Goal: Task Accomplishment & Management: Manage account settings

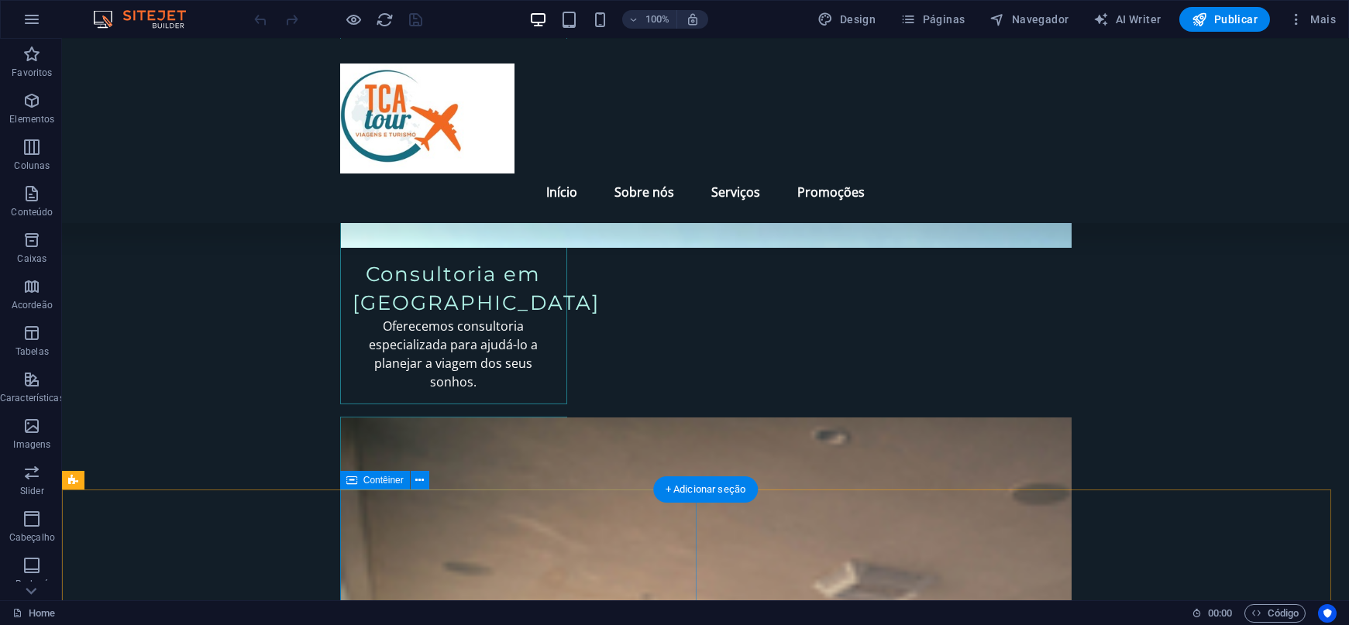
scroll to position [2426, 0]
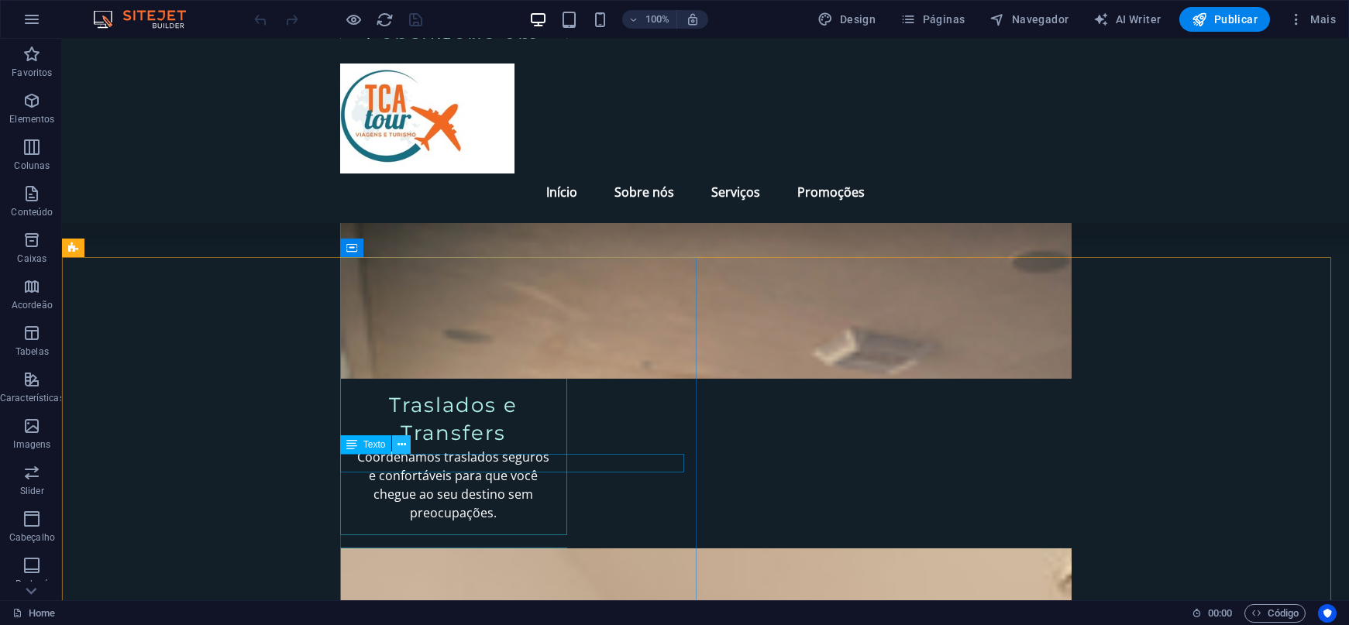
click at [398, 447] on icon at bounding box center [402, 445] width 9 height 16
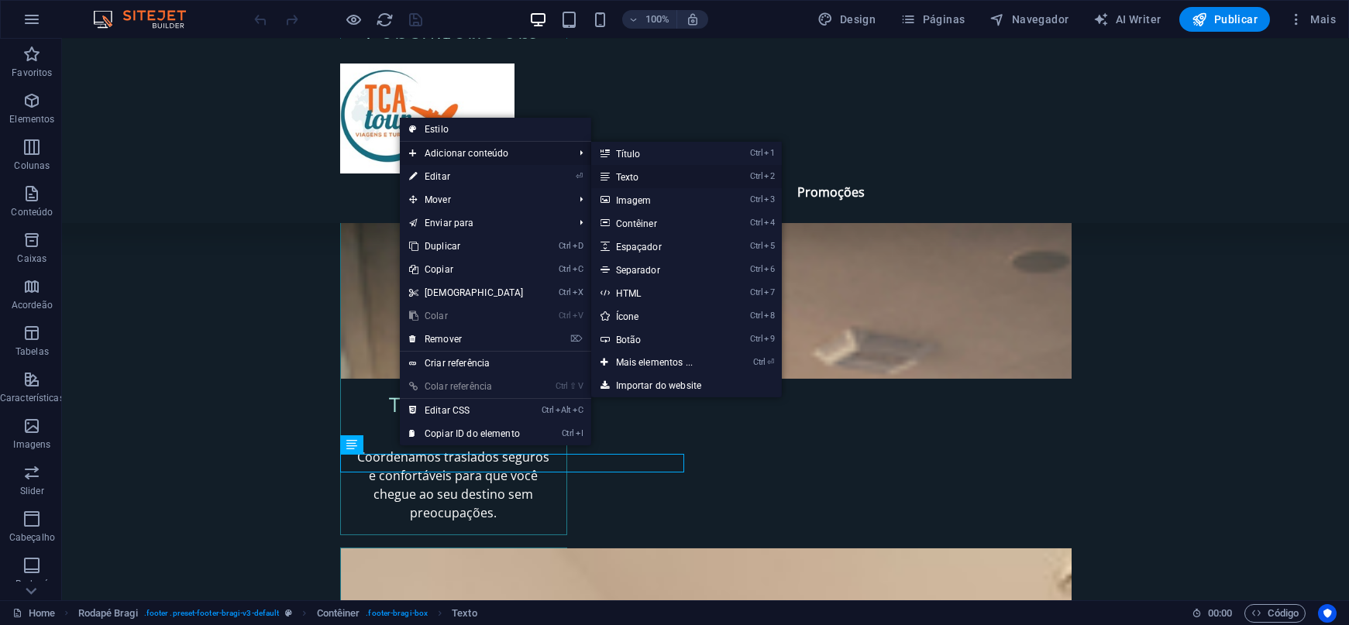
drag, startPoint x: 636, startPoint y: 176, endPoint x: 246, endPoint y: 465, distance: 485.4
click at [636, 176] on link "Ctrl 2 Texto" at bounding box center [657, 176] width 133 height 23
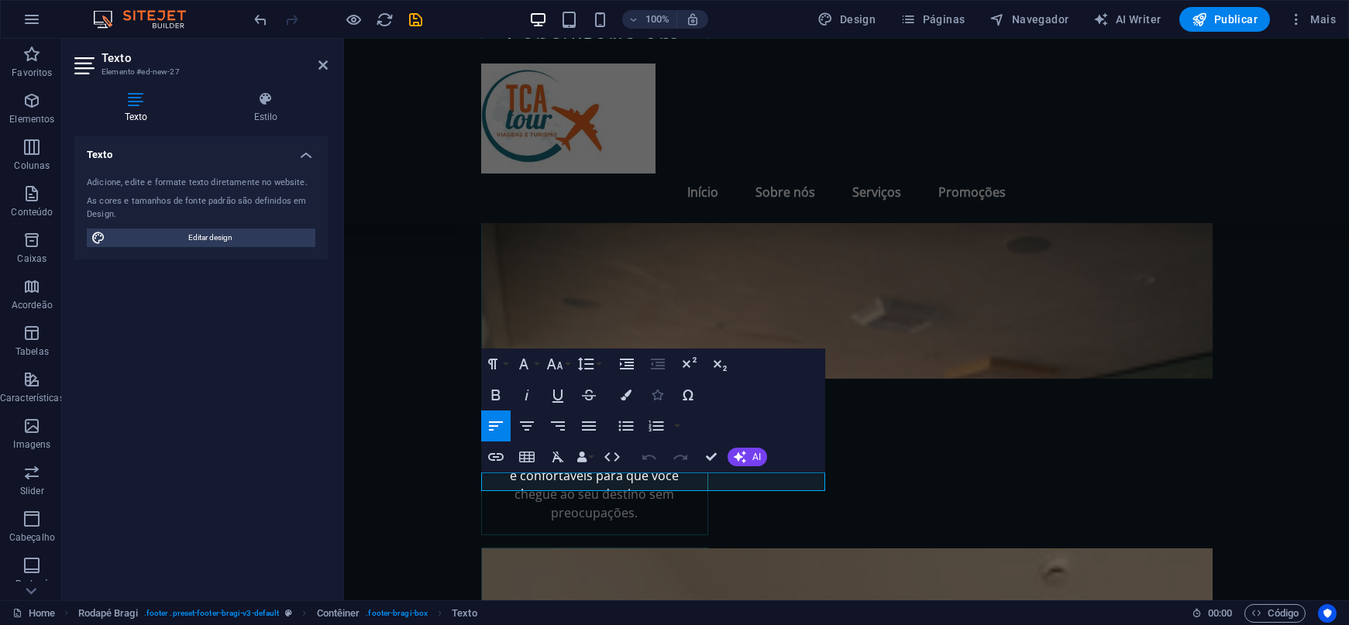
click at [658, 395] on icon "button" at bounding box center [657, 395] width 11 height 11
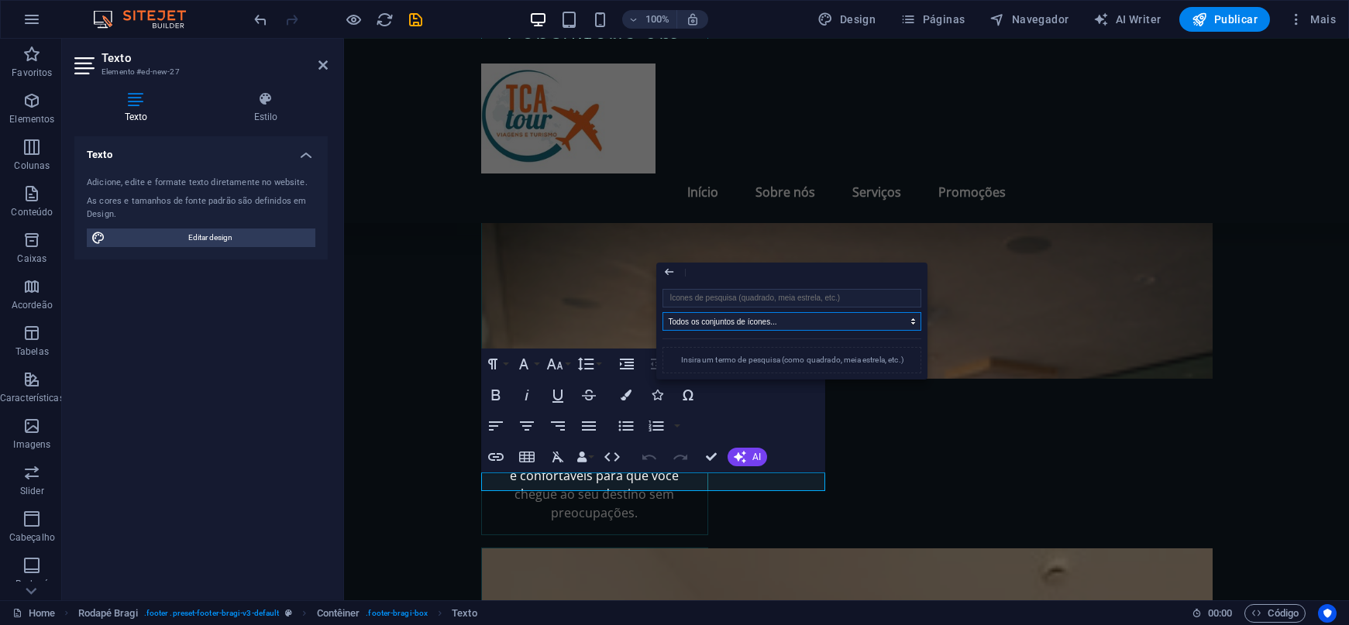
click at [764, 320] on select "Todos os conjuntos de ícones... IcoFont Ionicons FontAwesome Brands FontAwesome…" at bounding box center [792, 321] width 259 height 19
click at [777, 363] on div "Insira um termo de pesquisa (como quadrado, meia estrela, etc.)" at bounding box center [792, 360] width 259 height 26
click at [752, 360] on div "Insira um termo de pesquisa (como quadrado, meia estrela, etc.)" at bounding box center [792, 360] width 259 height 26
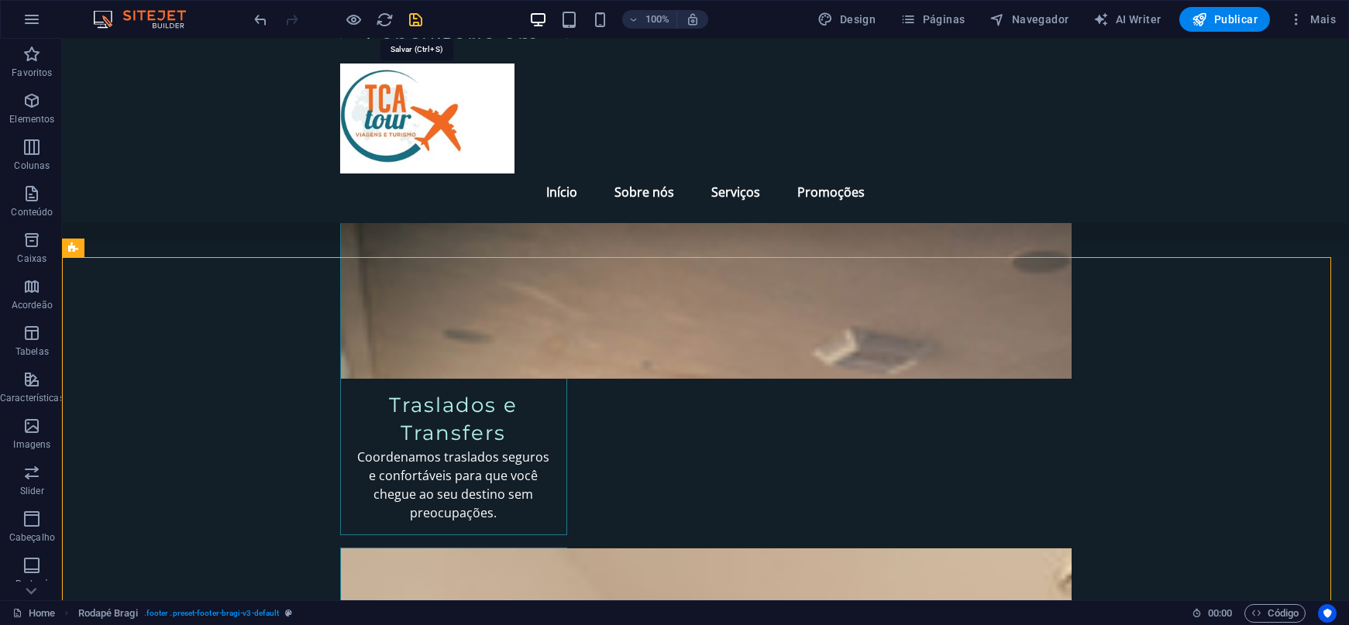
click at [410, 21] on icon "save" at bounding box center [417, 20] width 18 height 18
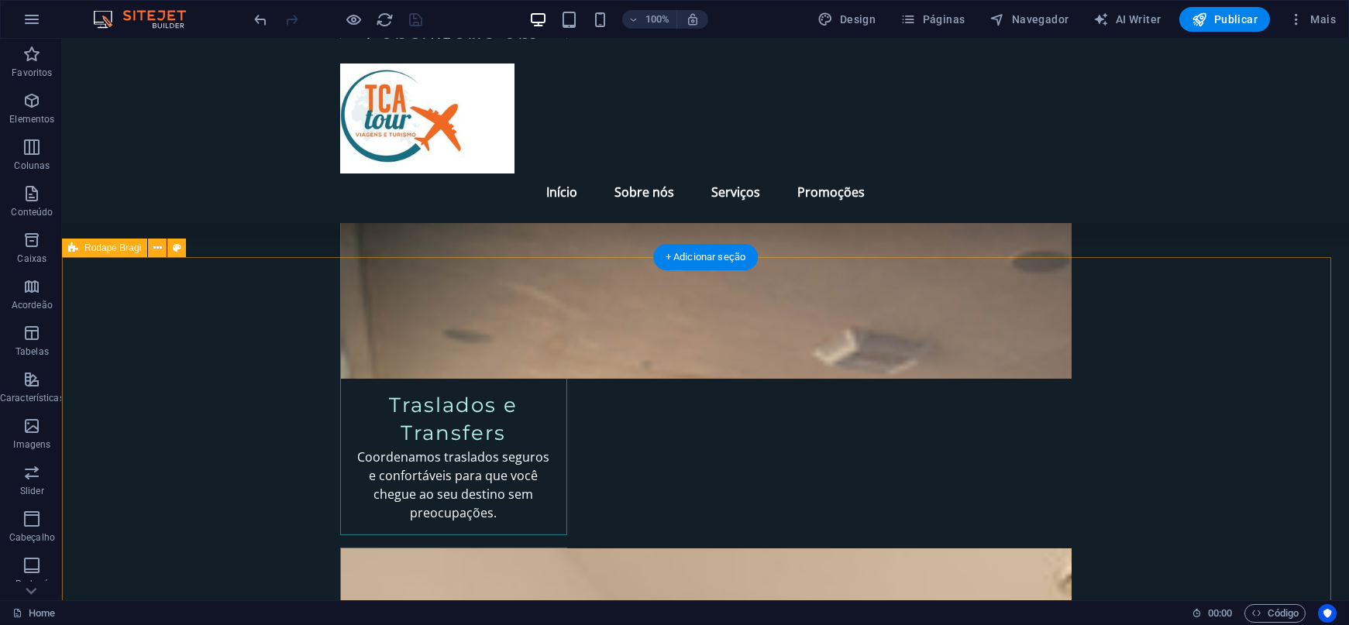
scroll to position [2077, 0]
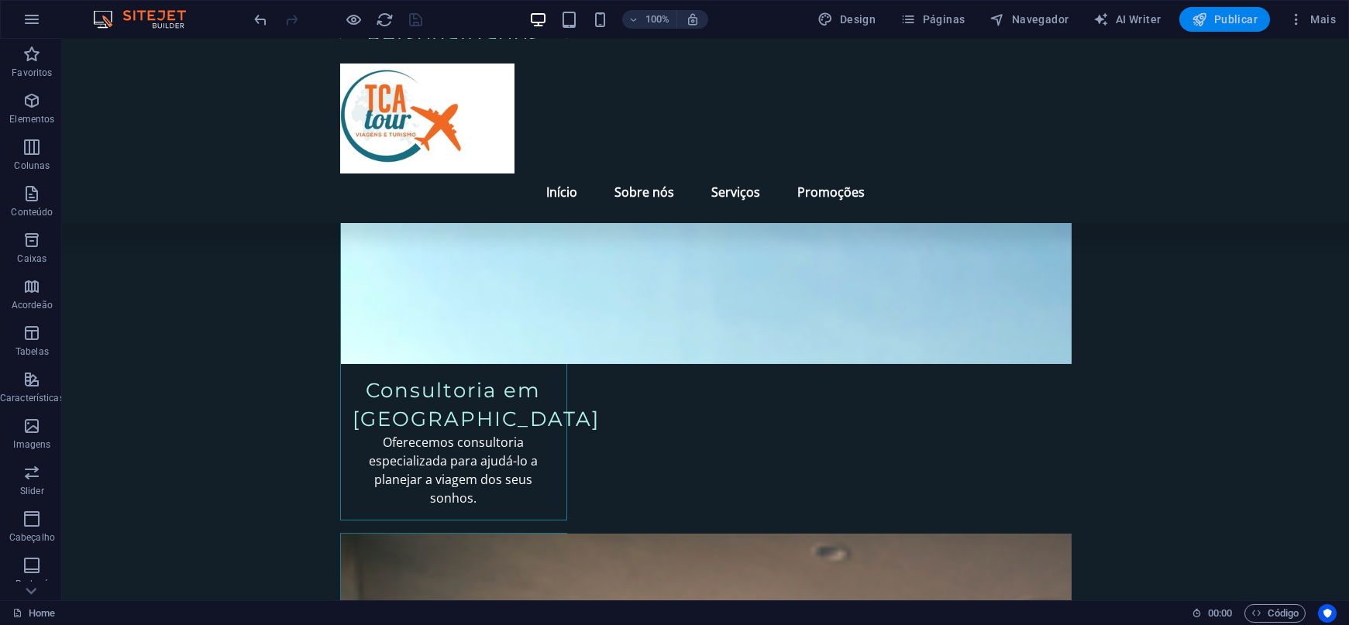
click at [1229, 27] on span "Publicar" at bounding box center [1225, 20] width 66 height 16
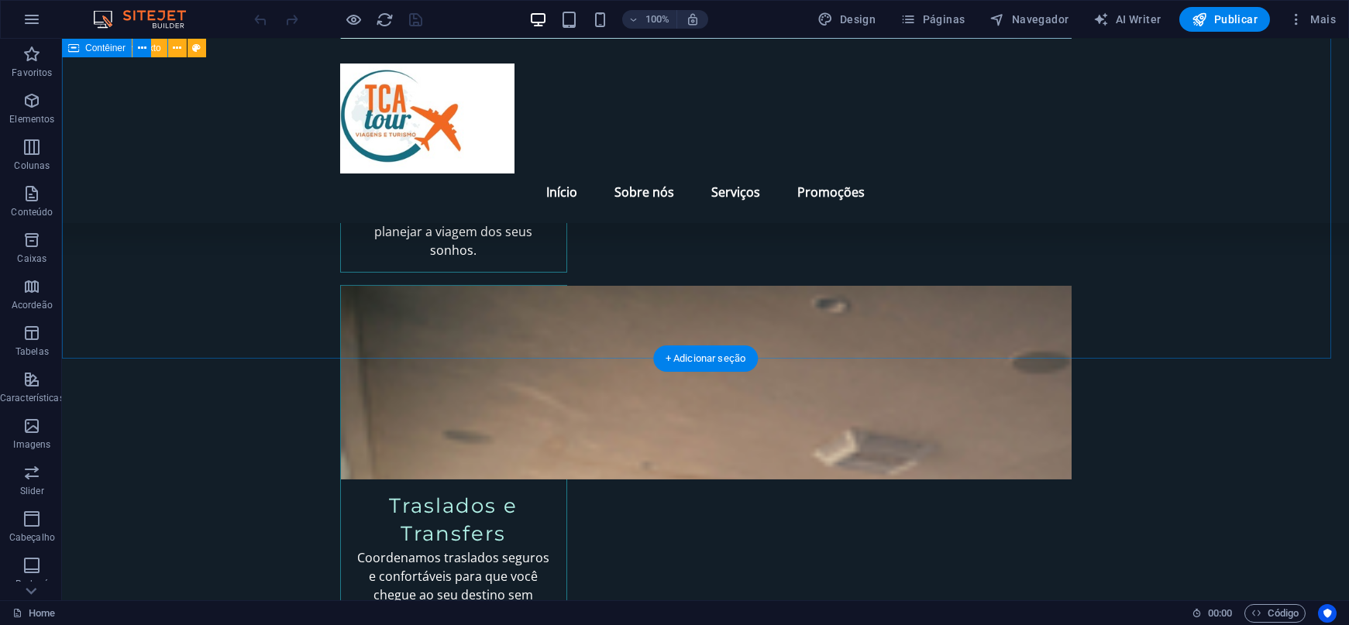
scroll to position [2445, 0]
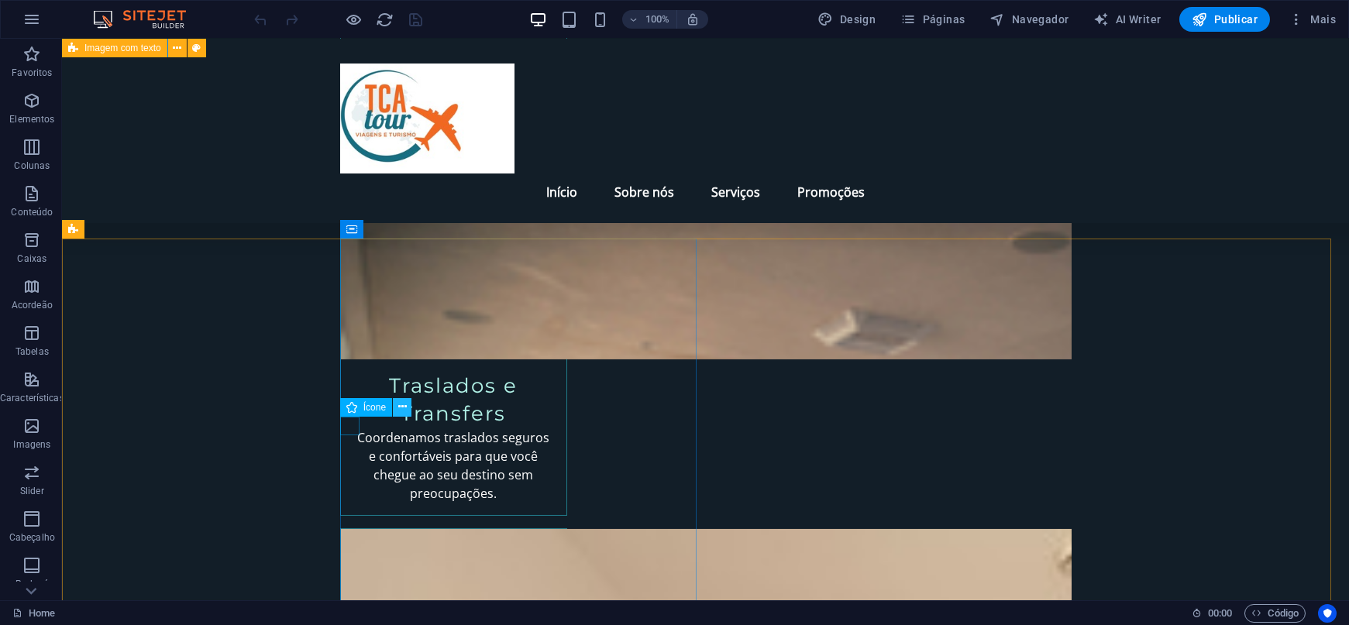
click at [402, 408] on icon at bounding box center [402, 407] width 9 height 16
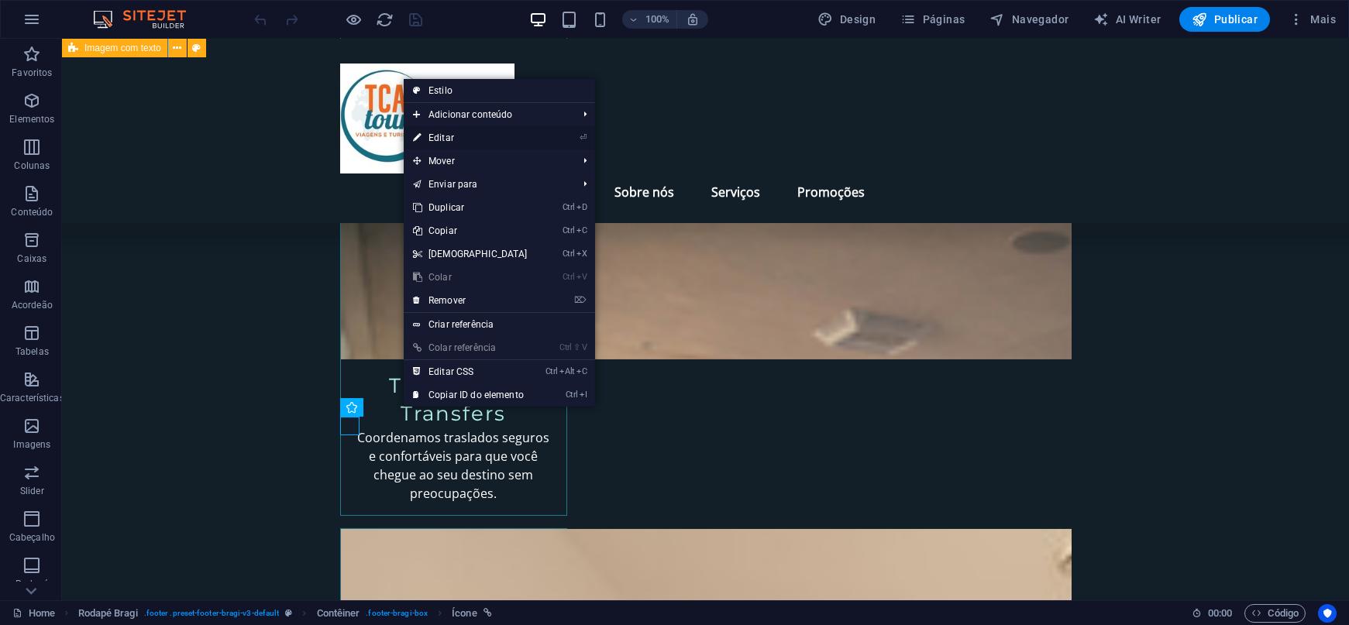
click at [454, 133] on link "⏎ Editar" at bounding box center [470, 137] width 133 height 23
select select "xMidYMid"
select select "px"
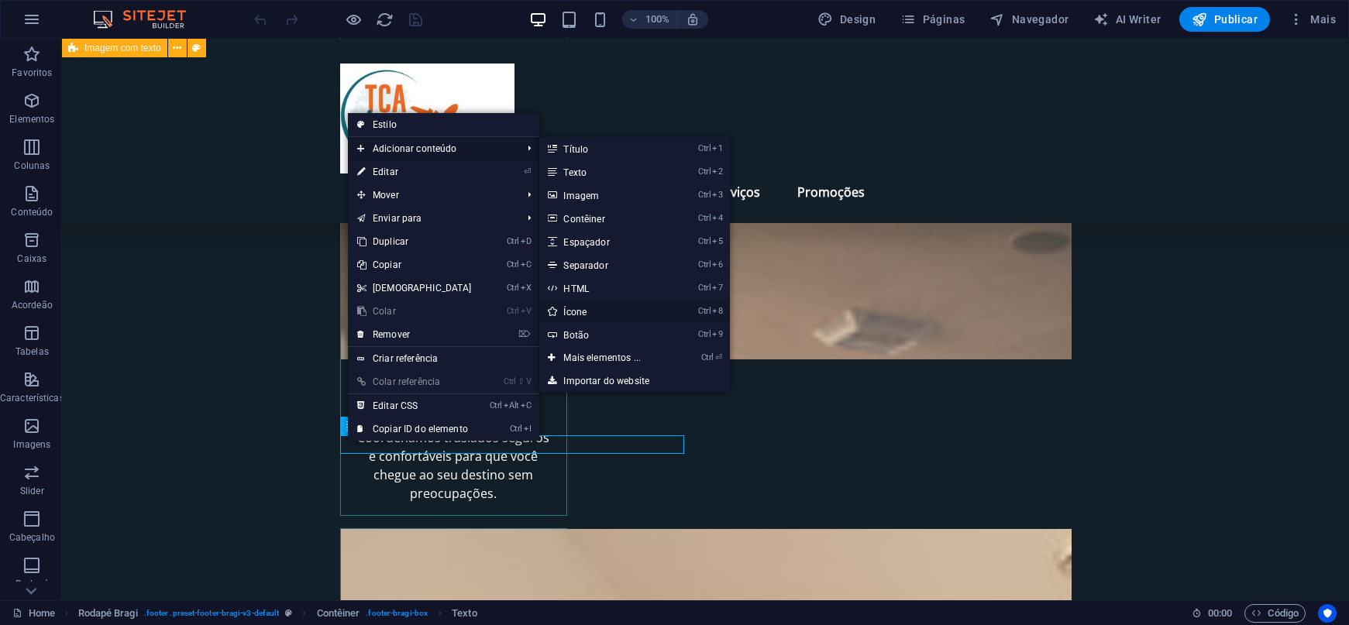
click at [564, 308] on link "Ctrl 8 Ícone" at bounding box center [605, 311] width 133 height 23
select select "xMidYMid"
select select "px"
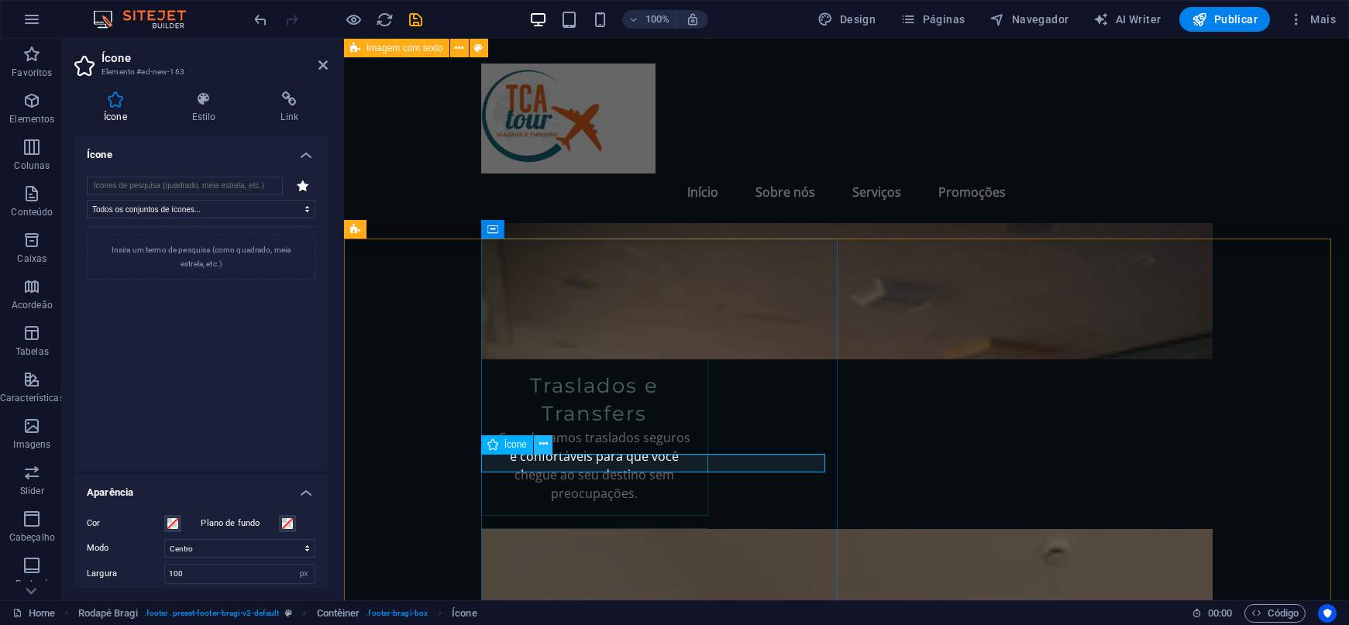
click at [543, 443] on icon at bounding box center [543, 444] width 9 height 16
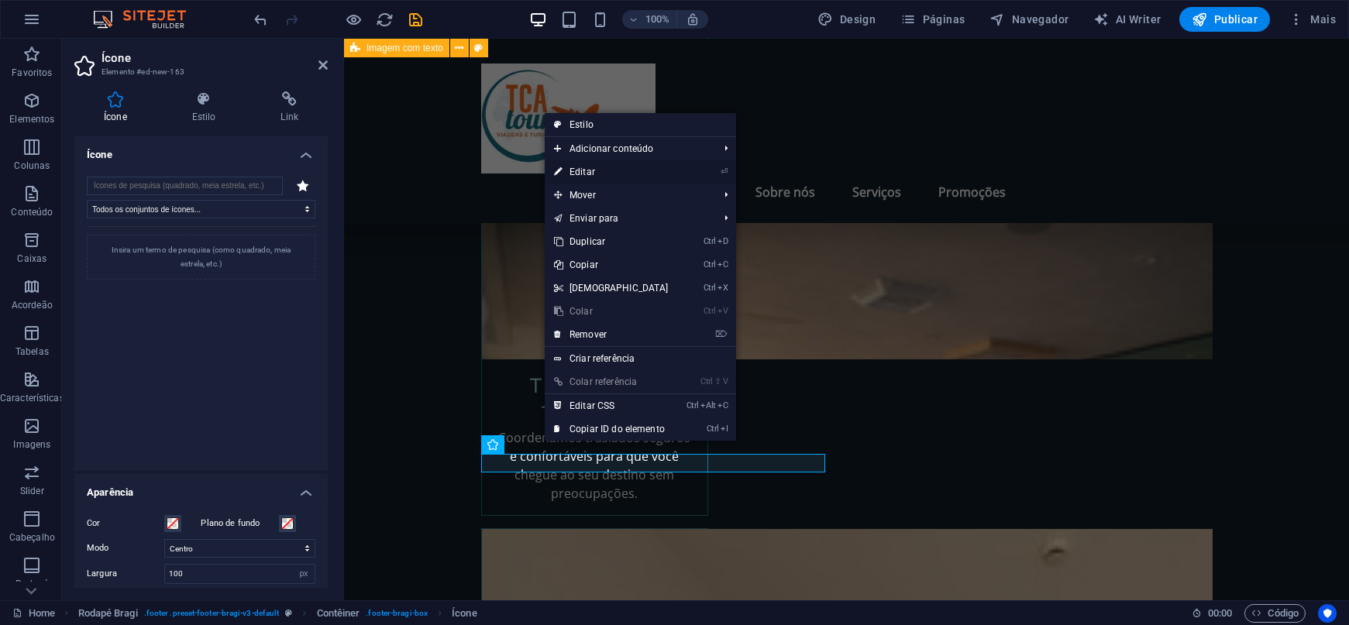
click at [574, 164] on link "⏎ Editar" at bounding box center [611, 171] width 133 height 23
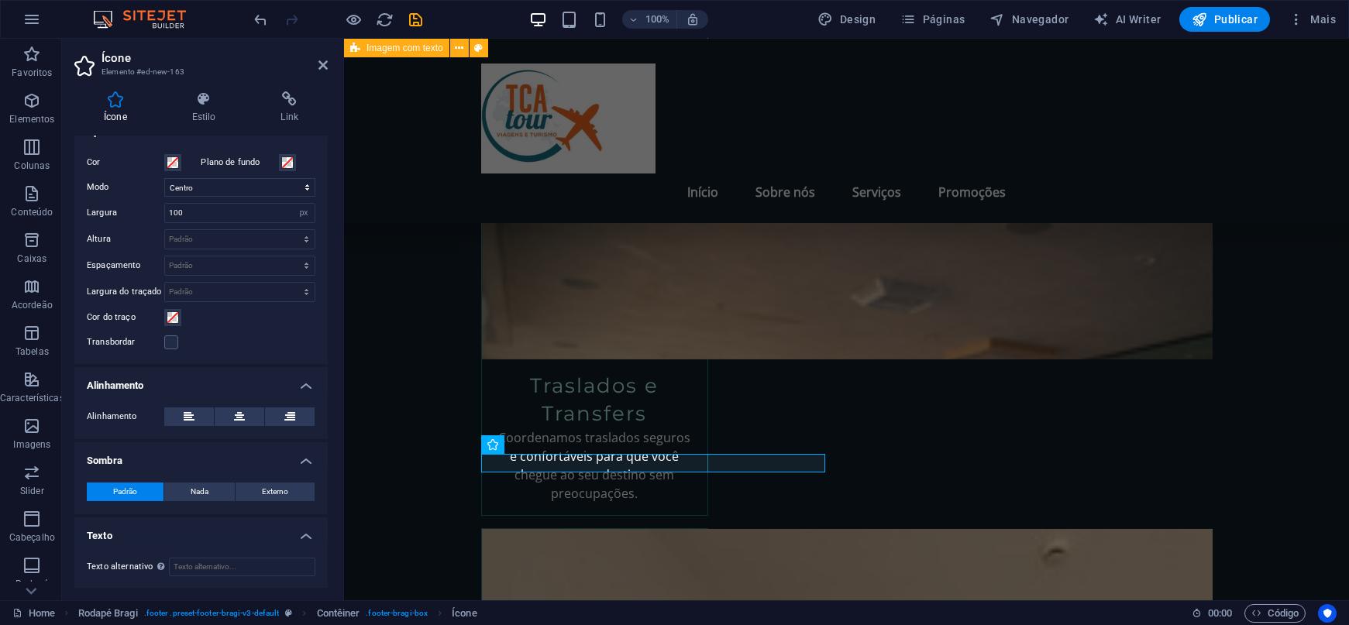
scroll to position [0, 0]
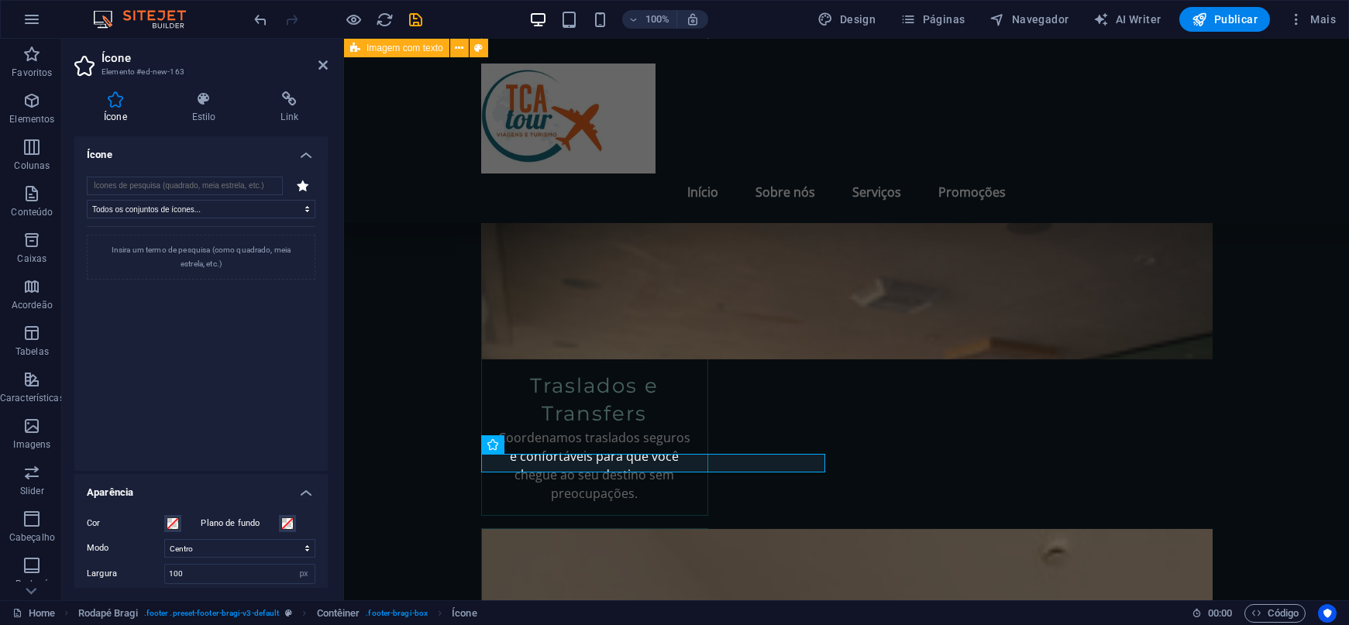
click at [111, 98] on icon at bounding box center [115, 99] width 82 height 16
click at [236, 208] on select "Todos os conjuntos de ícones... IcoFont Ionicons FontAwesome Brands FontAwesome…" at bounding box center [201, 209] width 229 height 19
click at [208, 112] on h4 "Estilo" at bounding box center [207, 107] width 89 height 33
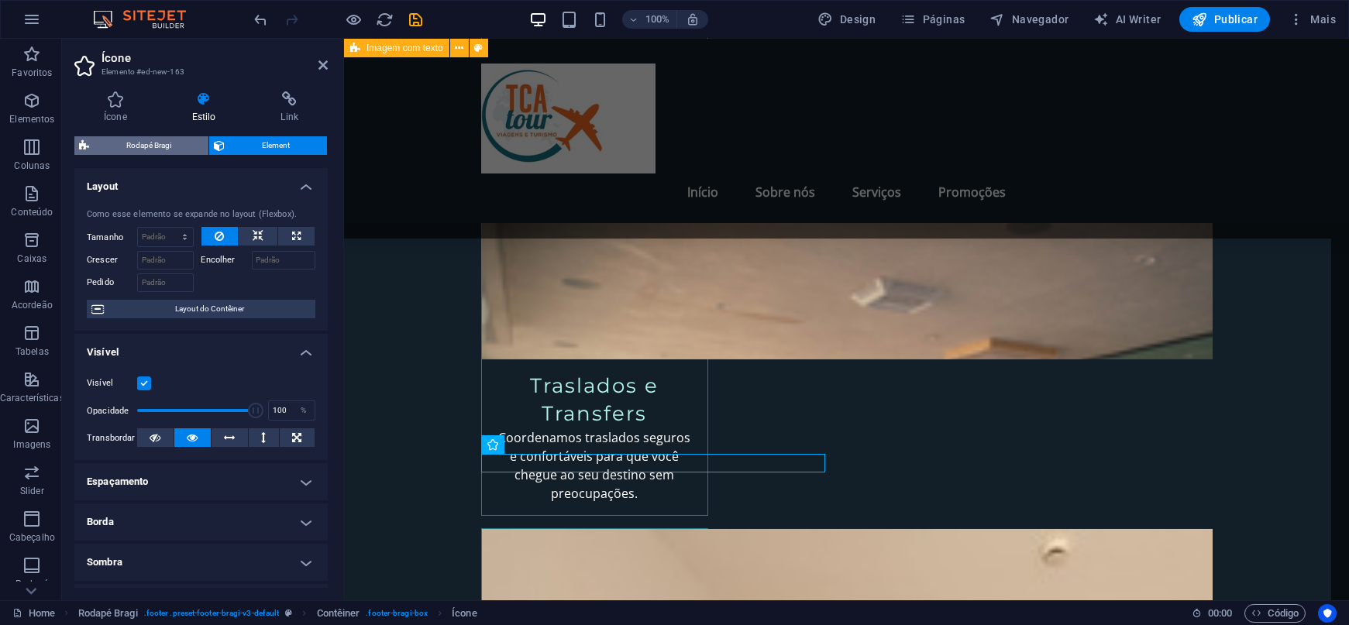
click at [125, 143] on span "Rodapé Bragi" at bounding box center [149, 145] width 110 height 19
select select "%"
select select "rem"
select select "px"
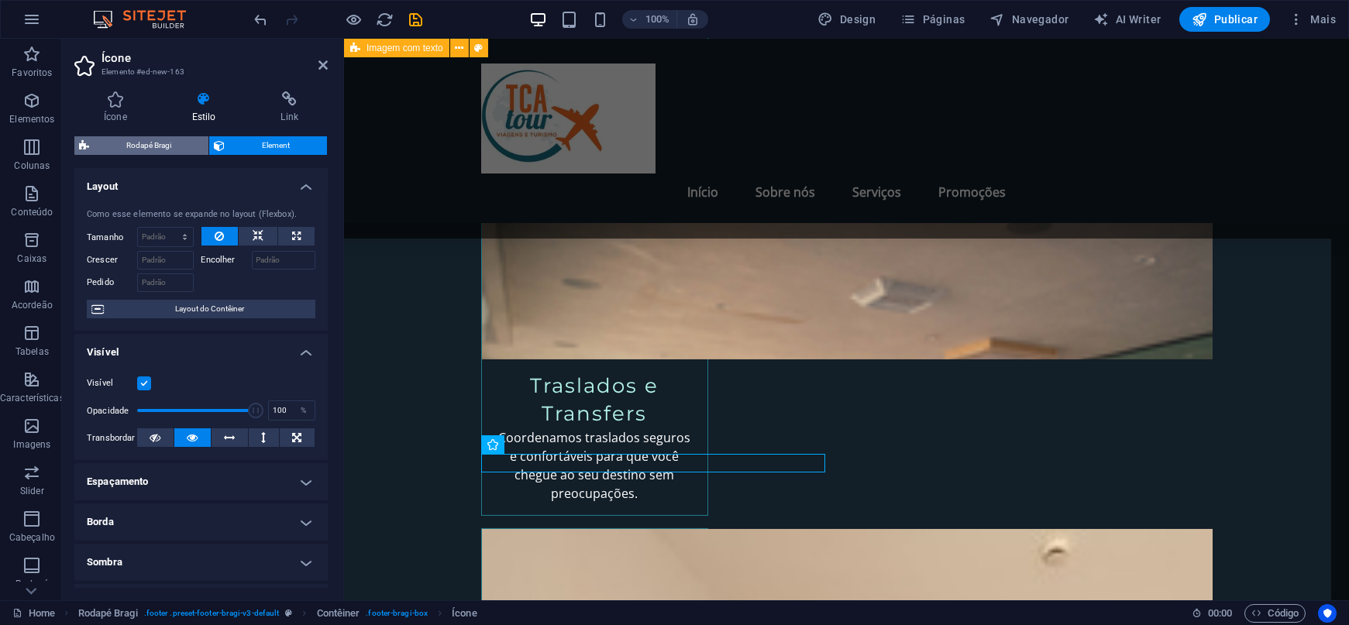
select select "rem"
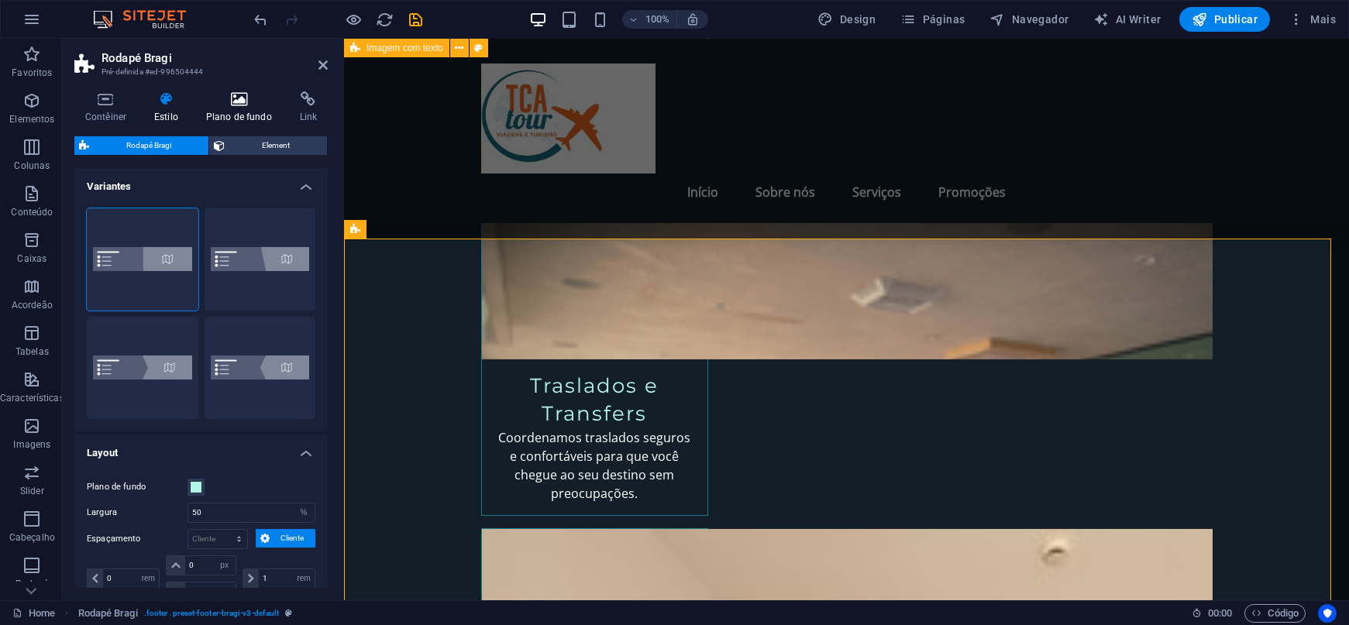
click at [233, 103] on icon at bounding box center [239, 99] width 88 height 16
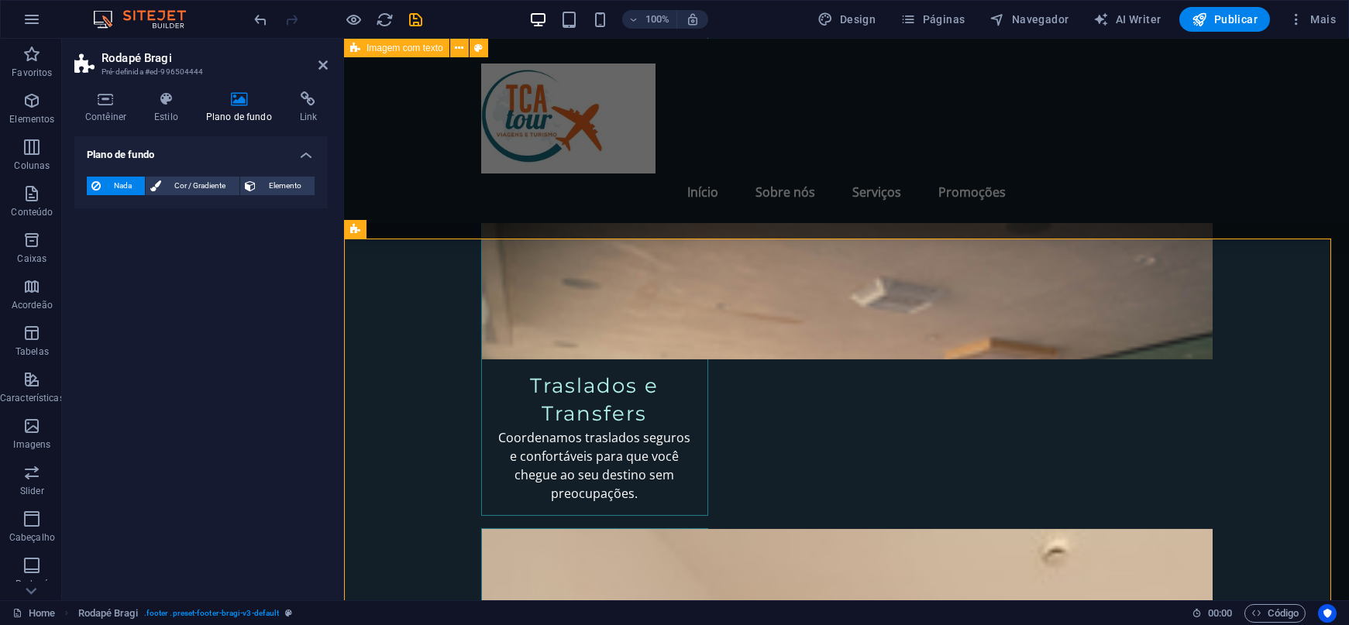
click at [328, 67] on aside "Rodapé Bragi Pré-definida #ed-996504444 Contêiner Estilo Plano de fundo Link Ta…" at bounding box center [203, 320] width 282 height 562
click at [324, 64] on icon at bounding box center [323, 65] width 9 height 12
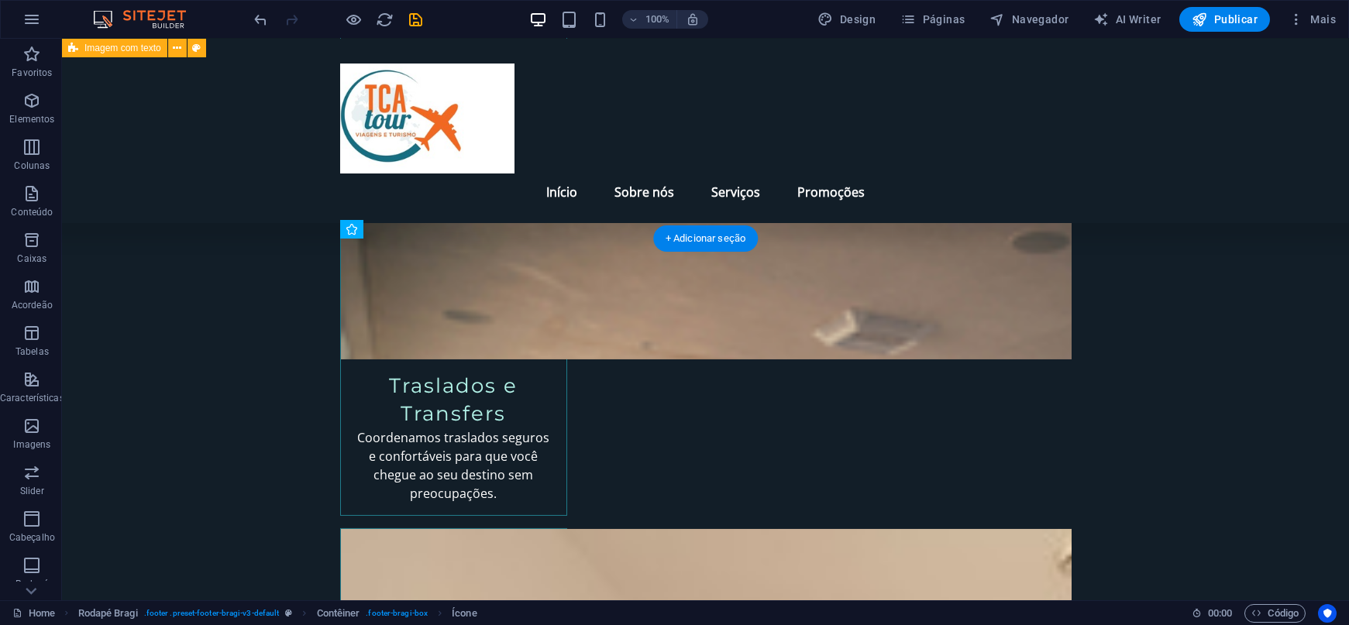
drag, startPoint x: 381, startPoint y: 457, endPoint x: 345, endPoint y: 471, distance: 39.3
drag, startPoint x: 377, startPoint y: 461, endPoint x: 338, endPoint y: 458, distance: 39.6
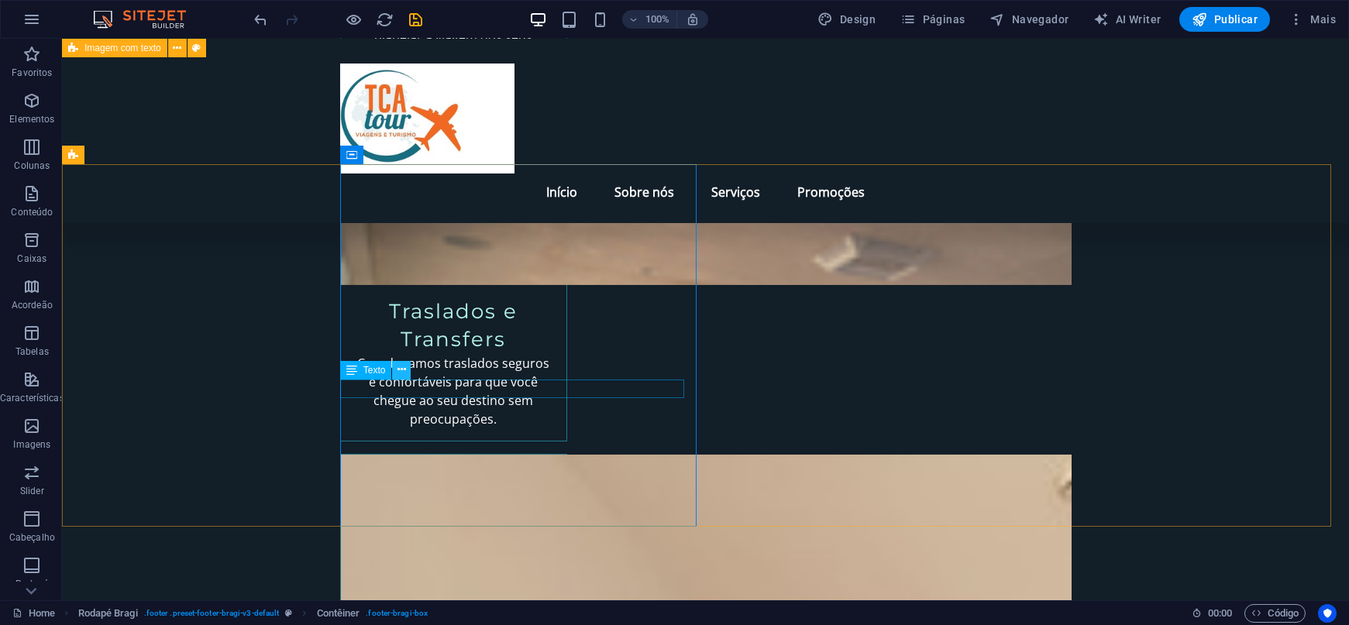
click at [401, 372] on icon at bounding box center [402, 370] width 9 height 16
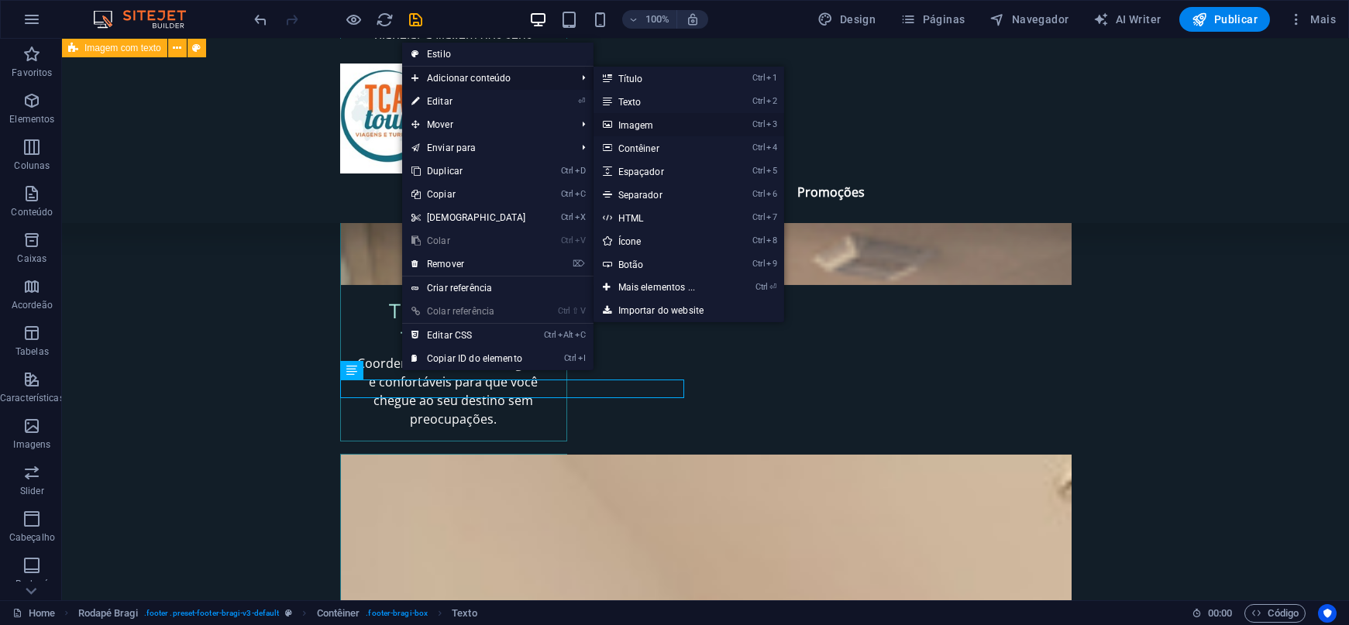
click at [619, 122] on link "Ctrl 3 Imagem" at bounding box center [660, 124] width 133 height 23
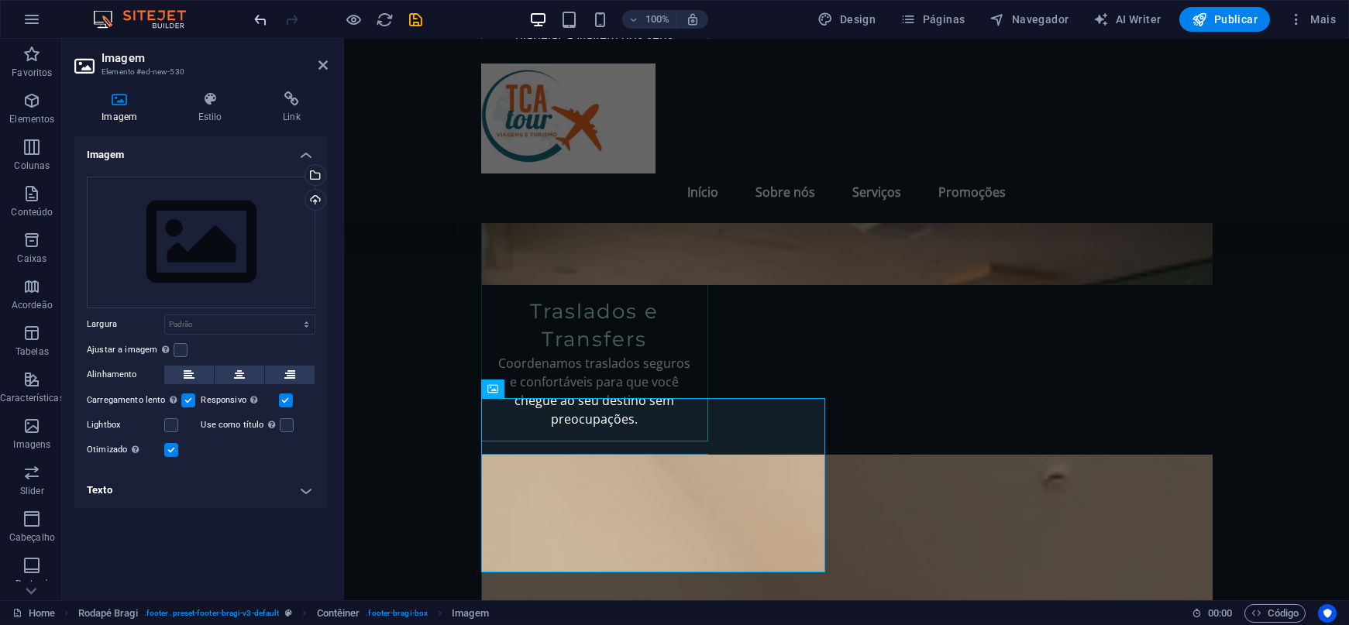
click at [270, 22] on span "undo" at bounding box center [261, 20] width 19 height 18
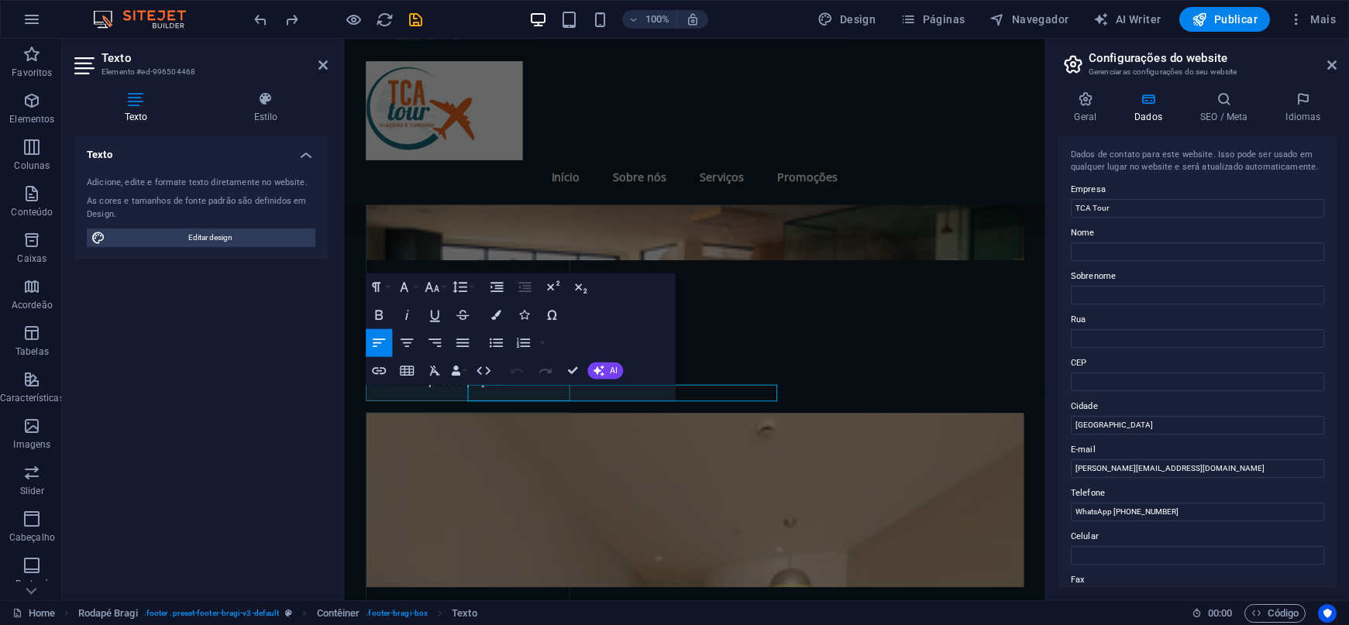
scroll to position [2457, 0]
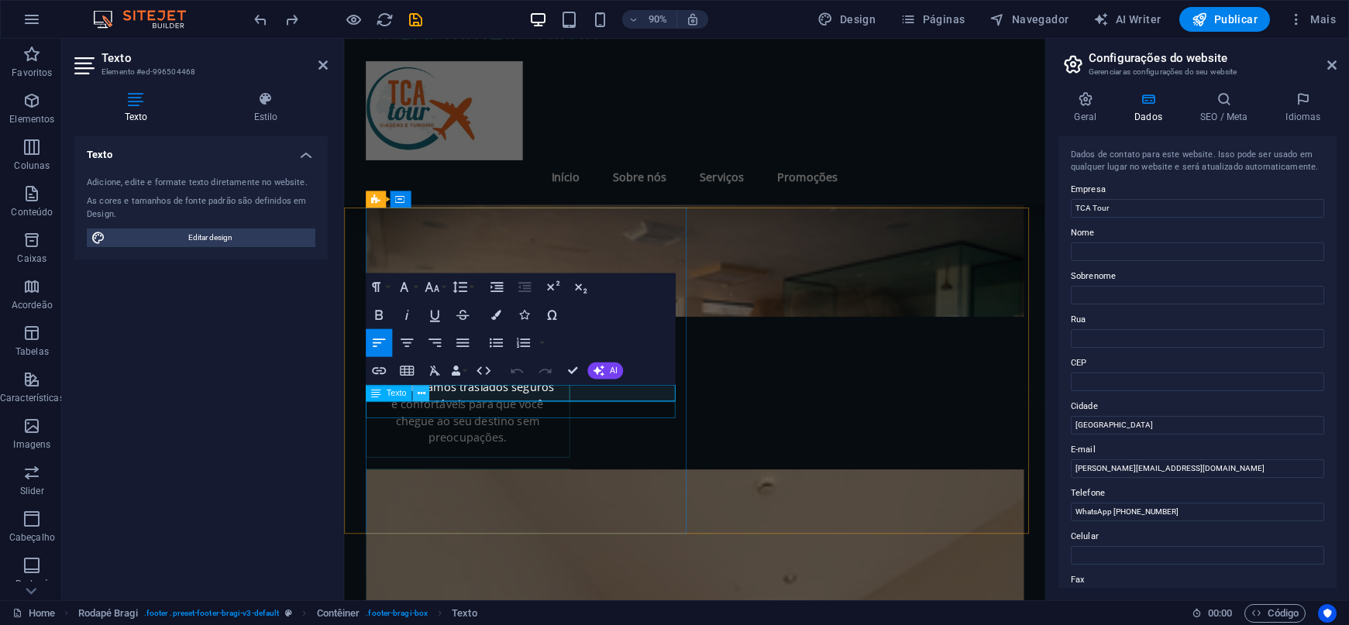
click at [423, 391] on icon at bounding box center [421, 393] width 8 height 15
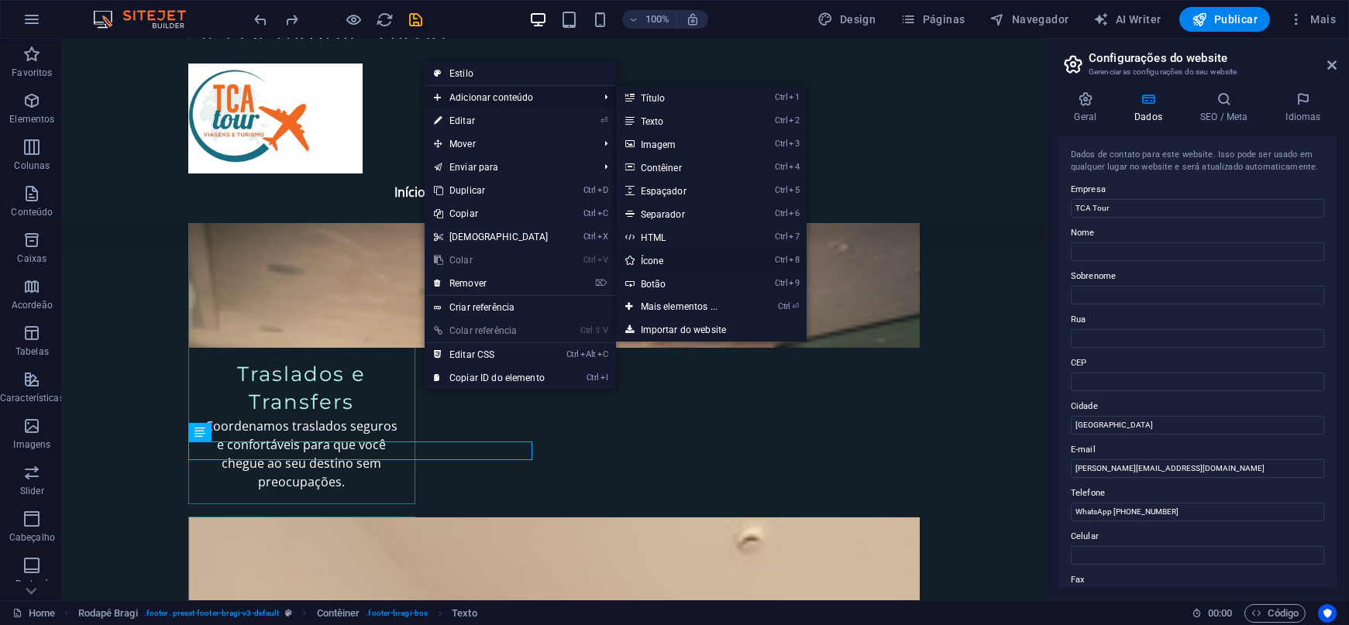
click at [649, 251] on link "Ctrl 8 Ícone" at bounding box center [682, 260] width 133 height 23
select select "xMidYMid"
select select "px"
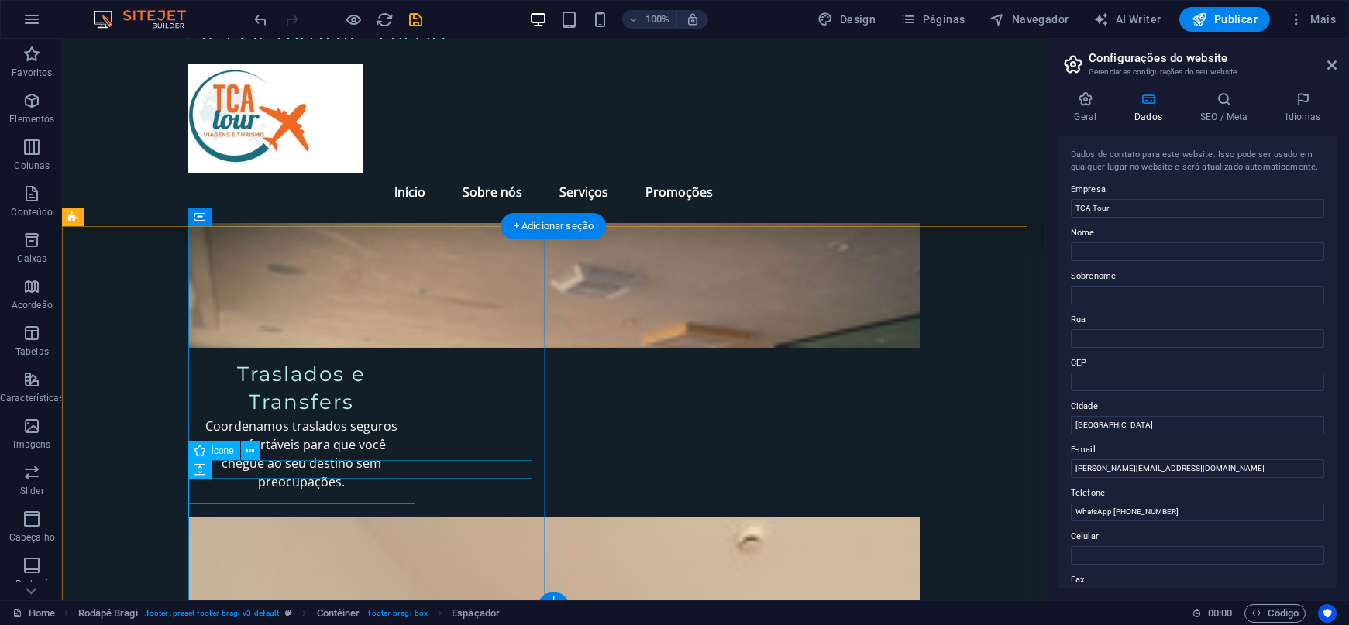
select select "xMidYMid"
select select "px"
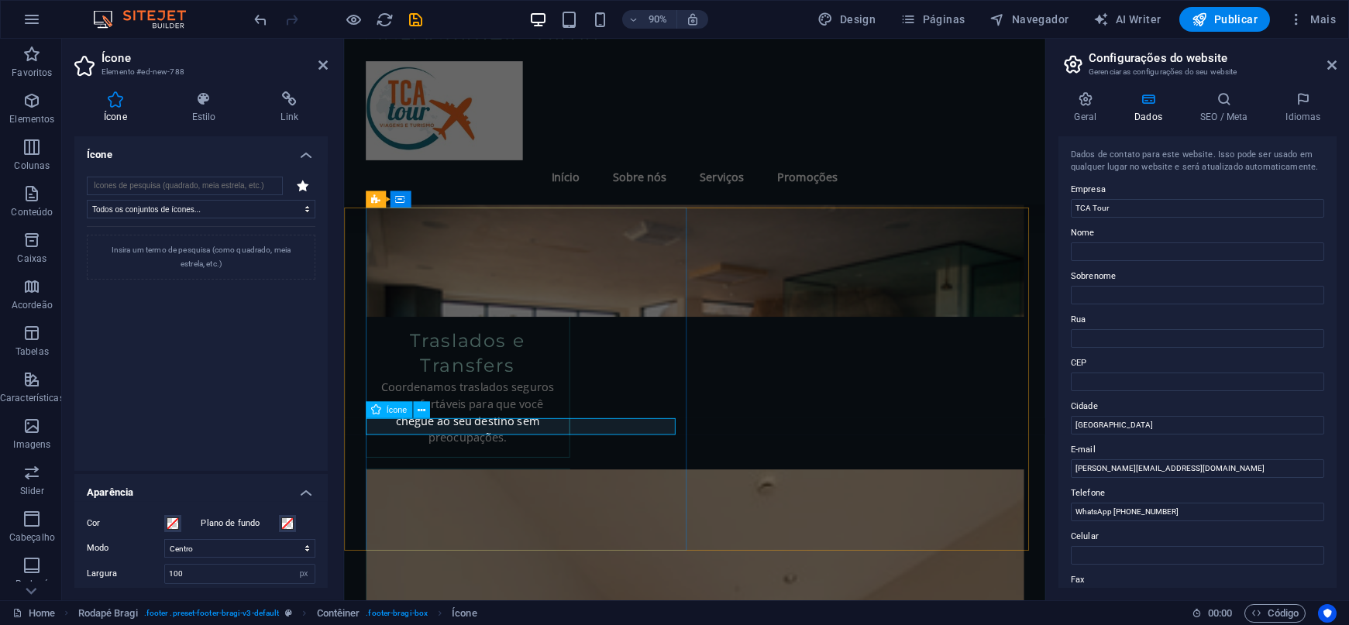
click at [418, 409] on icon at bounding box center [422, 410] width 8 height 15
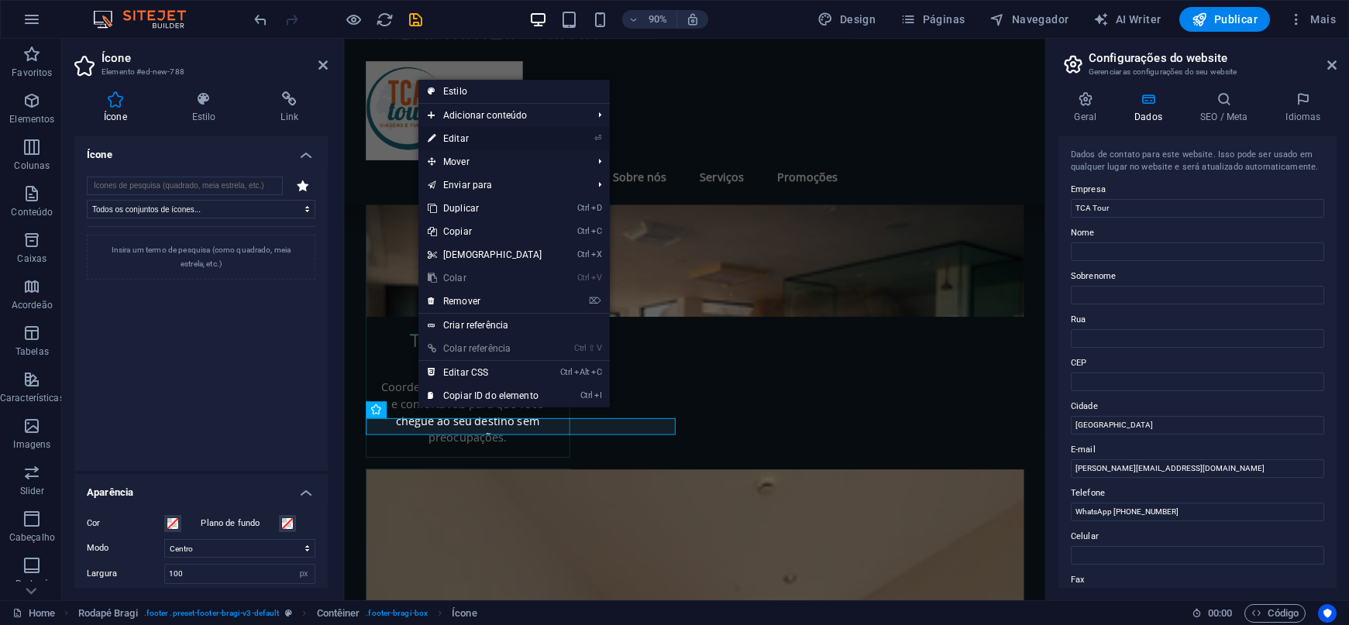
click at [482, 133] on link "⏎ Editar" at bounding box center [485, 138] width 133 height 23
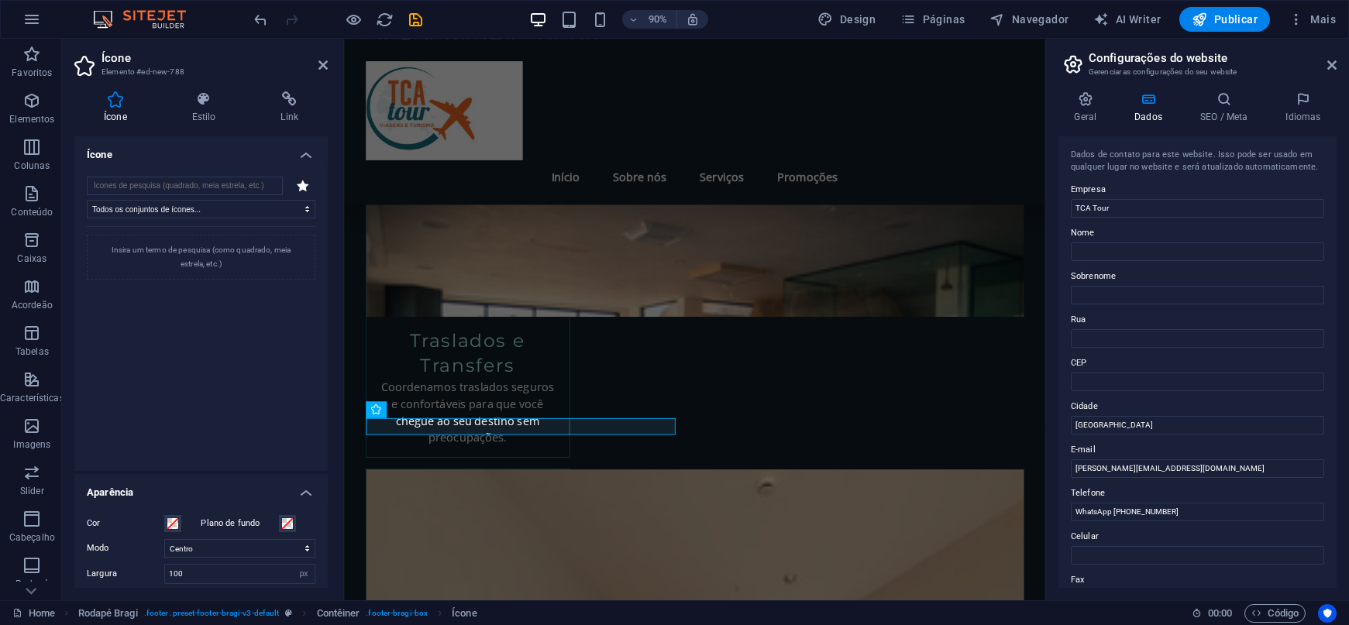
click at [297, 189] on icon at bounding box center [303, 186] width 12 height 12
click at [300, 188] on icon at bounding box center [303, 186] width 12 height 12
click at [269, 203] on select "Todos os conjuntos de ícones... IcoFont Ionicons FontAwesome Brands FontAwesome…" at bounding box center [201, 209] width 229 height 19
click at [87, 200] on select "Todos os conjuntos de ícones... IcoFont Ionicons FontAwesome Brands FontAwesome…" at bounding box center [201, 209] width 229 height 19
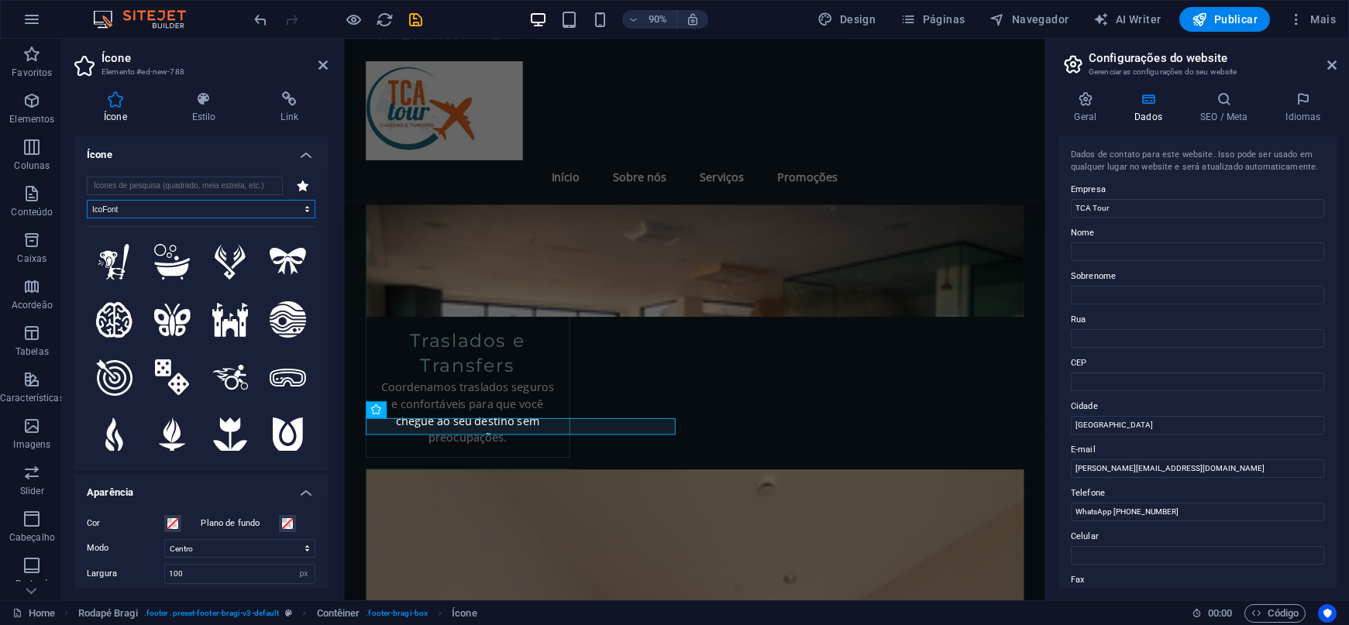
click at [257, 210] on select "Todos os conjuntos de ícones... IcoFont Ionicons FontAwesome Brands FontAwesome…" at bounding box center [201, 209] width 229 height 19
click at [87, 200] on select "Todos os conjuntos de ícones... IcoFont Ionicons FontAwesome Brands FontAwesome…" at bounding box center [201, 209] width 229 height 19
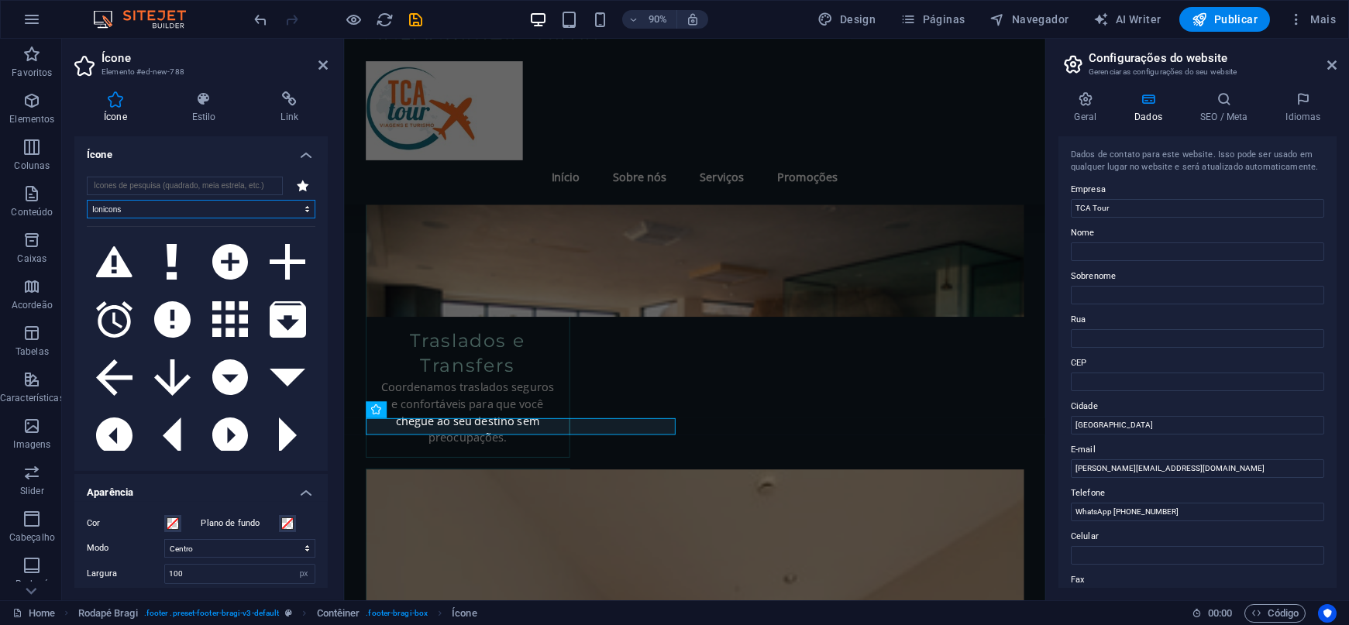
click at [219, 208] on select "Todos os conjuntos de ícones... IcoFont Ionicons FontAwesome Brands FontAwesome…" at bounding box center [201, 209] width 229 height 19
click at [87, 200] on select "Todos os conjuntos de ícones... IcoFont Ionicons FontAwesome Brands FontAwesome…" at bounding box center [201, 209] width 229 height 19
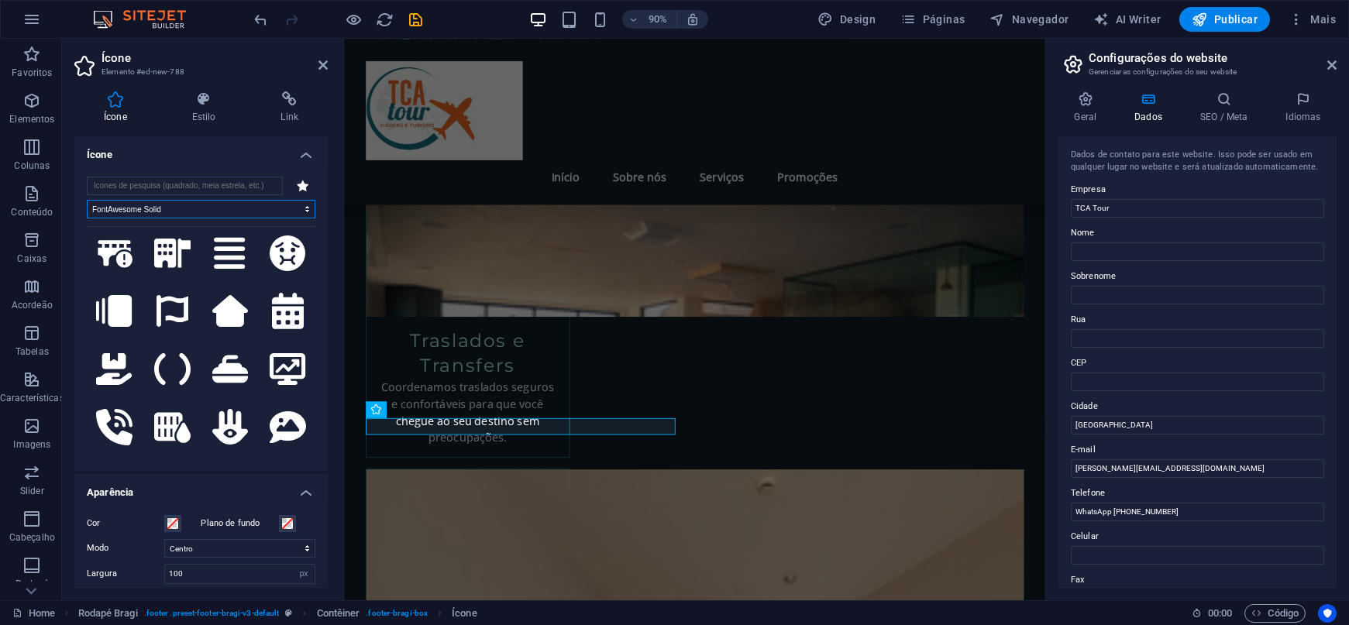
scroll to position [2209, 0]
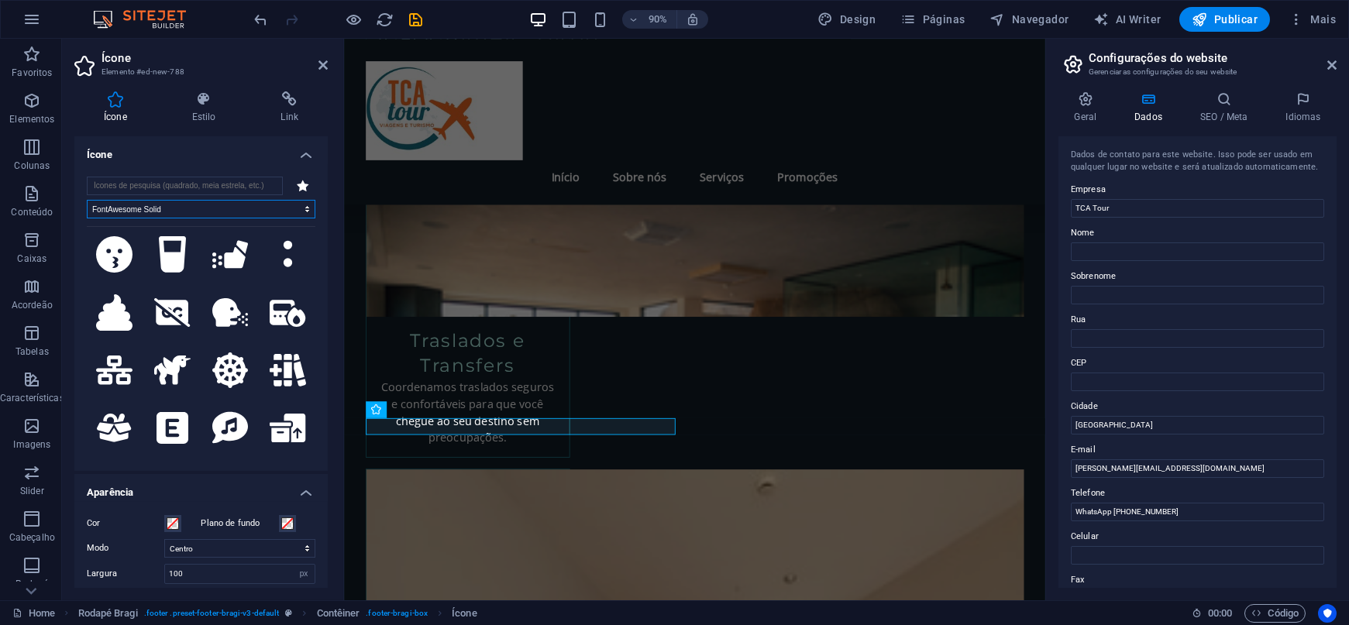
click at [215, 210] on select "Todos os conjuntos de ícones... IcoFont Ionicons FontAwesome Brands FontAwesome…" at bounding box center [201, 209] width 229 height 19
select select "font-awesome-regular"
click at [87, 200] on select "Todos os conjuntos de ícones... IcoFont Ionicons FontAwesome Brands FontAwesome…" at bounding box center [201, 209] width 229 height 19
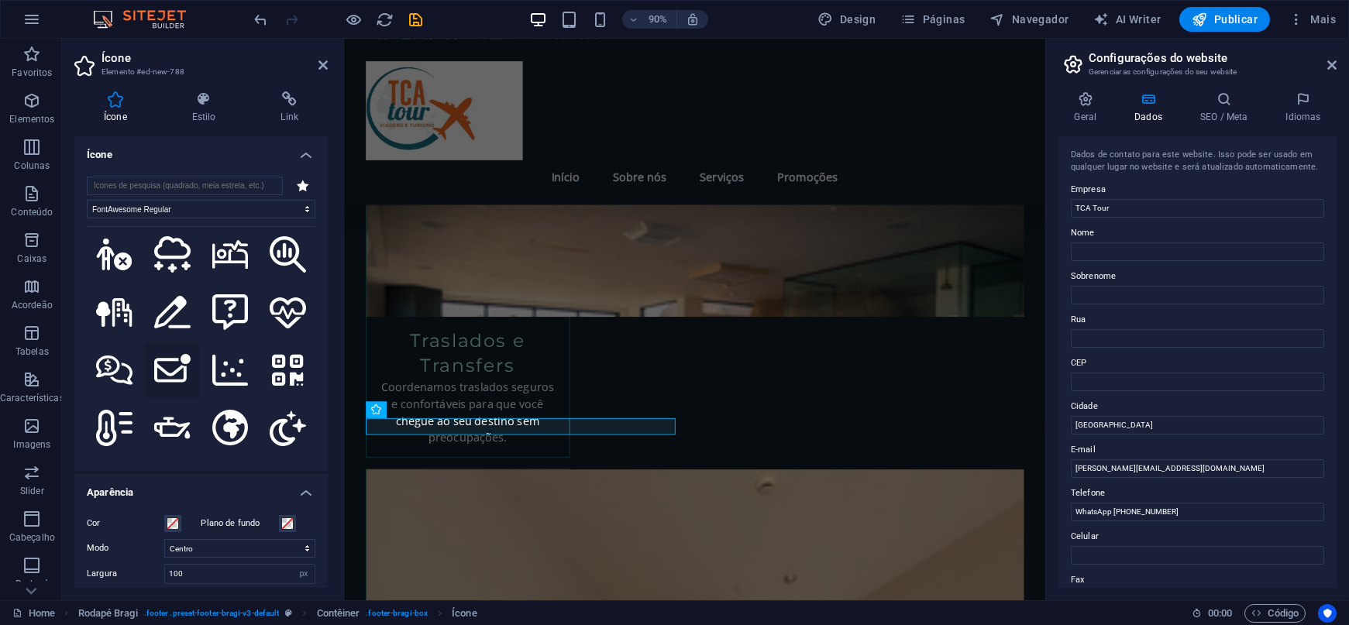
click at [177, 354] on icon at bounding box center [172, 370] width 36 height 33
click at [169, 354] on icon at bounding box center [172, 370] width 36 height 33
drag, startPoint x: 511, startPoint y: 338, endPoint x: 398, endPoint y: 465, distance: 170.2
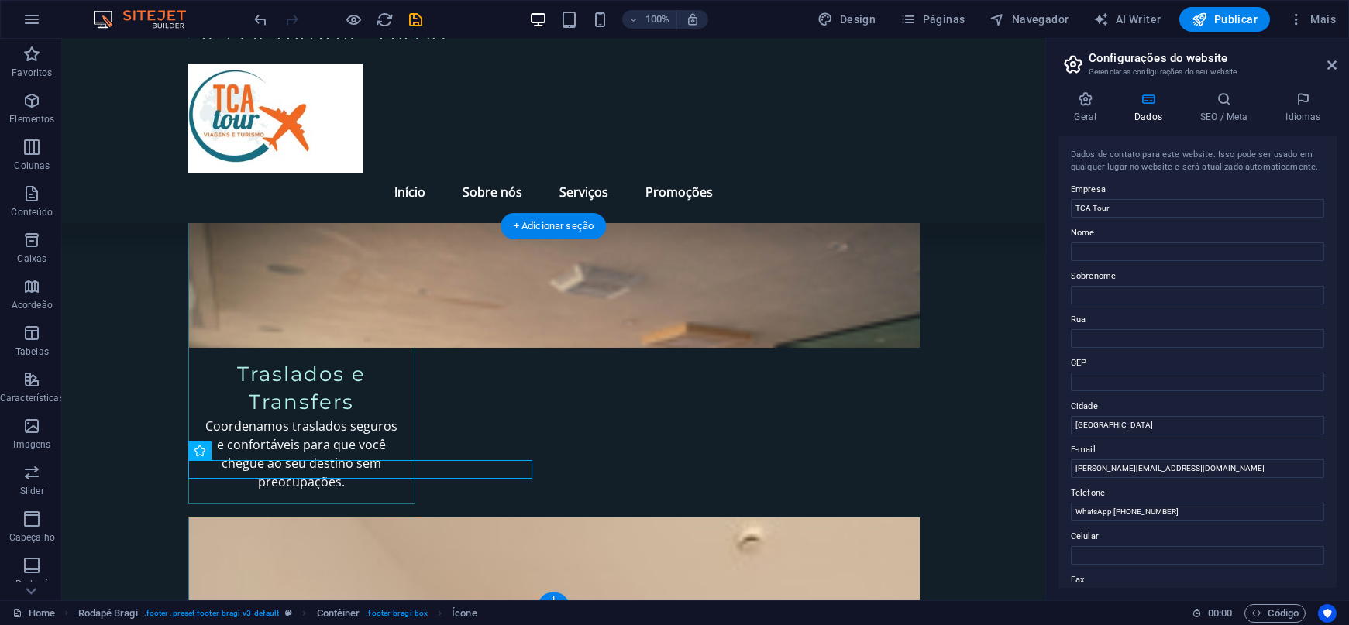
drag, startPoint x: 123, startPoint y: 466, endPoint x: 175, endPoint y: 438, distance: 59.0
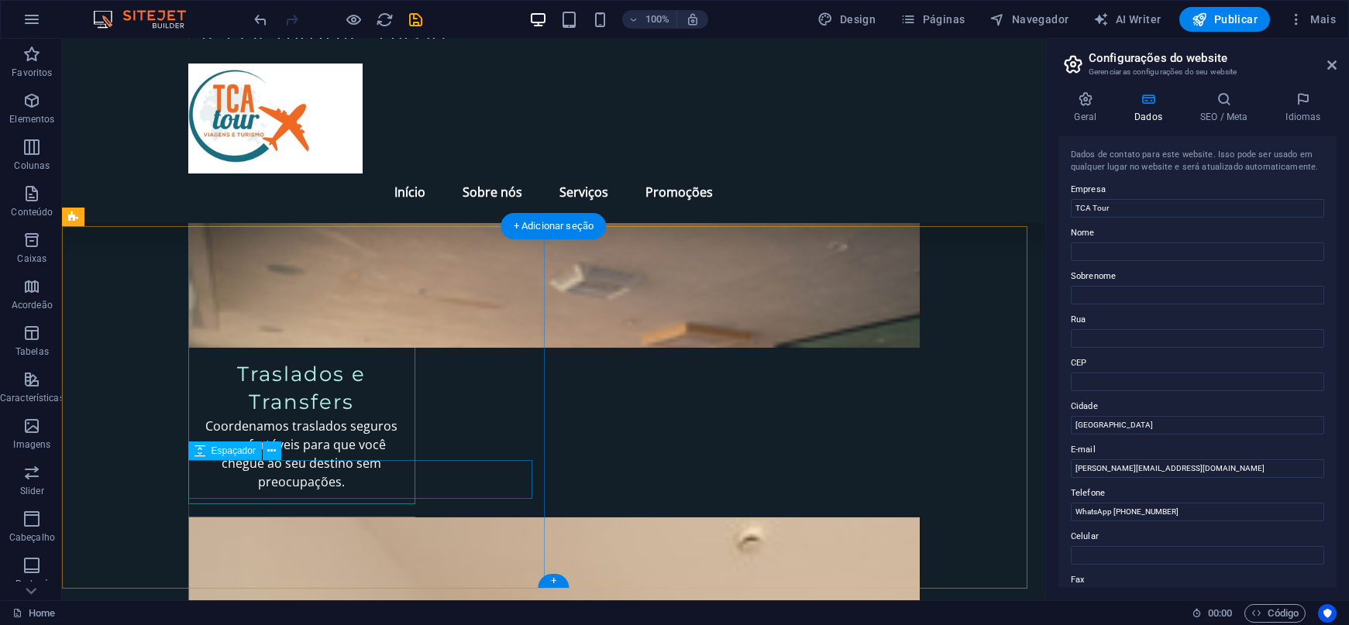
drag, startPoint x: 175, startPoint y: 438, endPoint x: 282, endPoint y: 471, distance: 112.0
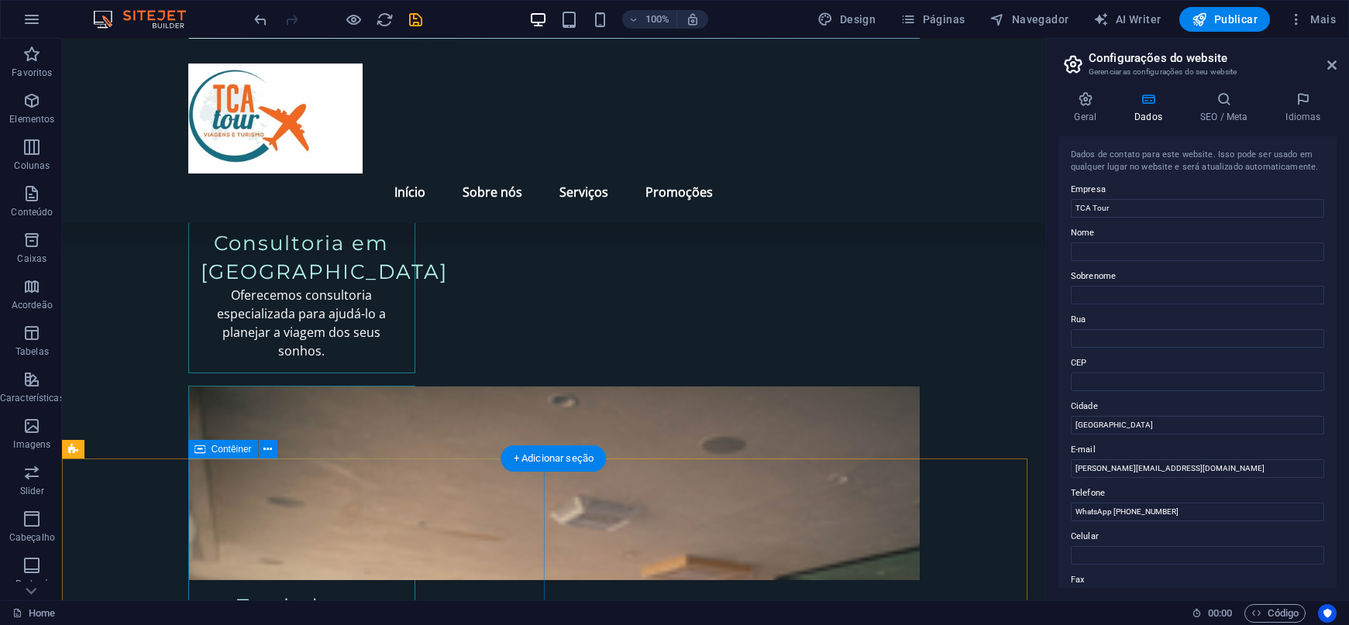
scroll to position [2573, 0]
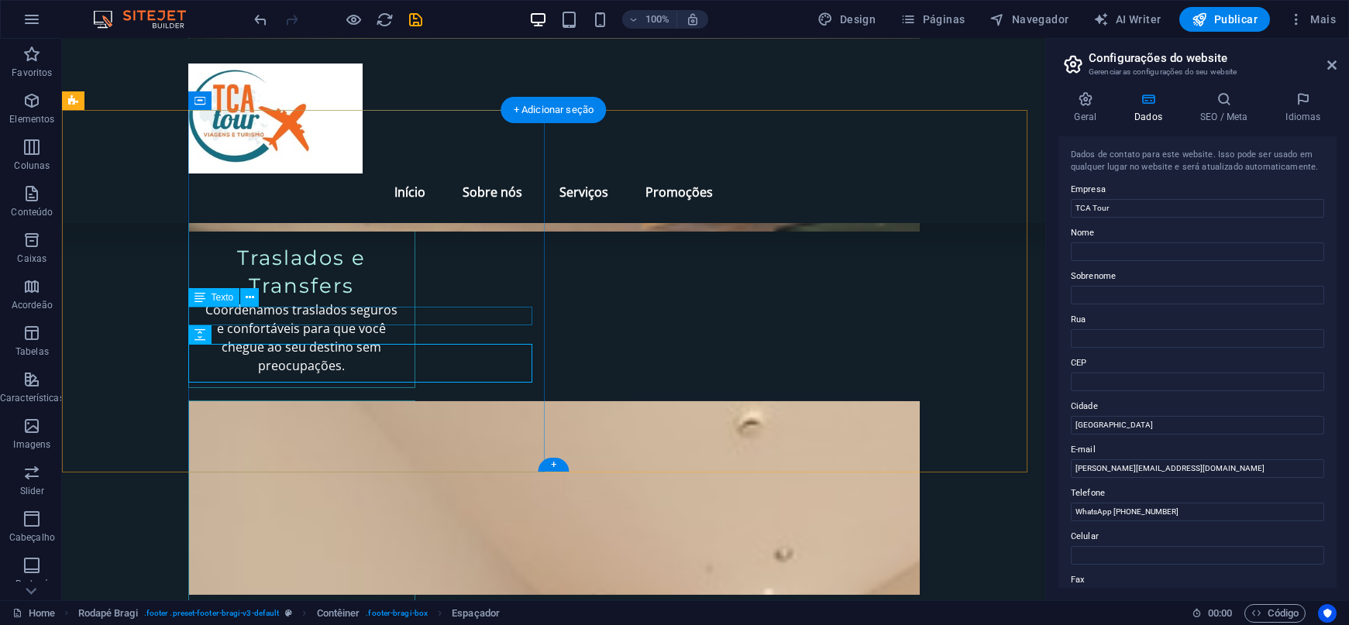
scroll to position [2589, 0]
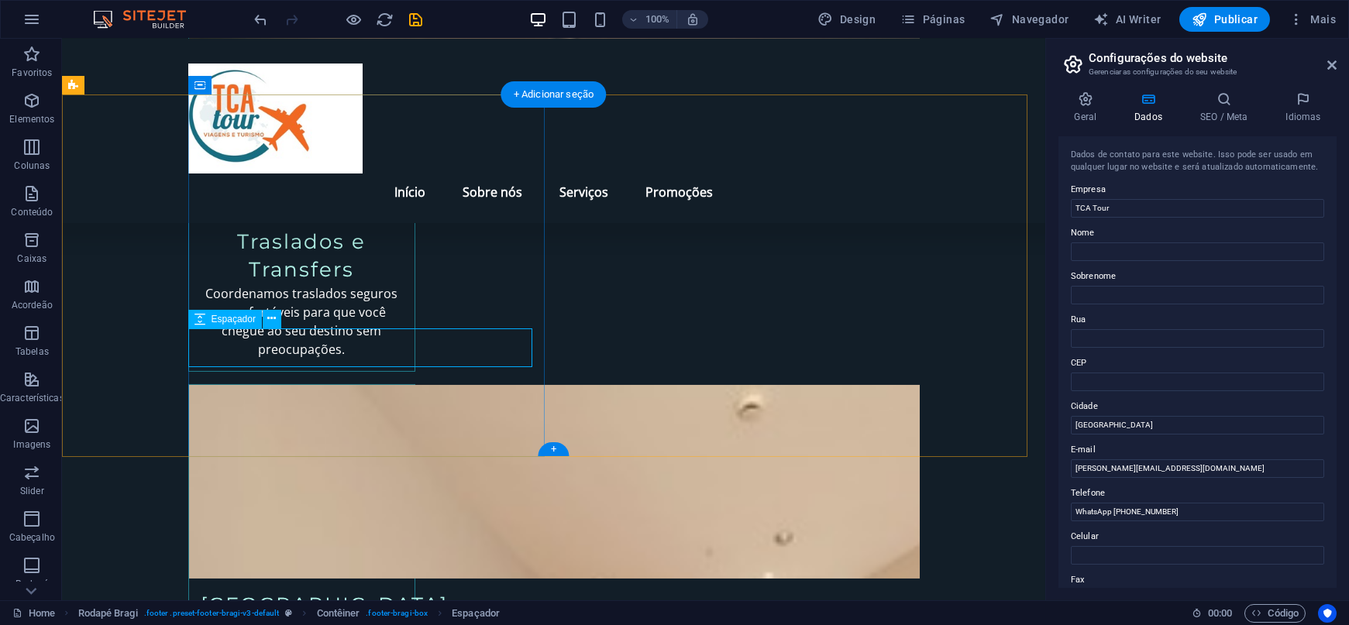
select select "px"
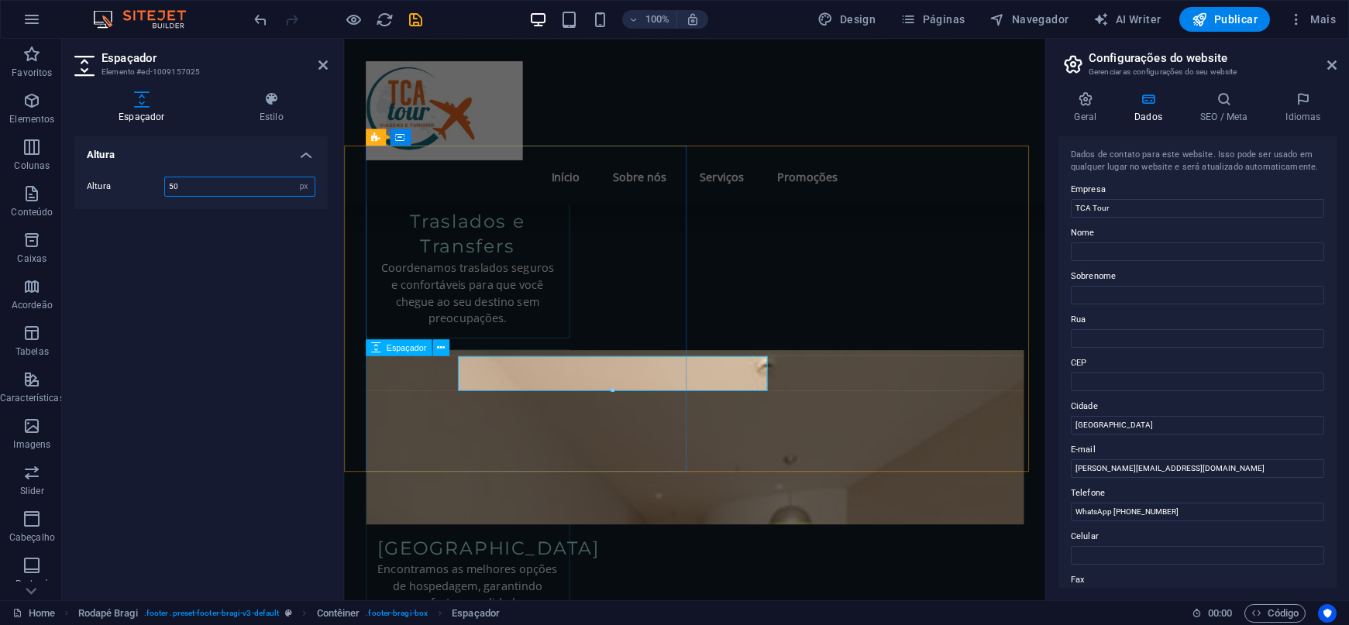
scroll to position [2527, 0]
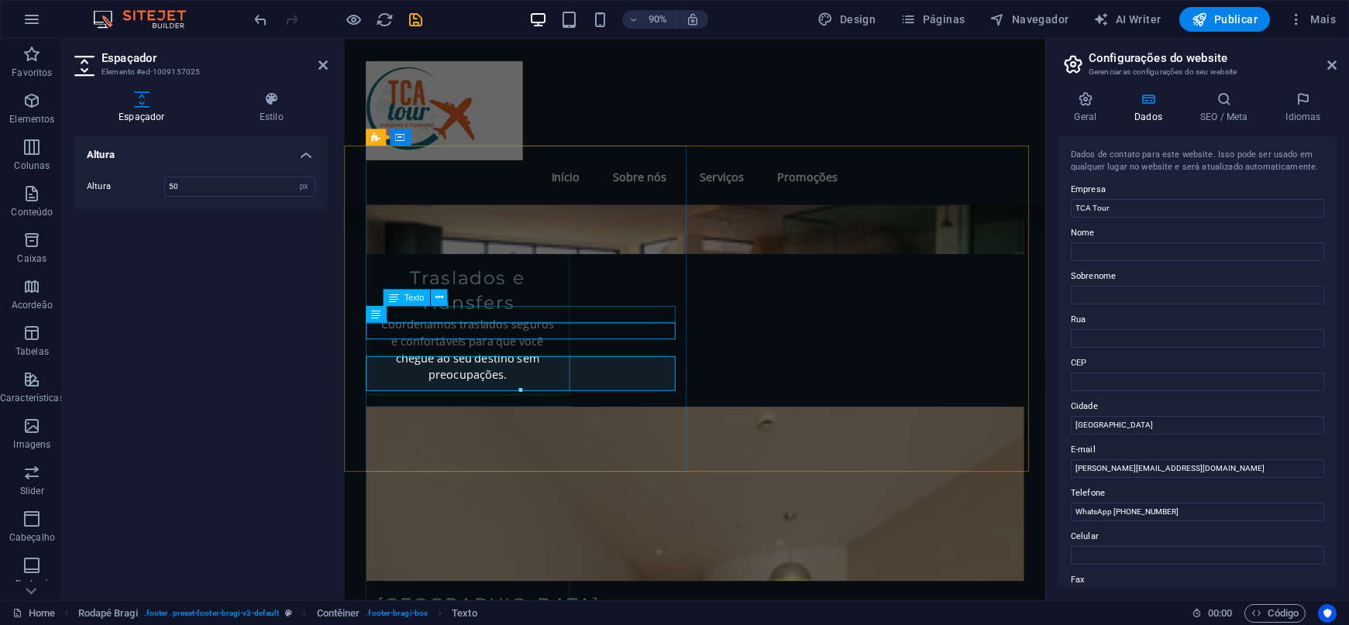
scroll to position [2589, 0]
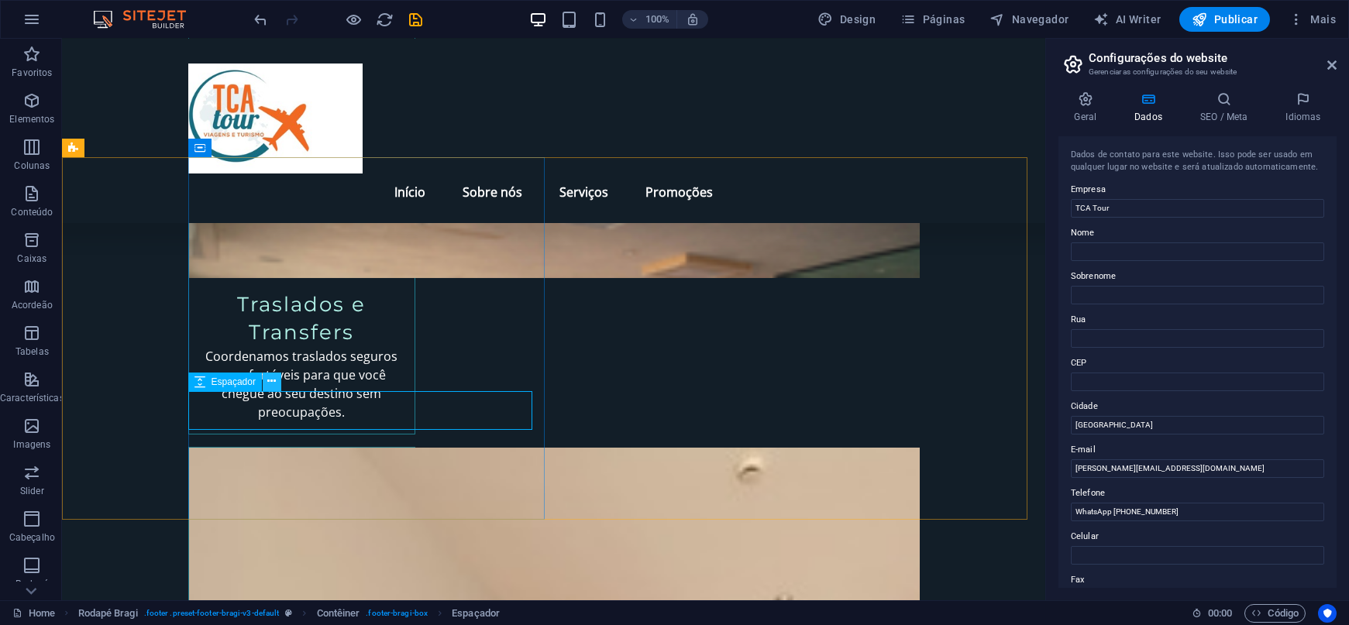
click at [275, 381] on icon at bounding box center [271, 382] width 9 height 16
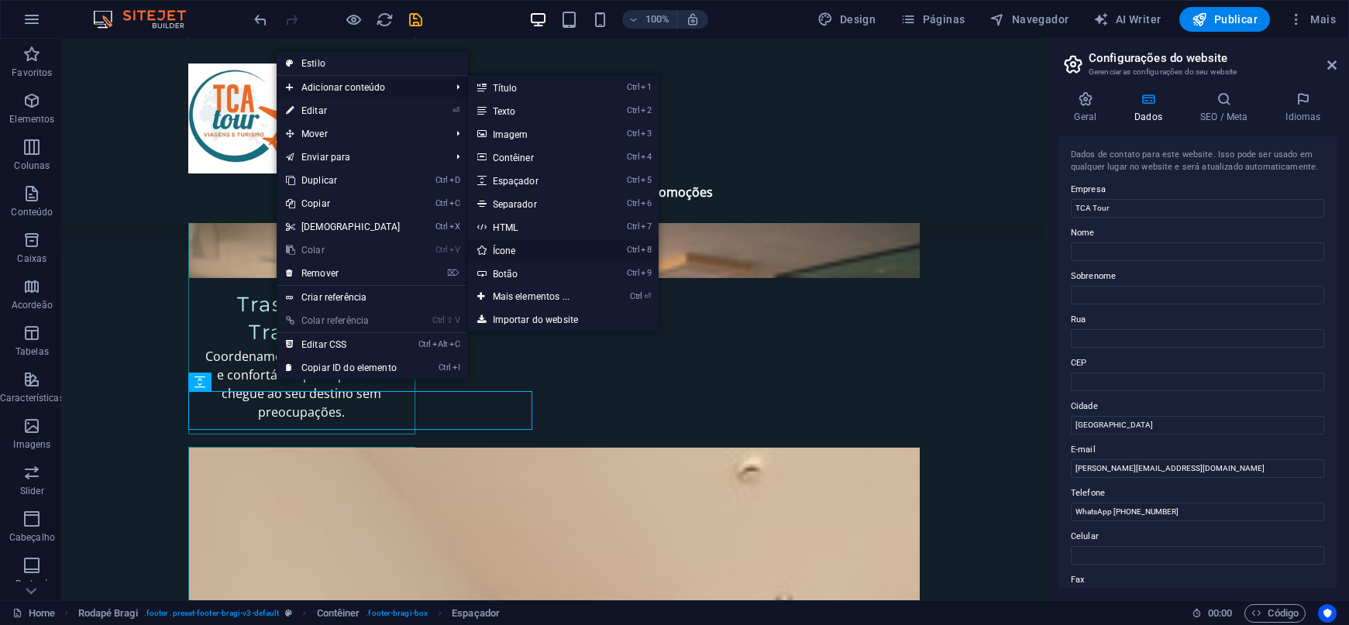
click at [493, 246] on link "Ctrl 8 Ícone" at bounding box center [534, 250] width 133 height 23
select select "xMidYMid"
select select "px"
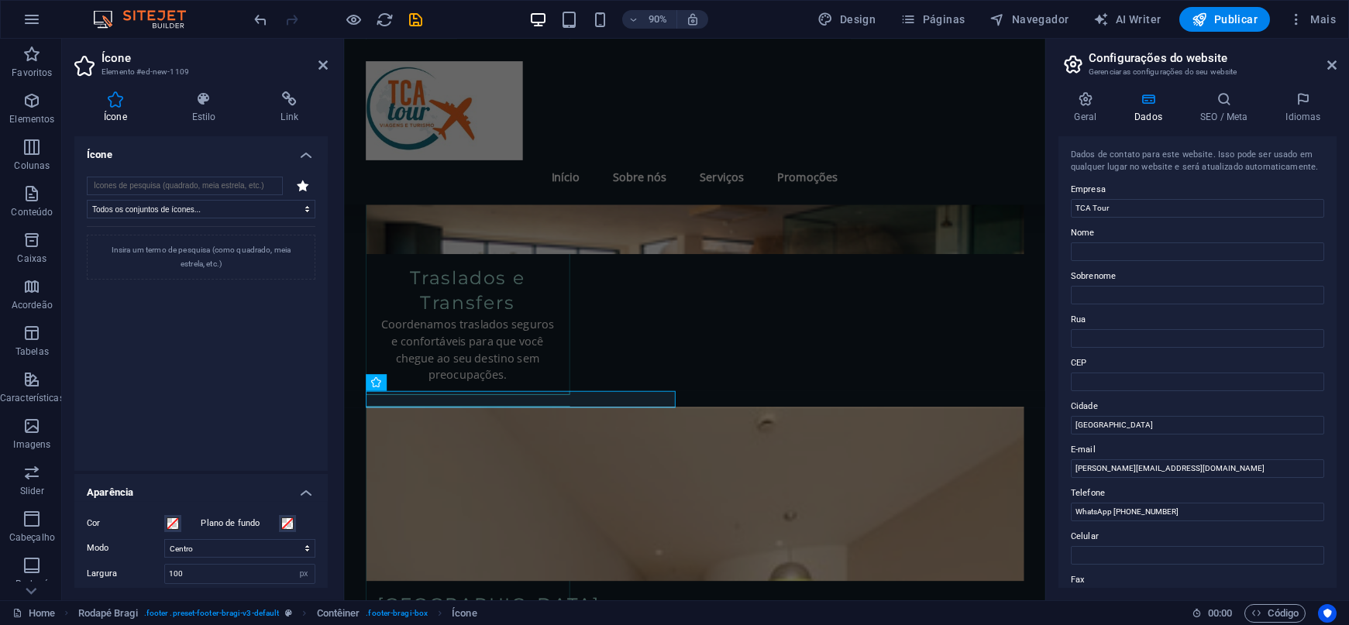
click at [298, 183] on icon at bounding box center [303, 186] width 12 height 12
click at [243, 212] on select "Todos os conjuntos de ícones... IcoFont Ionicons FontAwesome Brands FontAwesome…" at bounding box center [201, 209] width 229 height 19
click at [87, 200] on select "Todos os conjuntos de ícones... IcoFont Ionicons FontAwesome Brands FontAwesome…" at bounding box center [201, 209] width 229 height 19
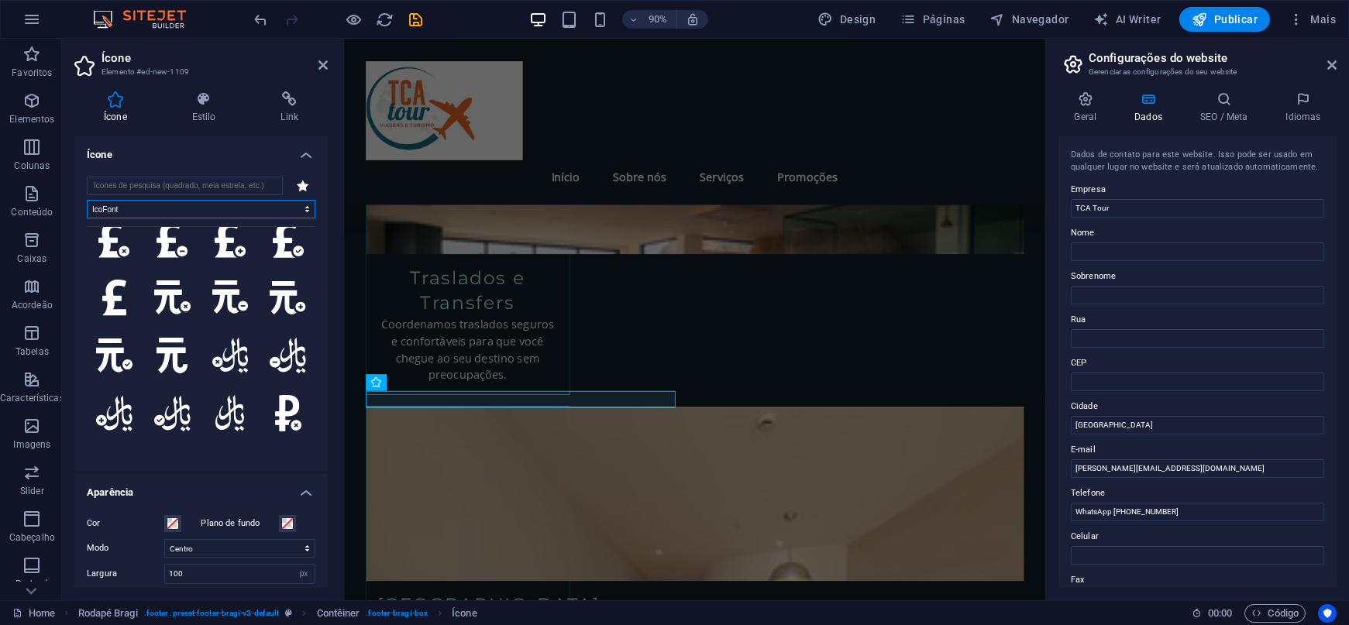
scroll to position [6886, 0]
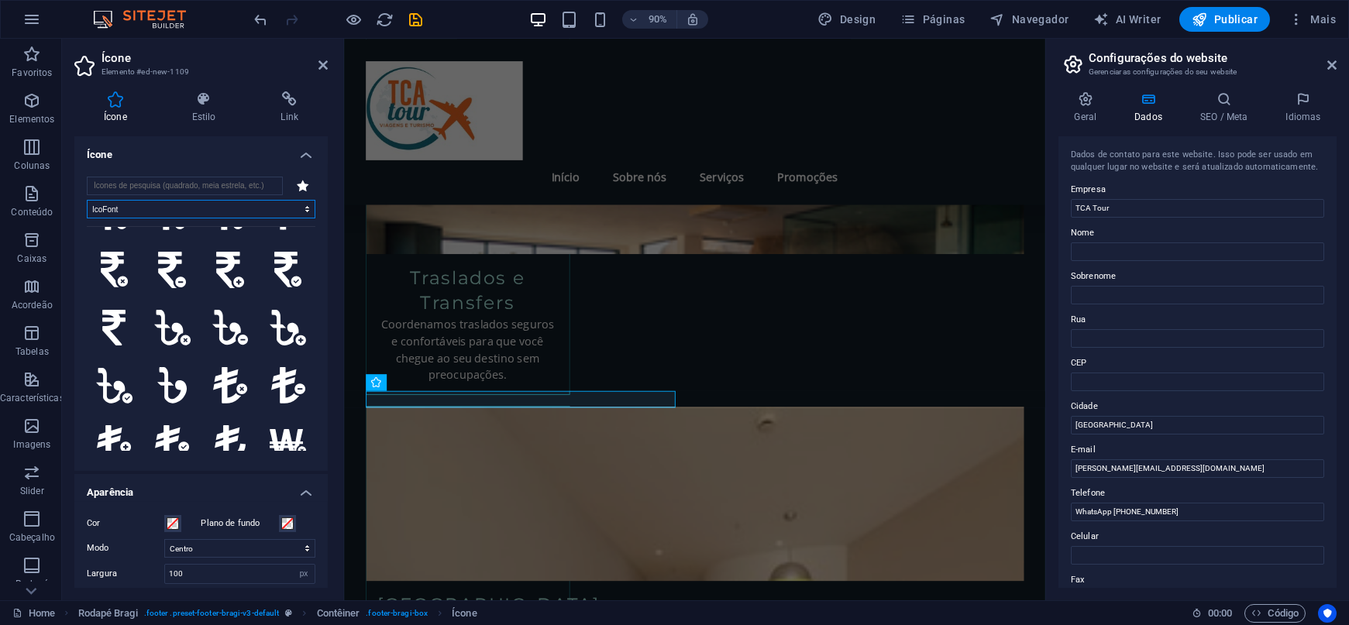
click at [223, 204] on select "Todos os conjuntos de ícones... IcoFont Ionicons FontAwesome Brands FontAwesome…" at bounding box center [201, 209] width 229 height 19
select select "ionicons"
click at [87, 200] on select "Todos os conjuntos de ícones... IcoFont Ionicons FontAwesome Brands FontAwesome…" at bounding box center [201, 209] width 229 height 19
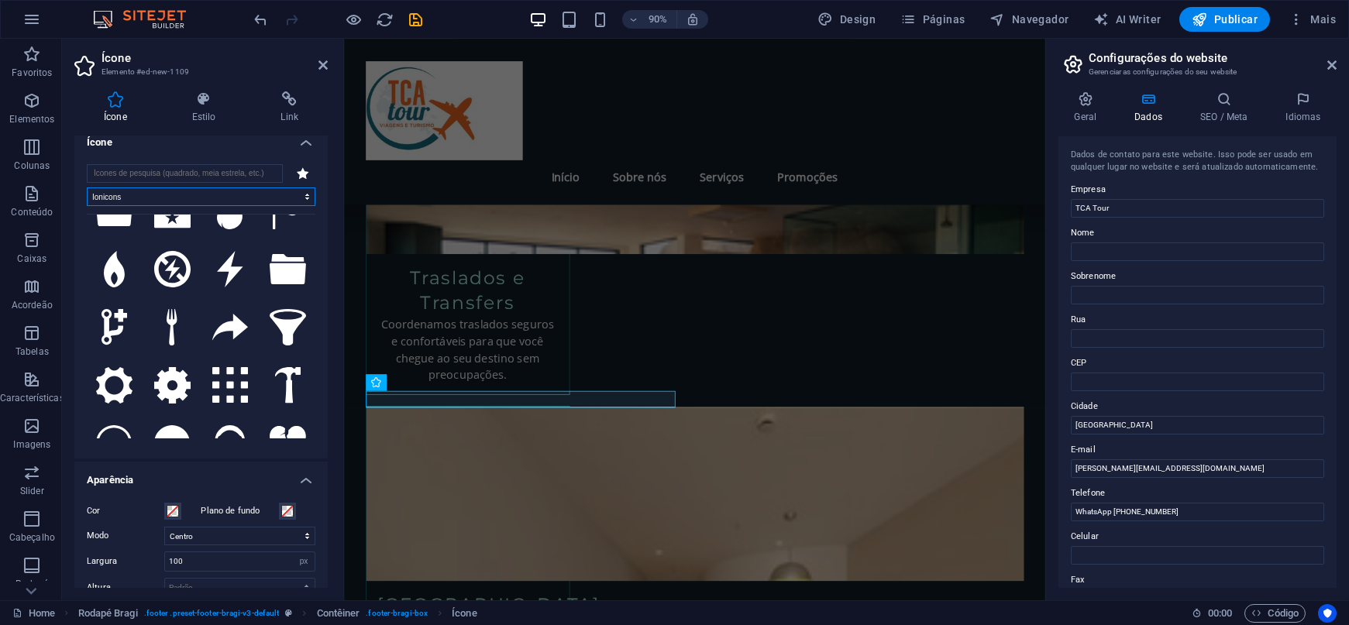
scroll to position [3050, 0]
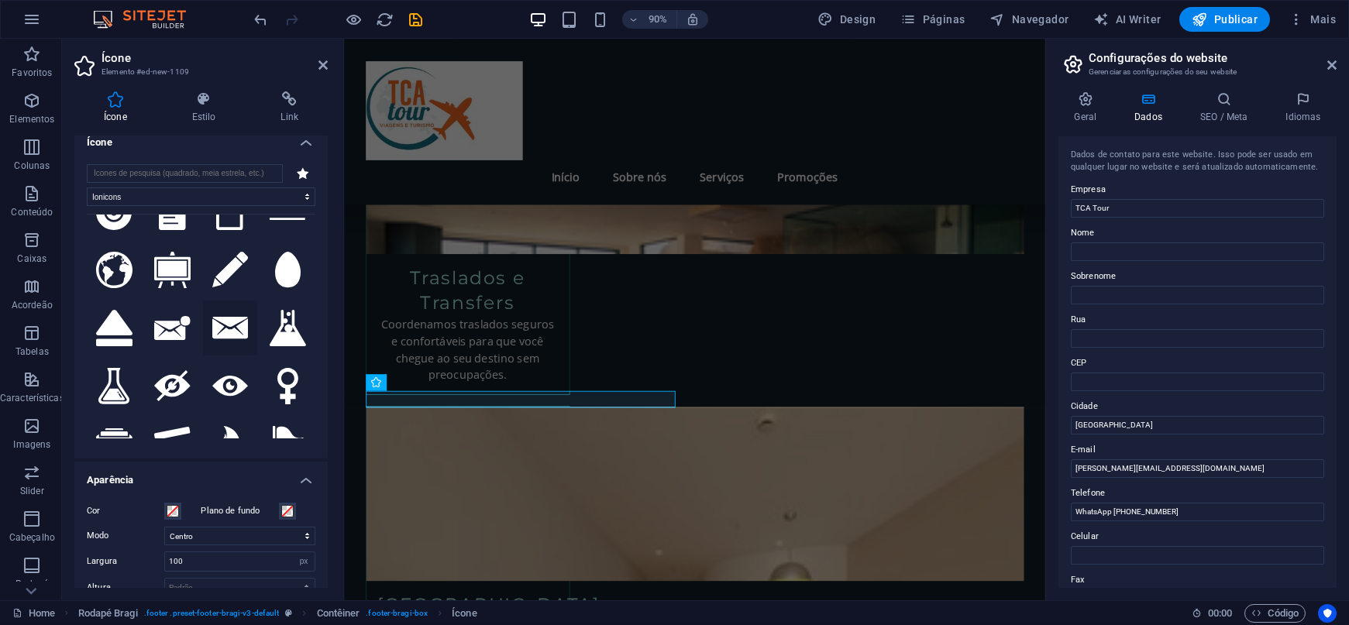
click at [233, 317] on icon at bounding box center [230, 328] width 36 height 22
click at [419, 380] on icon at bounding box center [422, 382] width 8 height 15
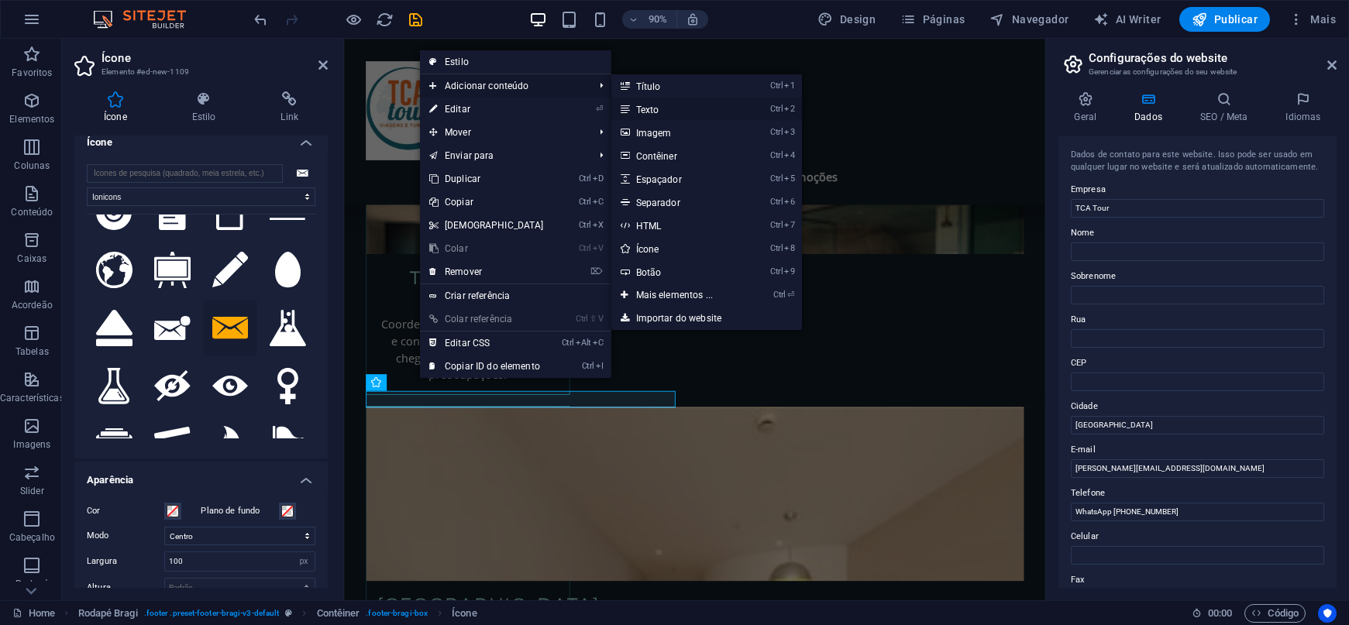
click at [663, 102] on link "Ctrl 2 Texto" at bounding box center [678, 109] width 133 height 23
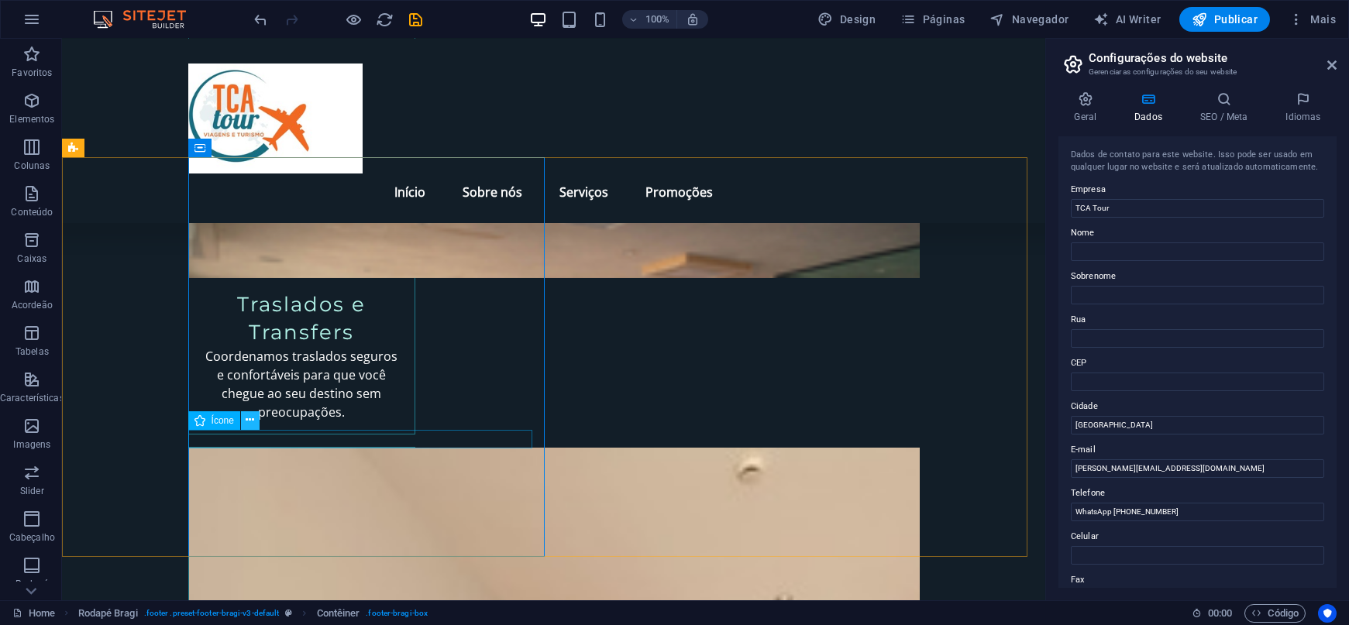
click at [251, 420] on icon at bounding box center [250, 420] width 9 height 16
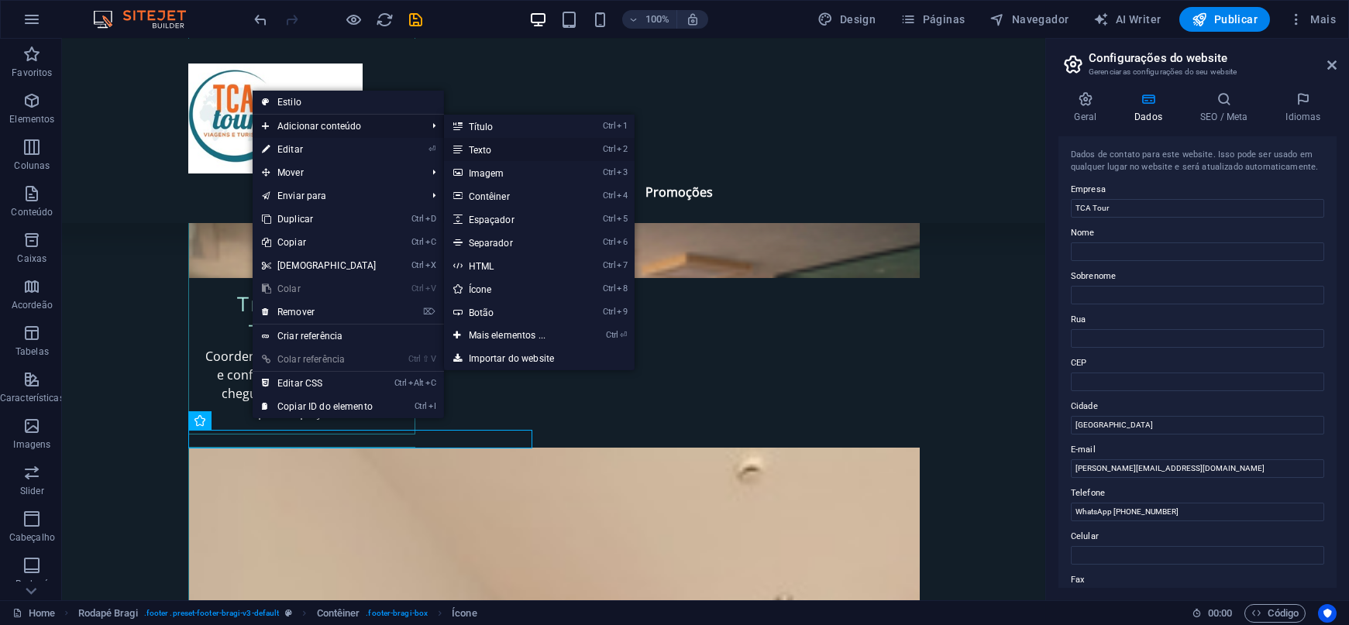
click at [478, 138] on link "Ctrl 2 Texto" at bounding box center [510, 149] width 133 height 23
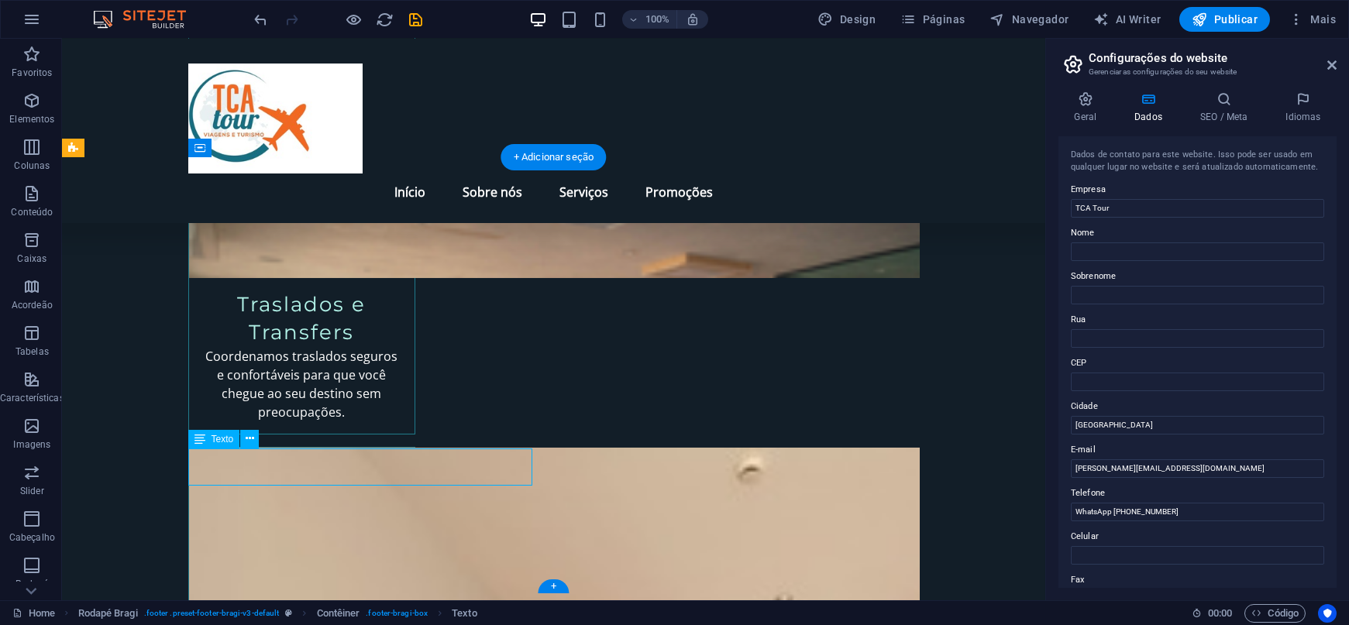
drag, startPoint x: 205, startPoint y: 471, endPoint x: 241, endPoint y: 458, distance: 38.7
drag, startPoint x: 222, startPoint y: 455, endPoint x: 308, endPoint y: 478, distance: 89.1
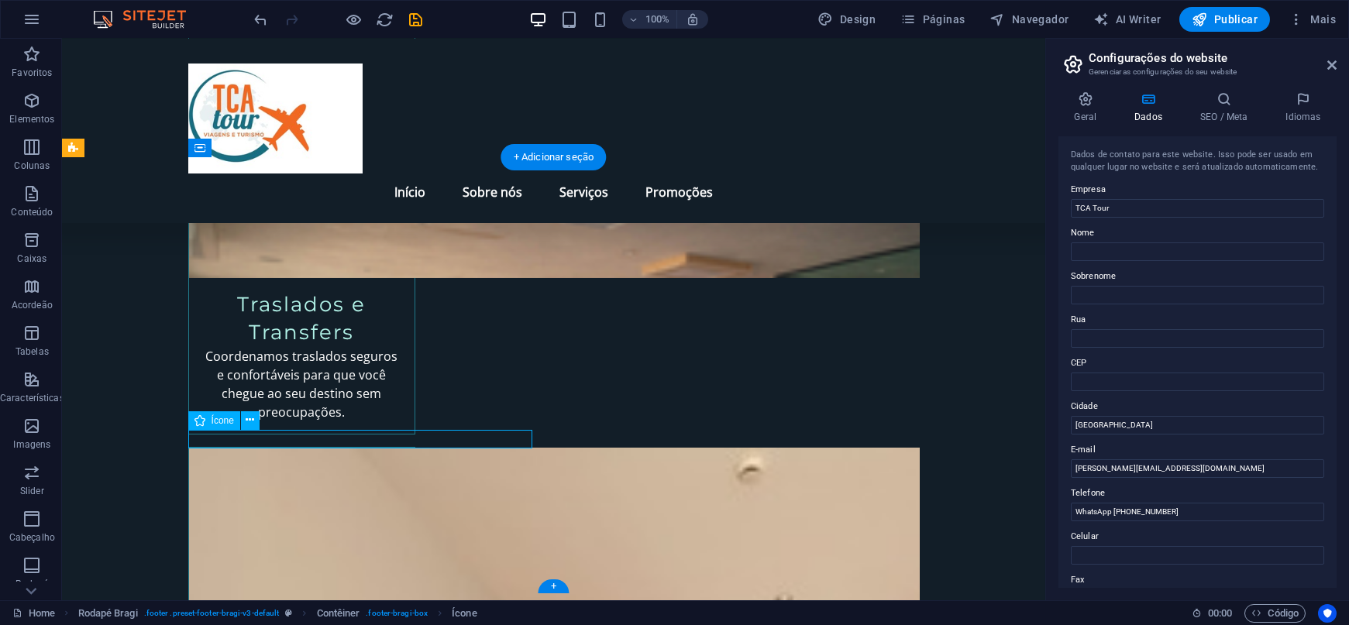
select select "ionicons"
select select "xMidYMid"
select select "px"
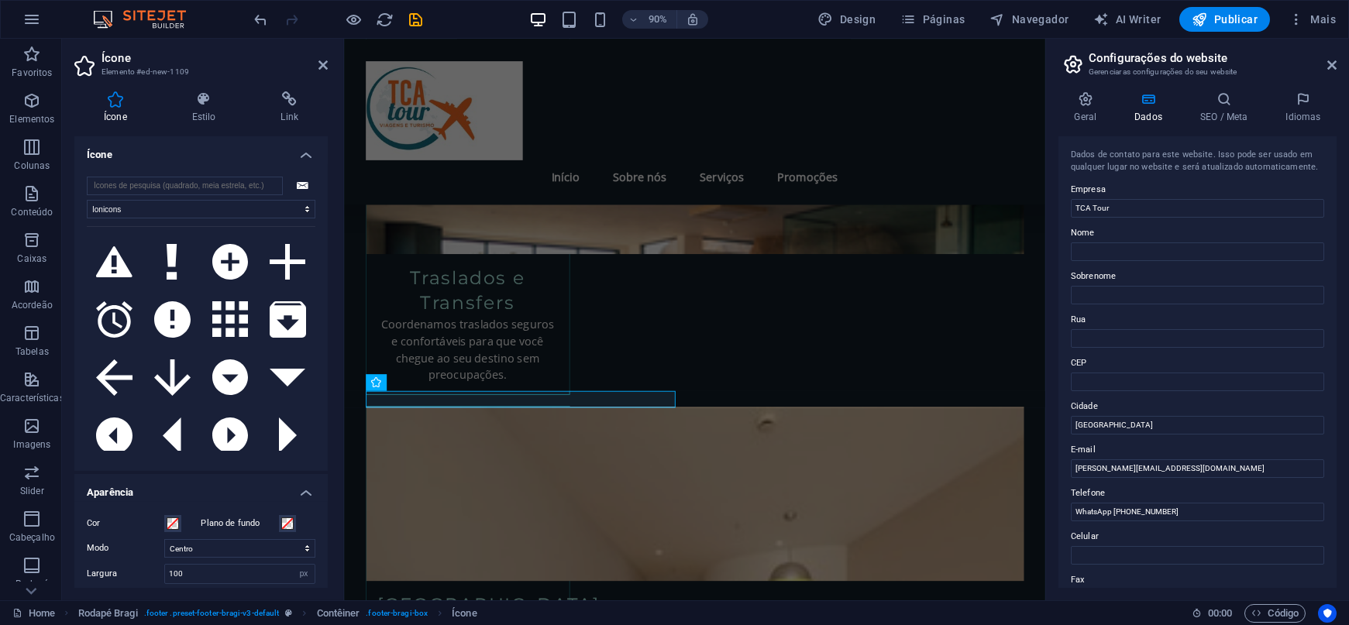
click at [241, 441] on icon at bounding box center [230, 436] width 36 height 36
click at [272, 21] on div at bounding box center [339, 19] width 174 height 25
click at [268, 17] on icon "undo" at bounding box center [262, 20] width 18 height 18
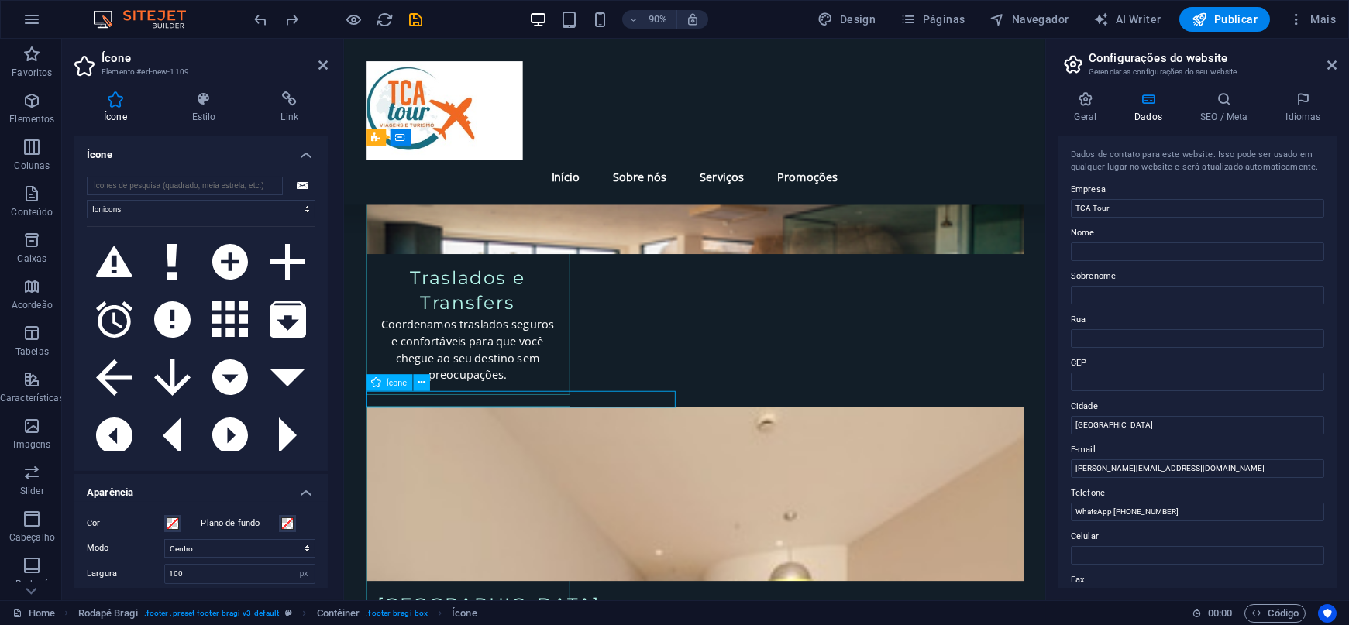
drag, startPoint x: 712, startPoint y: 442, endPoint x: 527, endPoint y: 436, distance: 184.6
click at [422, 377] on icon at bounding box center [422, 382] width 8 height 15
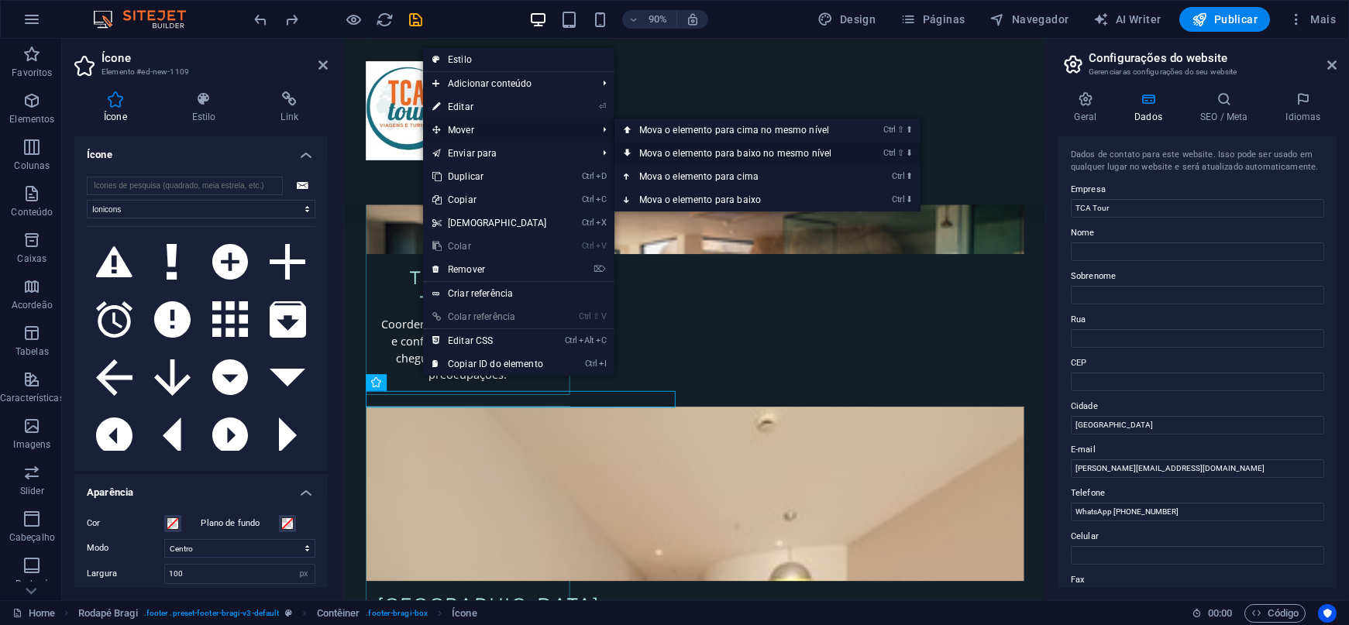
click at [684, 149] on link "Ctrl ⇧ ⬇ Mova o elemento para baixo no mesmo nível" at bounding box center [739, 153] width 249 height 23
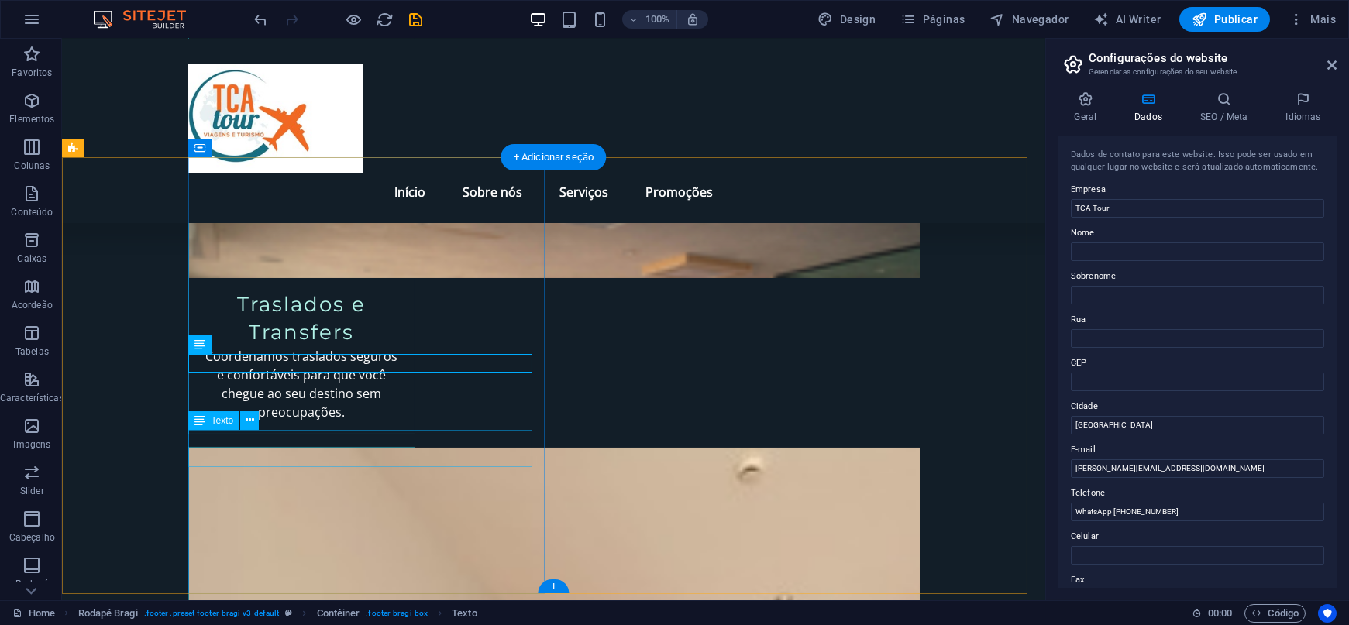
drag, startPoint x: 248, startPoint y: 473, endPoint x: 205, endPoint y: 433, distance: 58.1
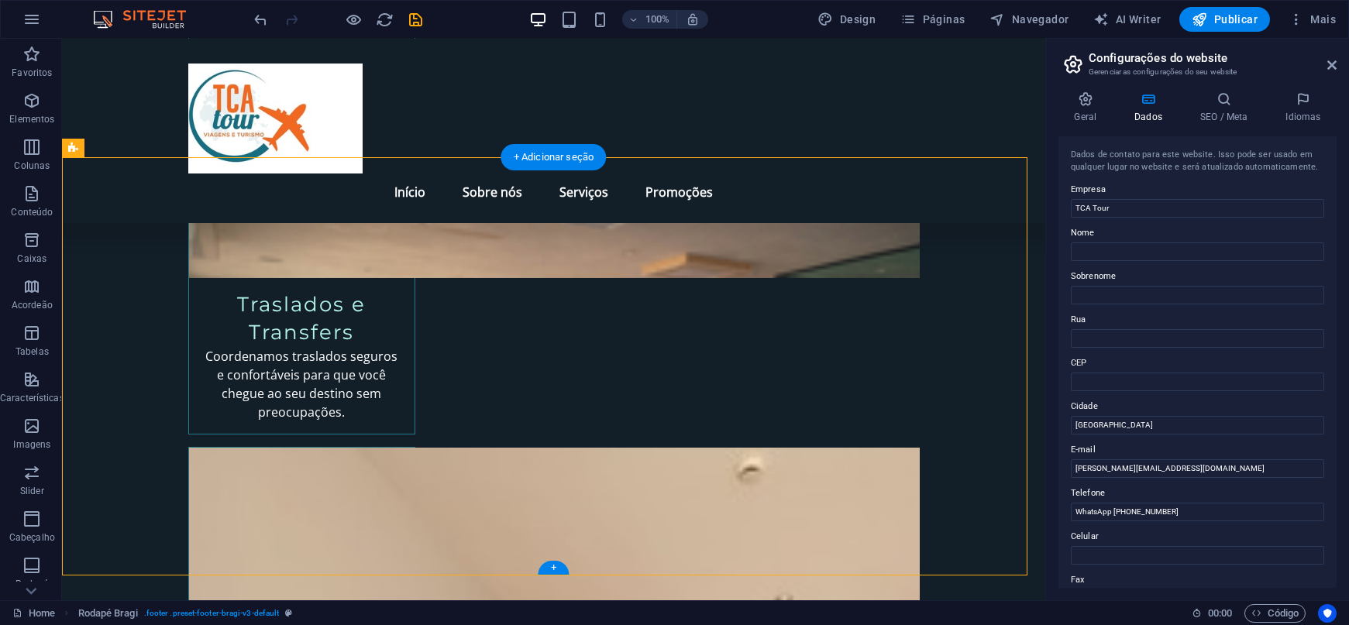
drag, startPoint x: 248, startPoint y: 436, endPoint x: 250, endPoint y: 385, distance: 51.2
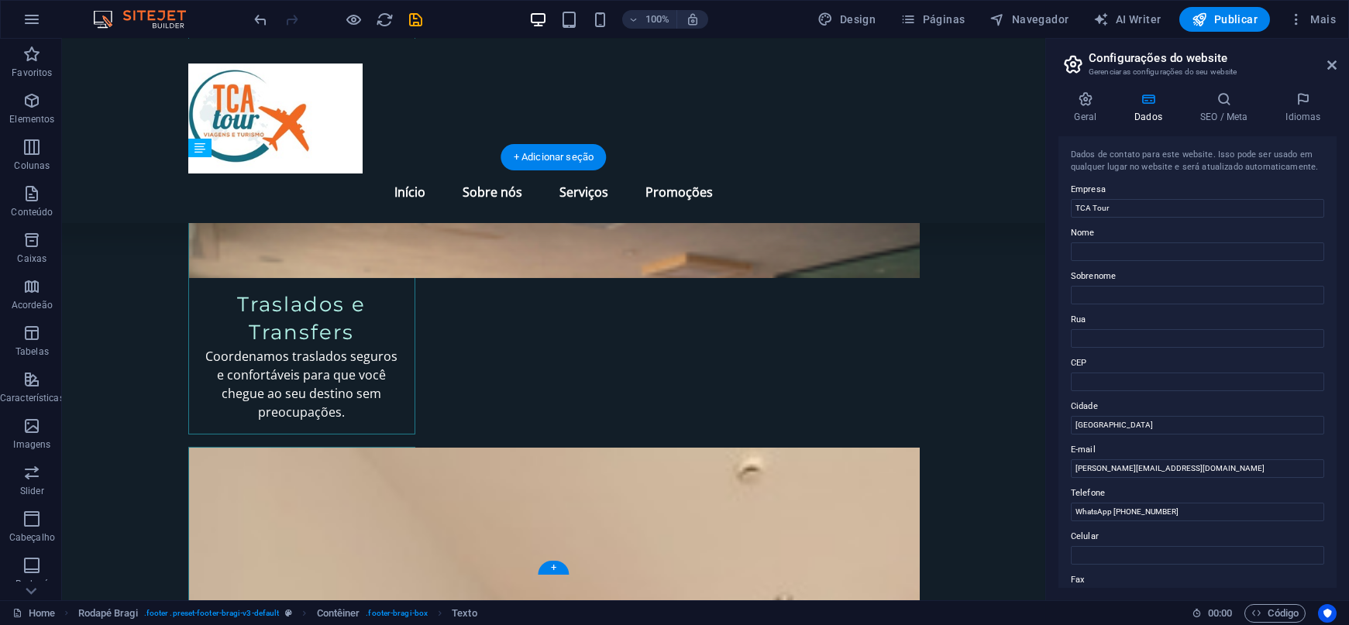
drag, startPoint x: 285, startPoint y: 461, endPoint x: 280, endPoint y: 416, distance: 45.3
drag, startPoint x: 239, startPoint y: 478, endPoint x: 233, endPoint y: 405, distance: 73.8
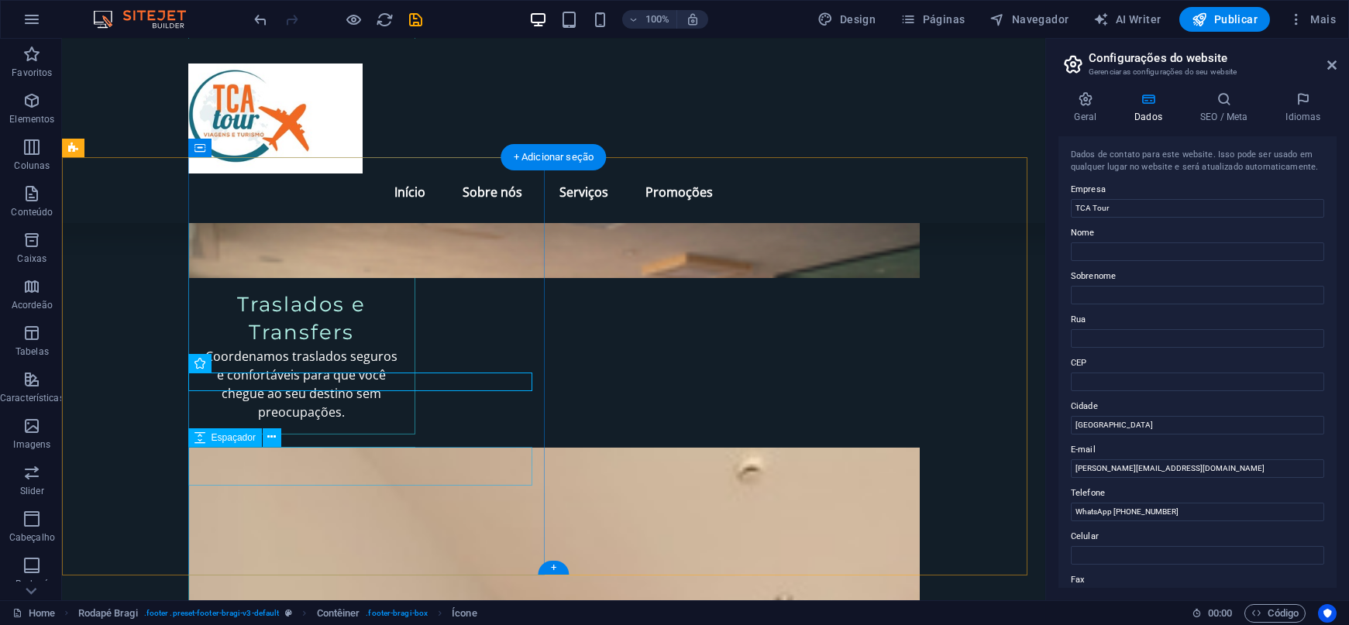
click at [246, 363] on icon at bounding box center [250, 363] width 9 height 16
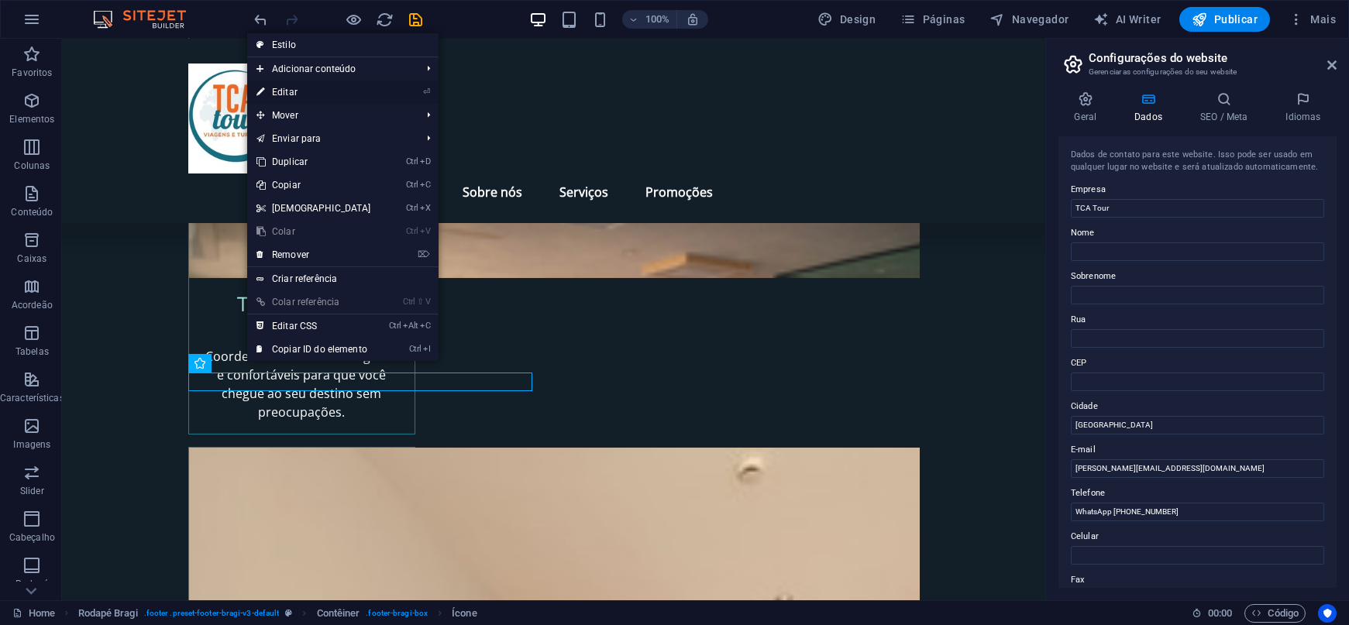
click at [300, 89] on link "⏎ Editar" at bounding box center [313, 92] width 133 height 23
select select "ionicons"
select select "xMidYMid"
select select "px"
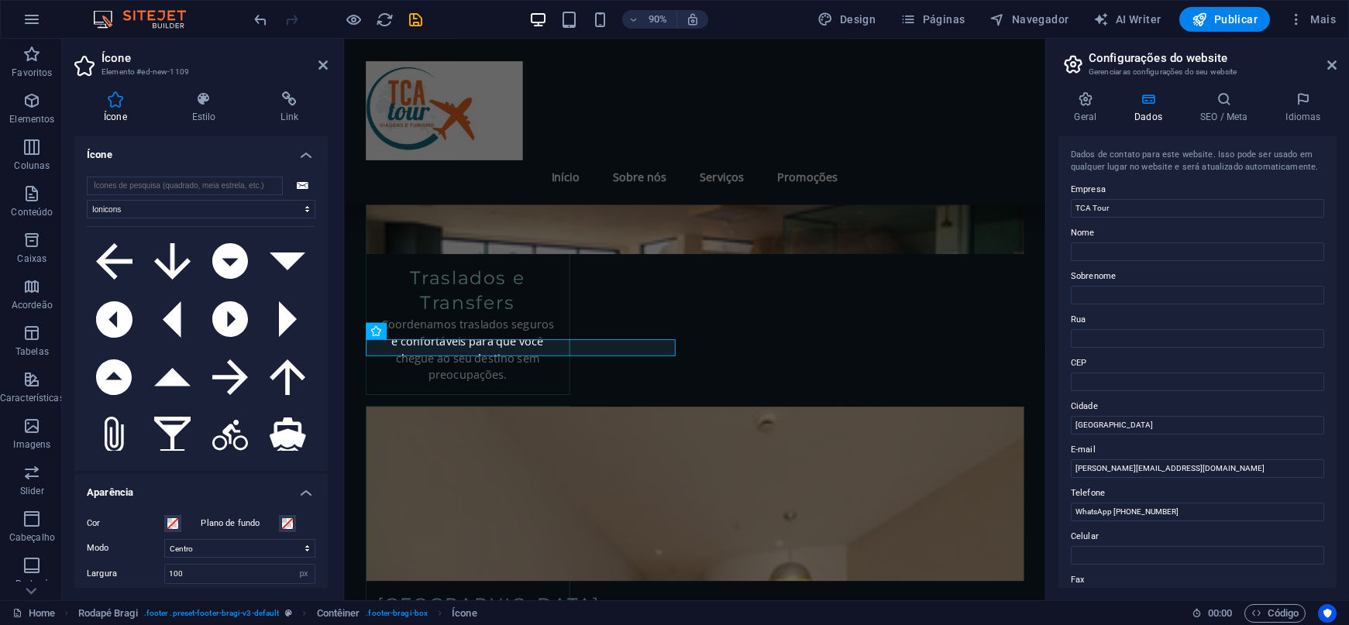
scroll to position [233, 0]
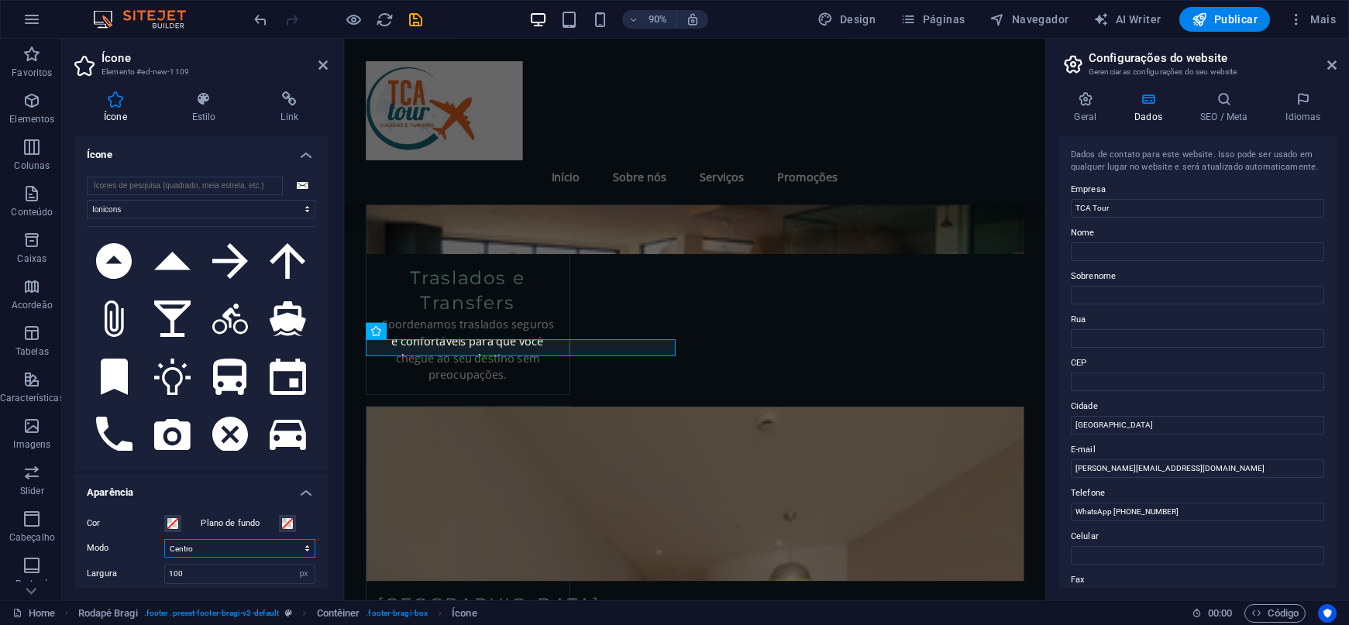
click at [279, 550] on select "Escala Esquerda Centro Direita" at bounding box center [239, 548] width 151 height 19
click at [164, 539] on select "Escala Esquerda Centro Direita" at bounding box center [239, 548] width 151 height 19
click at [202, 539] on select "Escala Esquerda Centro Direita" at bounding box center [239, 548] width 151 height 19
select select "xMinYMid"
click at [164, 539] on select "Escala Esquerda Centro Direita" at bounding box center [239, 548] width 151 height 19
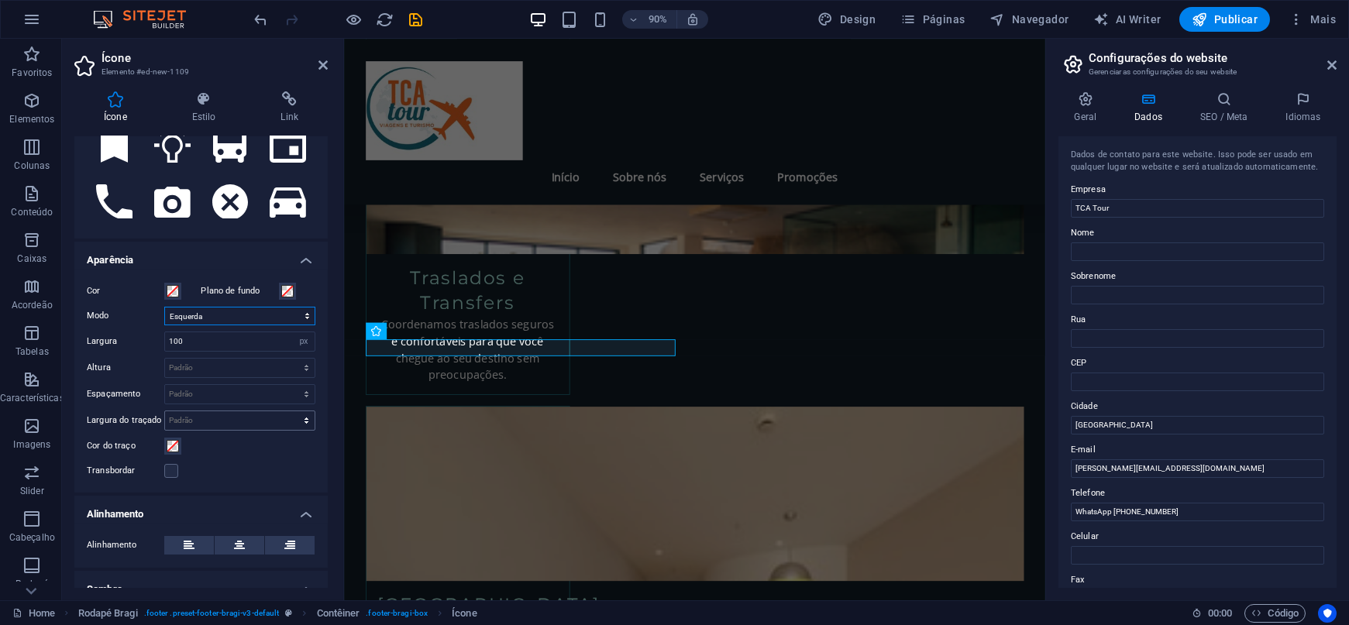
scroll to position [361, 0]
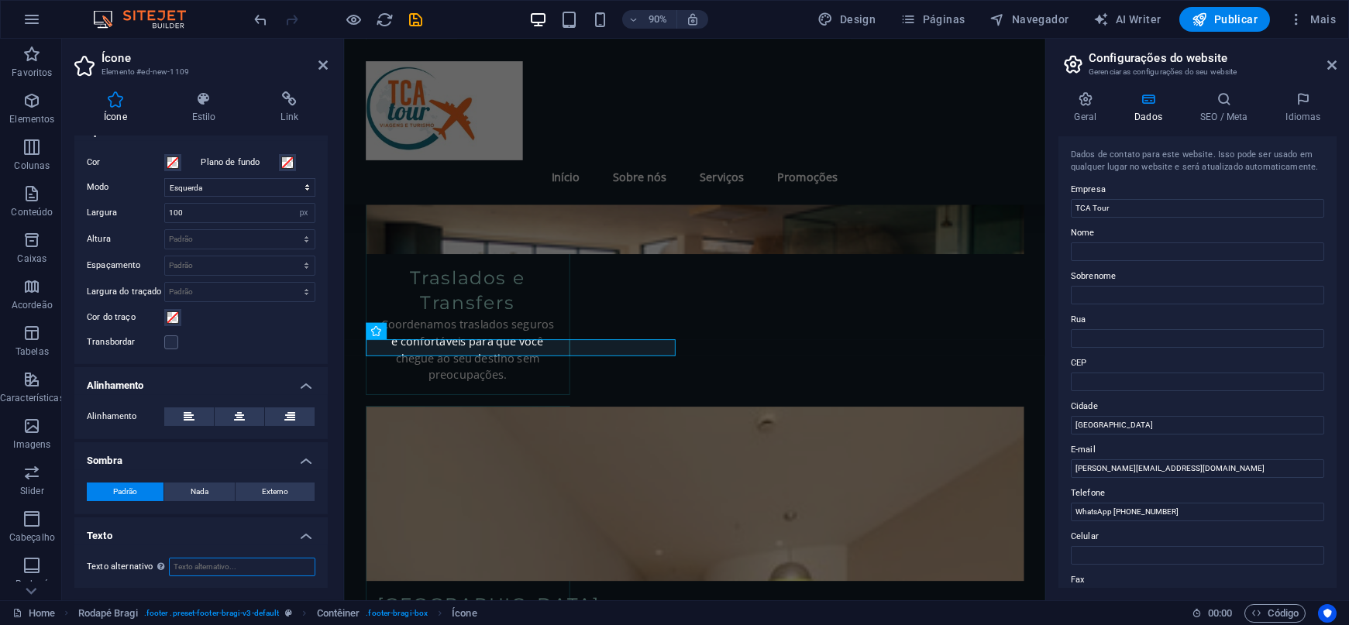
click at [222, 570] on input "Texto alternativo O texto alternativo é usado por dispositivos que não podem ex…" at bounding box center [242, 567] width 146 height 19
type input "Email: [PERSON_NAME][EMAIL_ADDRESS][DOMAIN_NAME]"
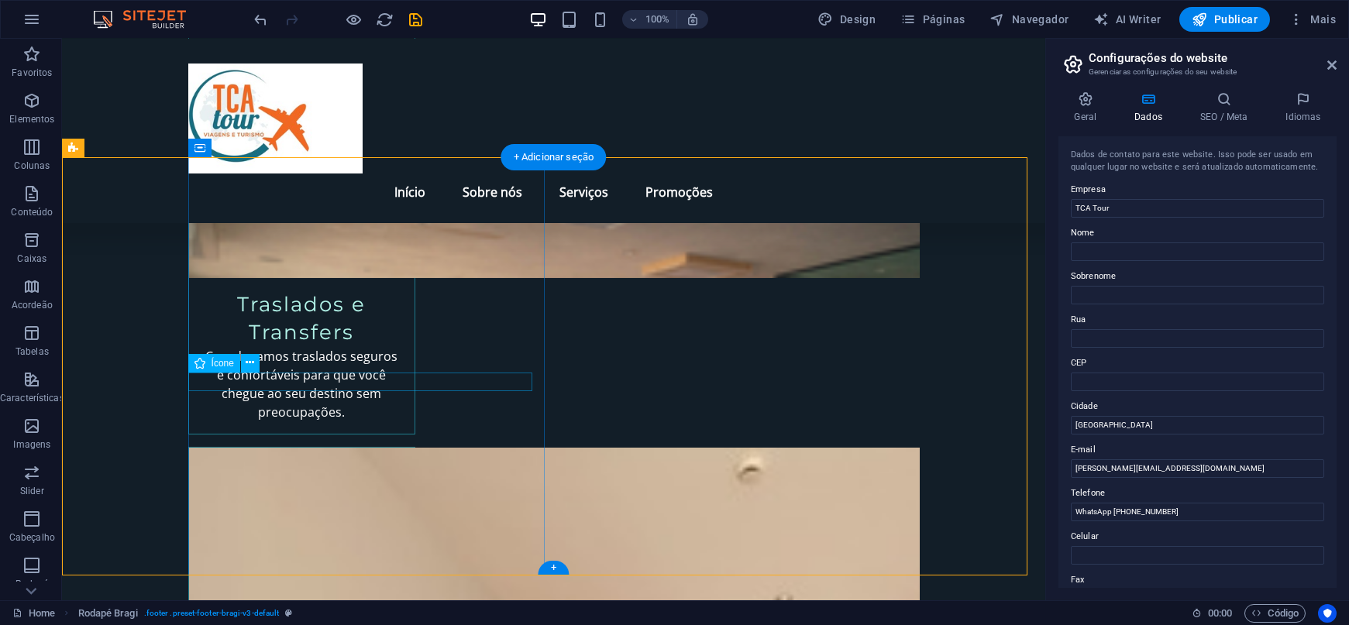
select select "ionicons"
select select "xMinYMid"
select select "px"
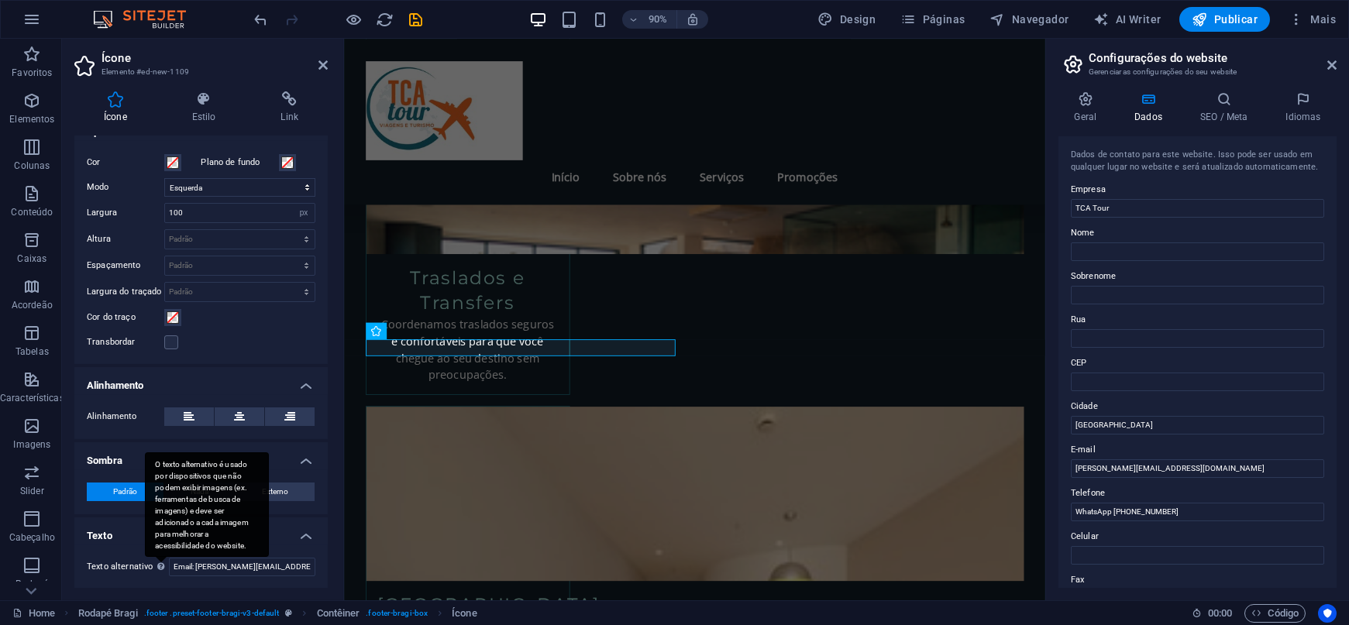
click at [157, 557] on div "O texto alternativo é usado por dispositivos que não podem exibir imagens (ex. …" at bounding box center [207, 505] width 124 height 105
click at [169, 563] on input "Email: [PERSON_NAME][EMAIL_ADDRESS][DOMAIN_NAME]" at bounding box center [242, 567] width 146 height 19
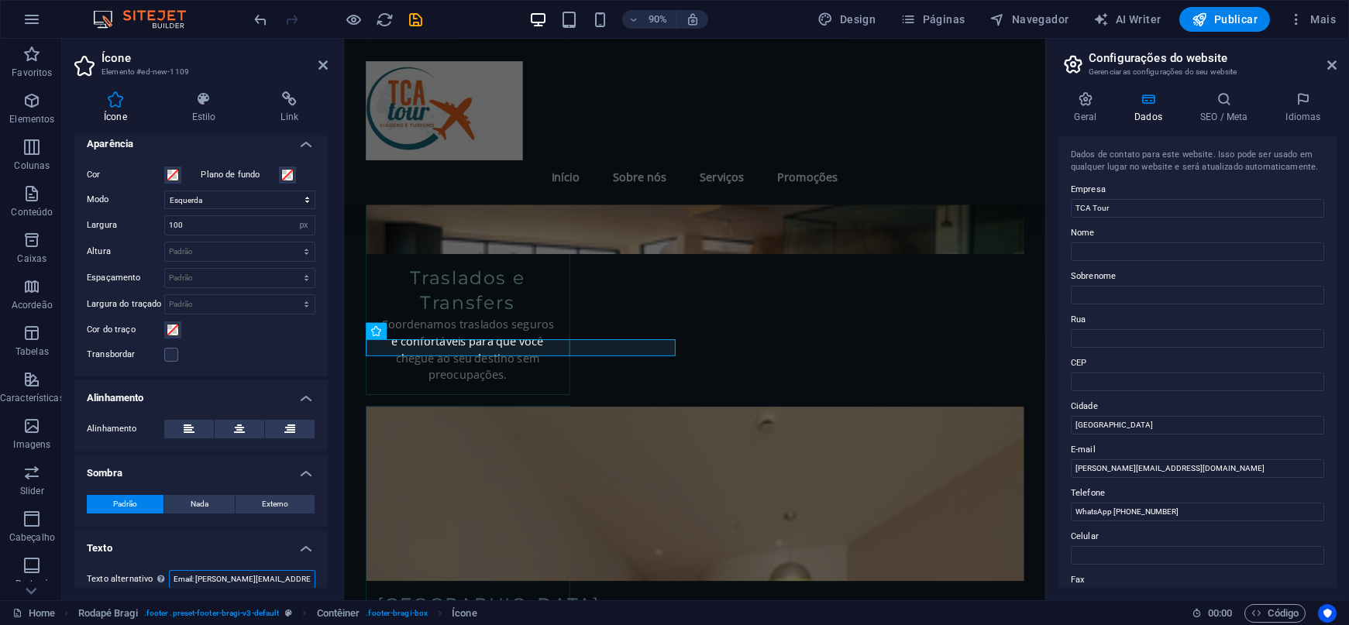
scroll to position [233, 0]
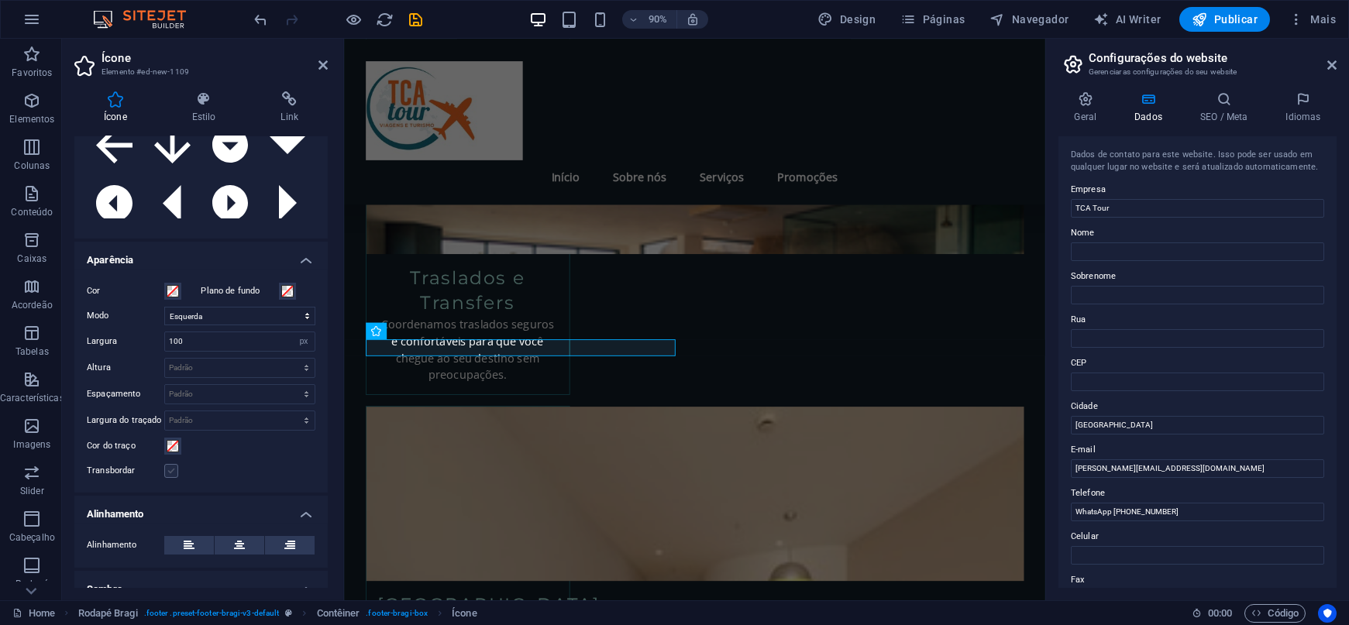
click at [169, 475] on label at bounding box center [171, 471] width 14 height 14
click at [0, 0] on input "Transbordar" at bounding box center [0, 0] width 0 height 0
click at [173, 447] on span at bounding box center [173, 446] width 12 height 12
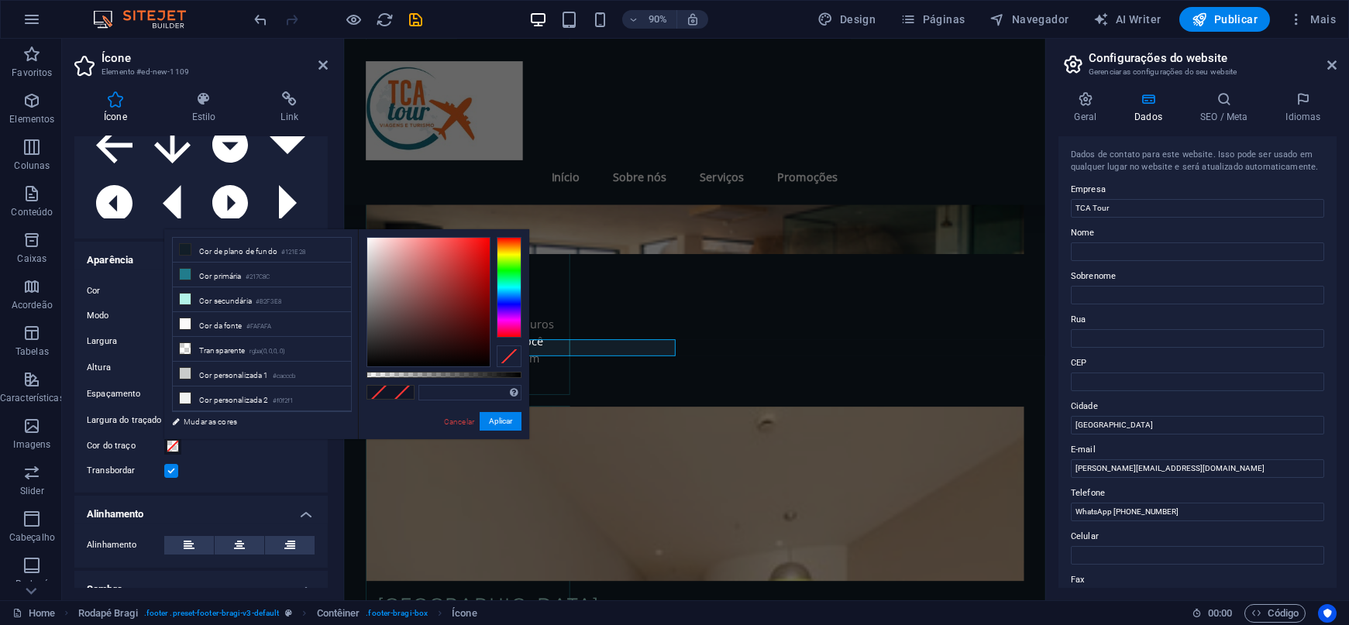
click at [170, 470] on label at bounding box center [171, 471] width 14 height 14
click at [0, 0] on input "Transbordar" at bounding box center [0, 0] width 0 height 0
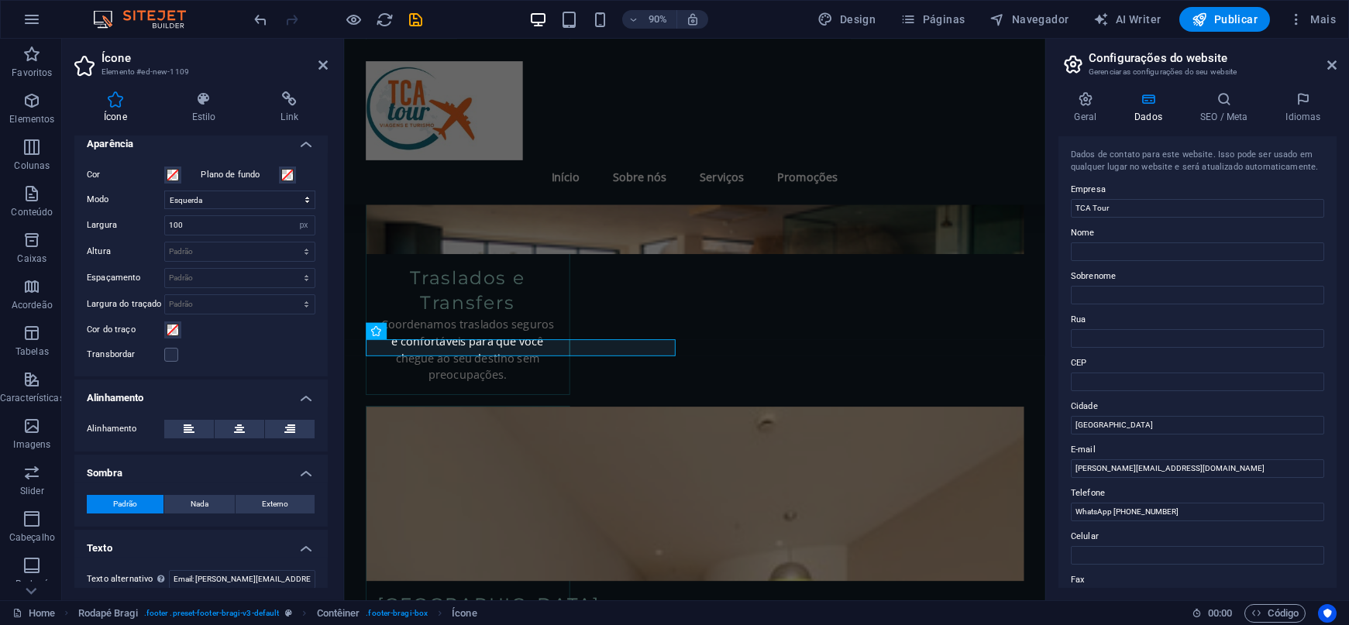
scroll to position [361, 0]
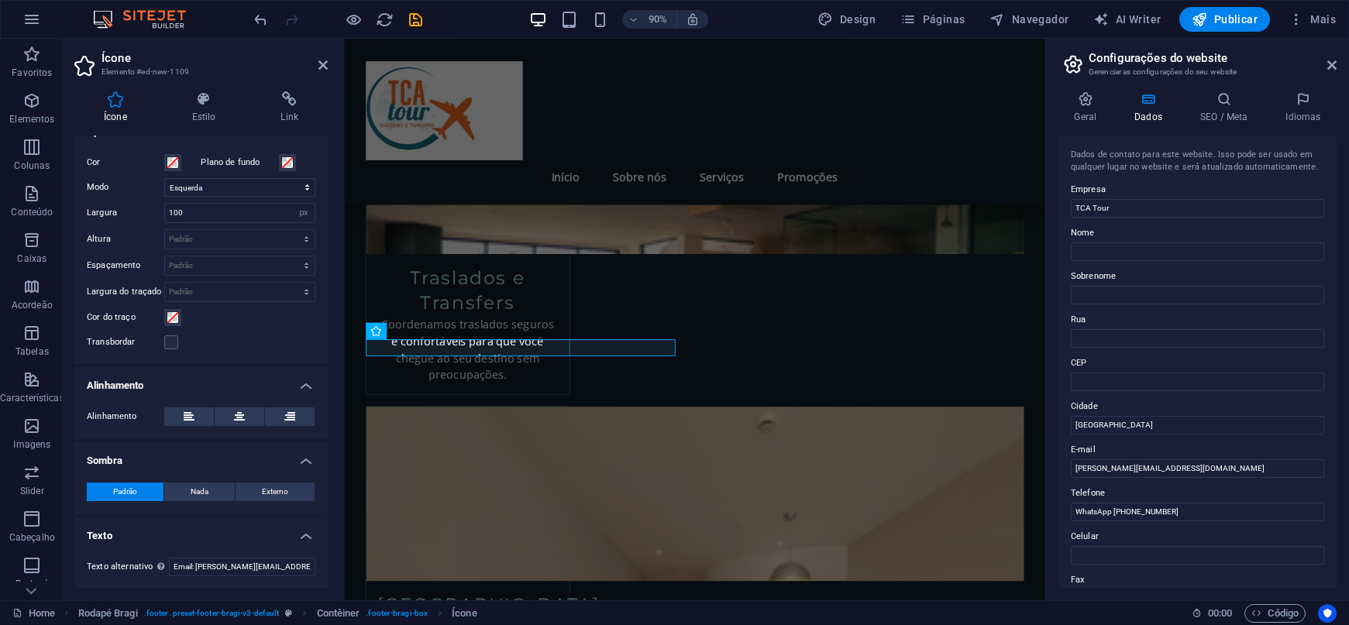
click at [309, 543] on h4 "Texto" at bounding box center [200, 532] width 253 height 28
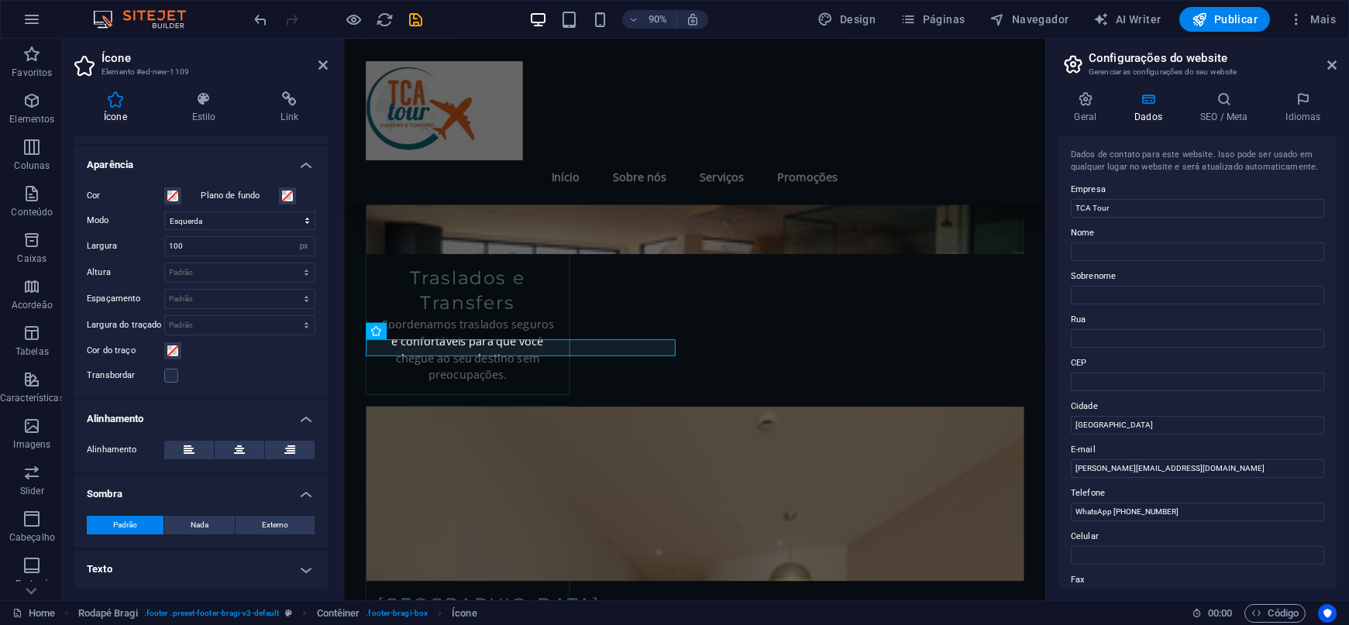
scroll to position [328, 0]
click at [297, 543] on div "Padrão Nada Externo Cor Deslocamento X 0 px rem vh vw Deslocamento y 0 px rem v…" at bounding box center [200, 526] width 253 height 44
click at [295, 570] on h4 "Texto" at bounding box center [200, 569] width 253 height 37
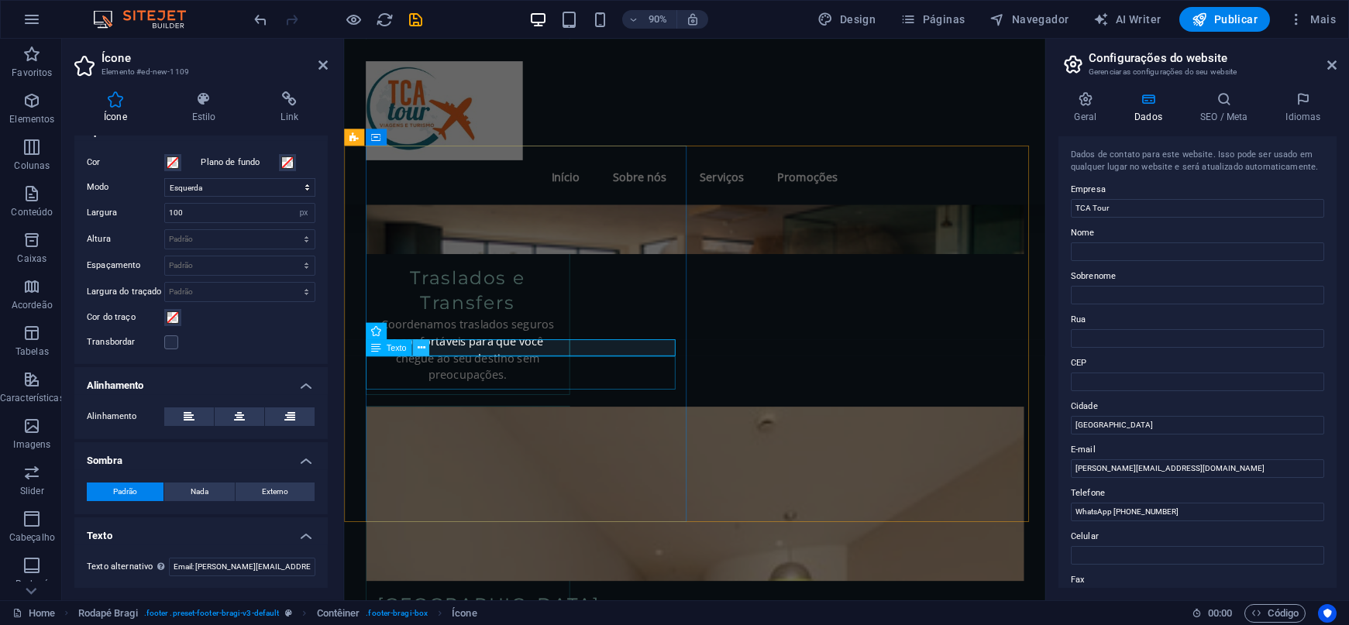
click at [422, 343] on icon at bounding box center [421, 347] width 8 height 15
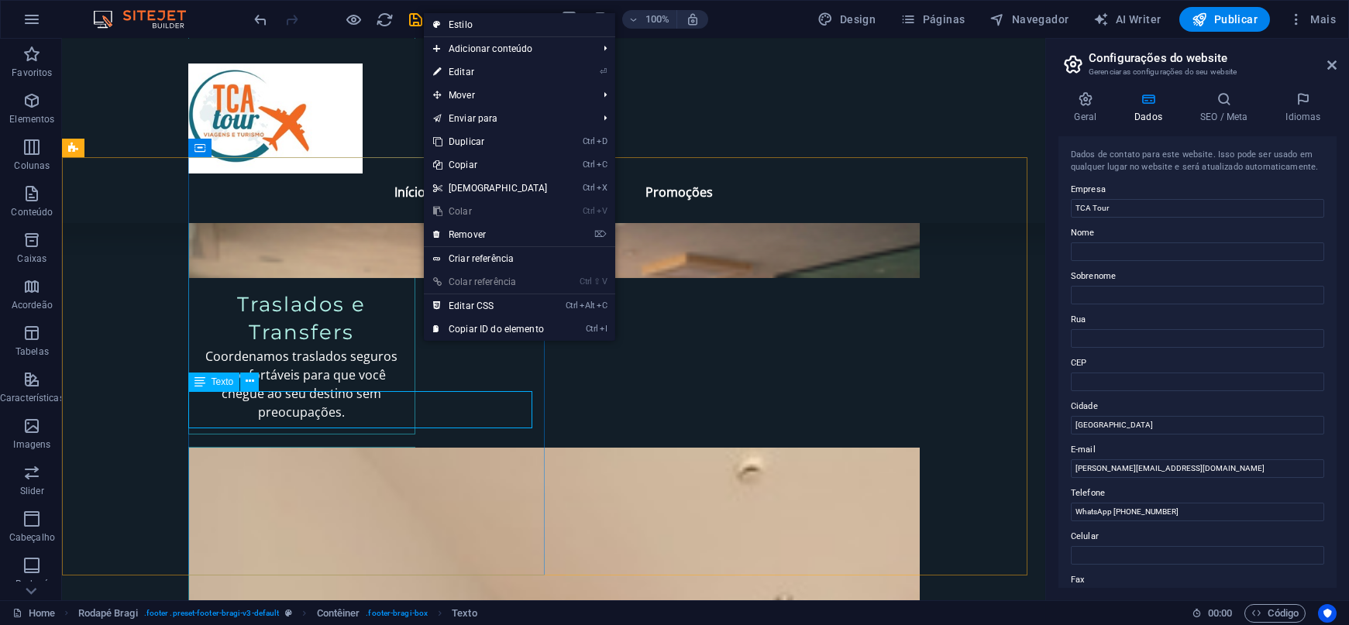
click at [225, 381] on span "Texto" at bounding box center [223, 381] width 22 height 9
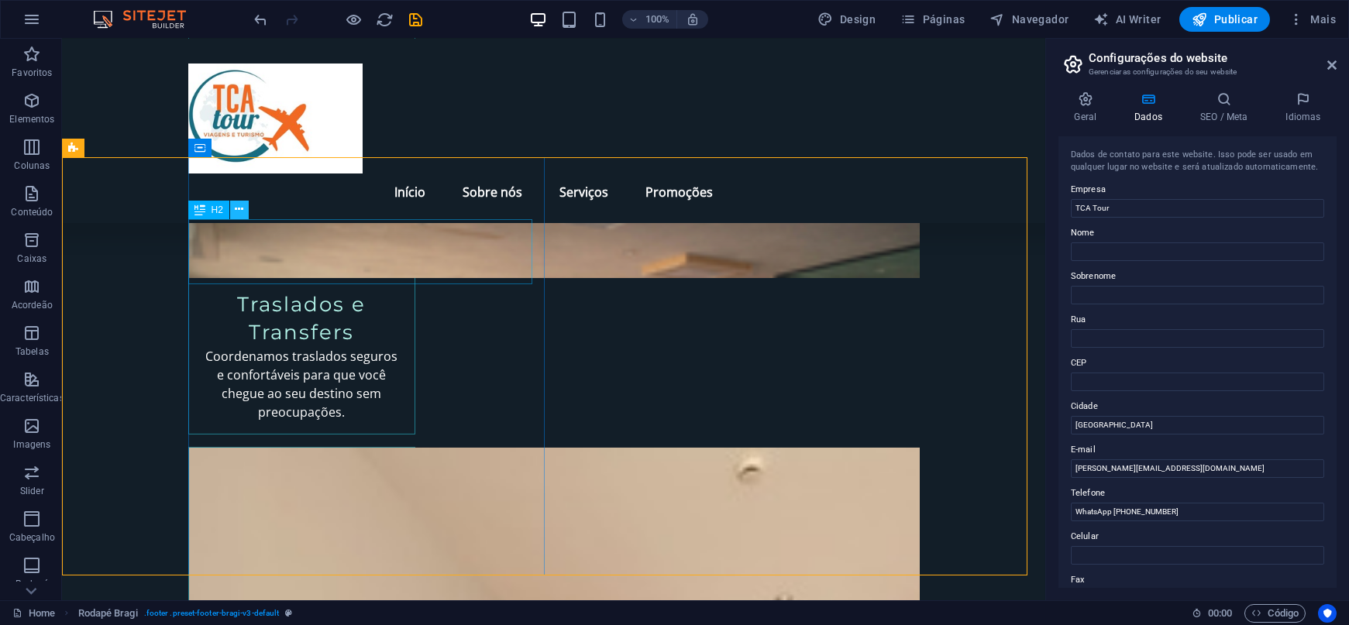
click at [239, 211] on icon at bounding box center [239, 210] width 9 height 16
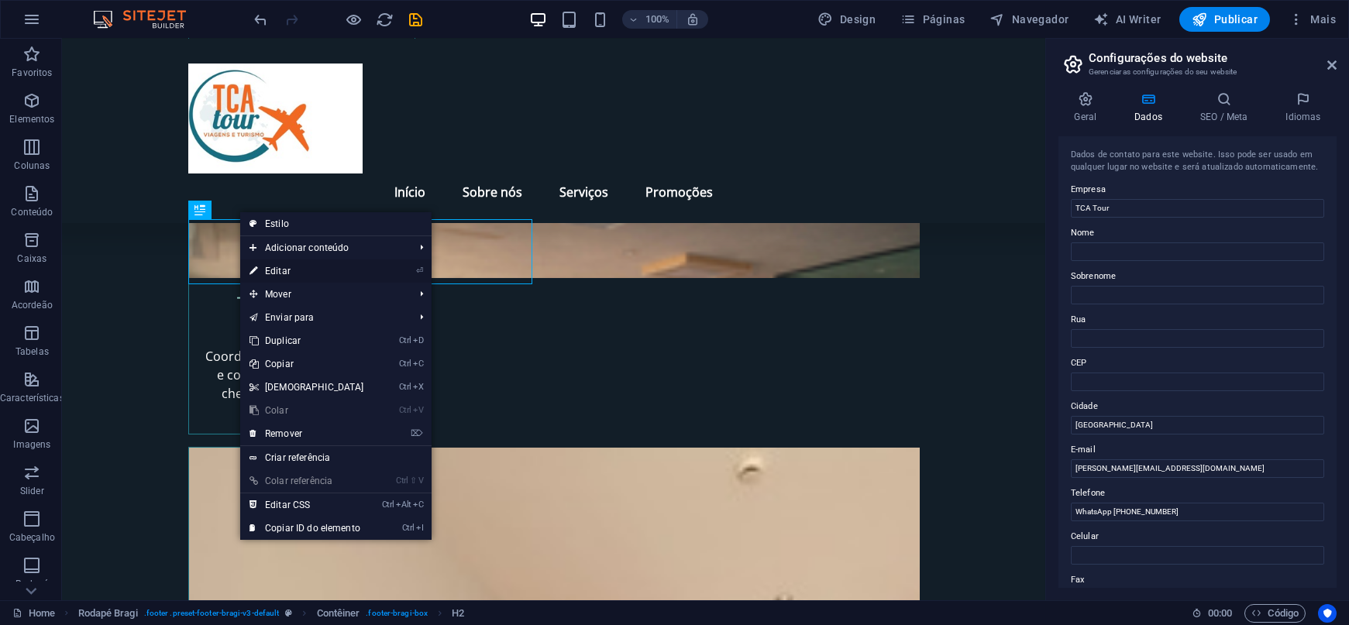
click at [309, 276] on link "⏎ Editar" at bounding box center [306, 271] width 133 height 23
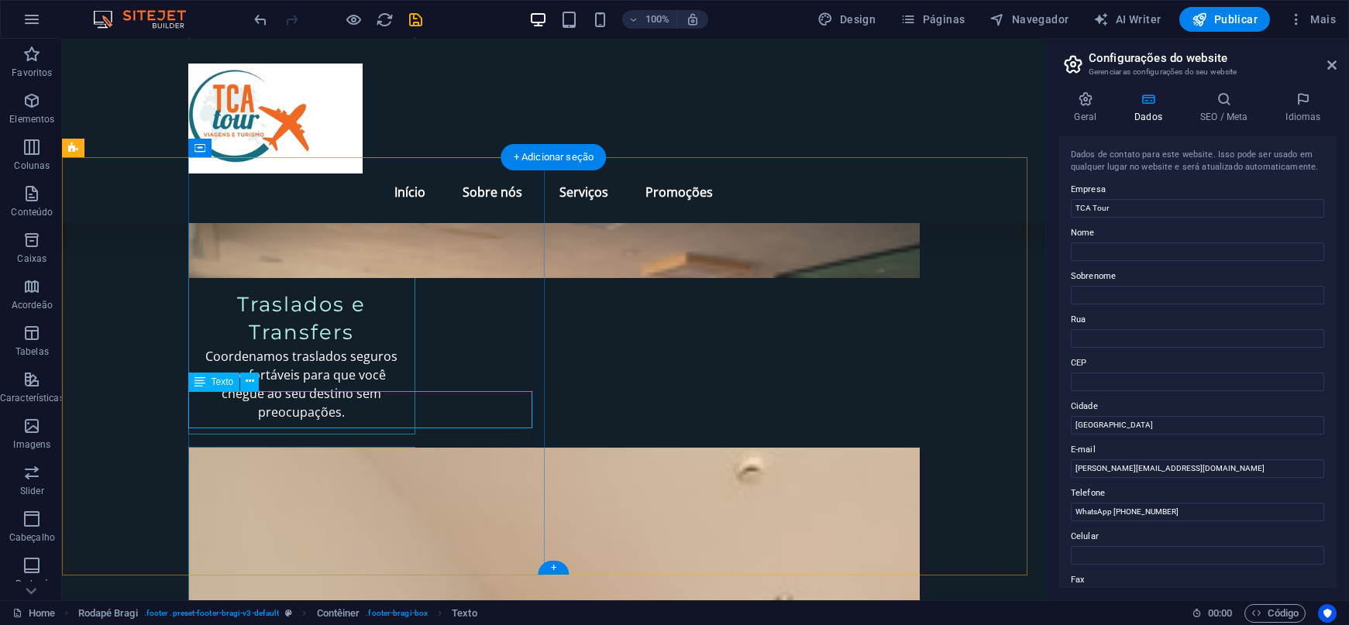
click at [212, 383] on span "Texto" at bounding box center [223, 381] width 22 height 9
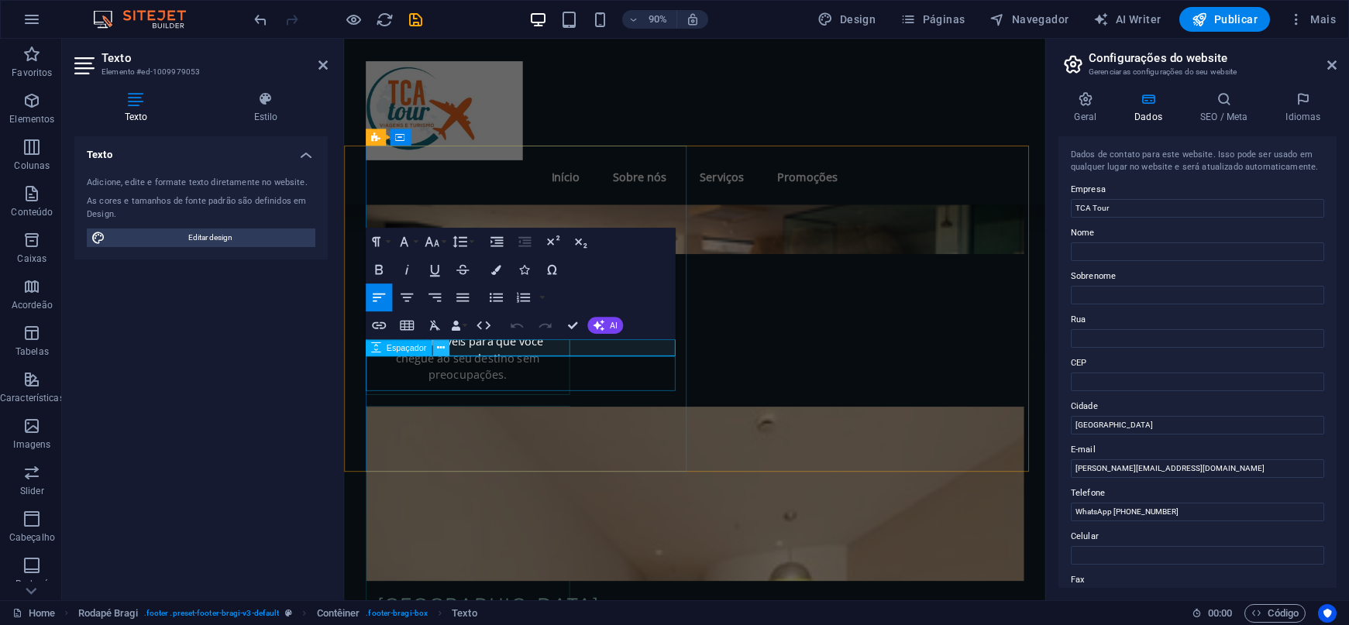
click at [440, 345] on icon at bounding box center [441, 347] width 8 height 15
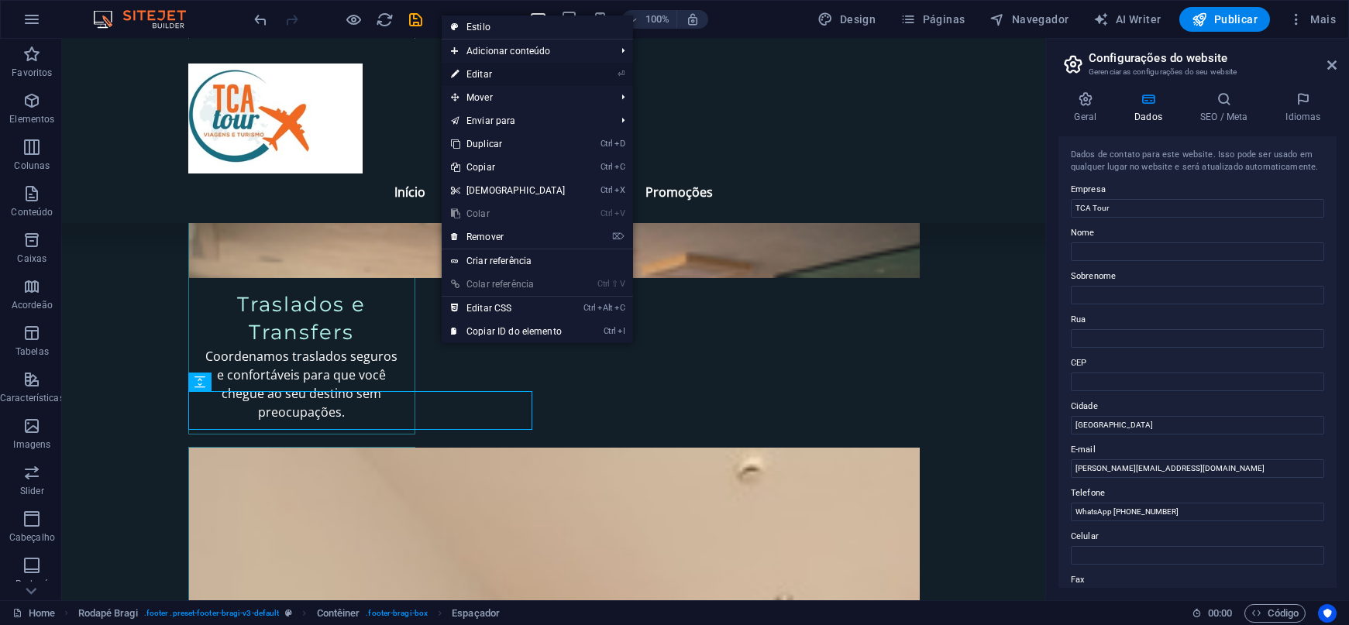
click at [504, 73] on link "⏎ Editar" at bounding box center [508, 74] width 133 height 23
select select "px"
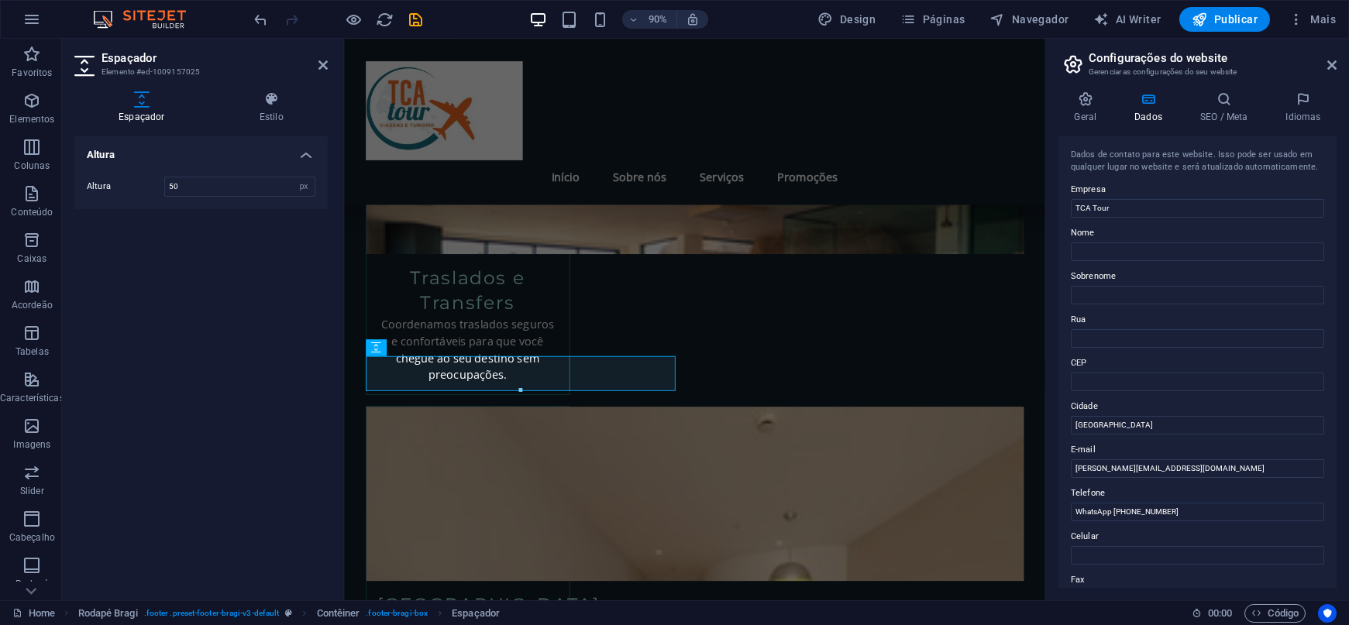
click at [305, 154] on h4 "Altura" at bounding box center [200, 150] width 253 height 28
click at [305, 154] on h4 "Altura" at bounding box center [200, 154] width 253 height 37
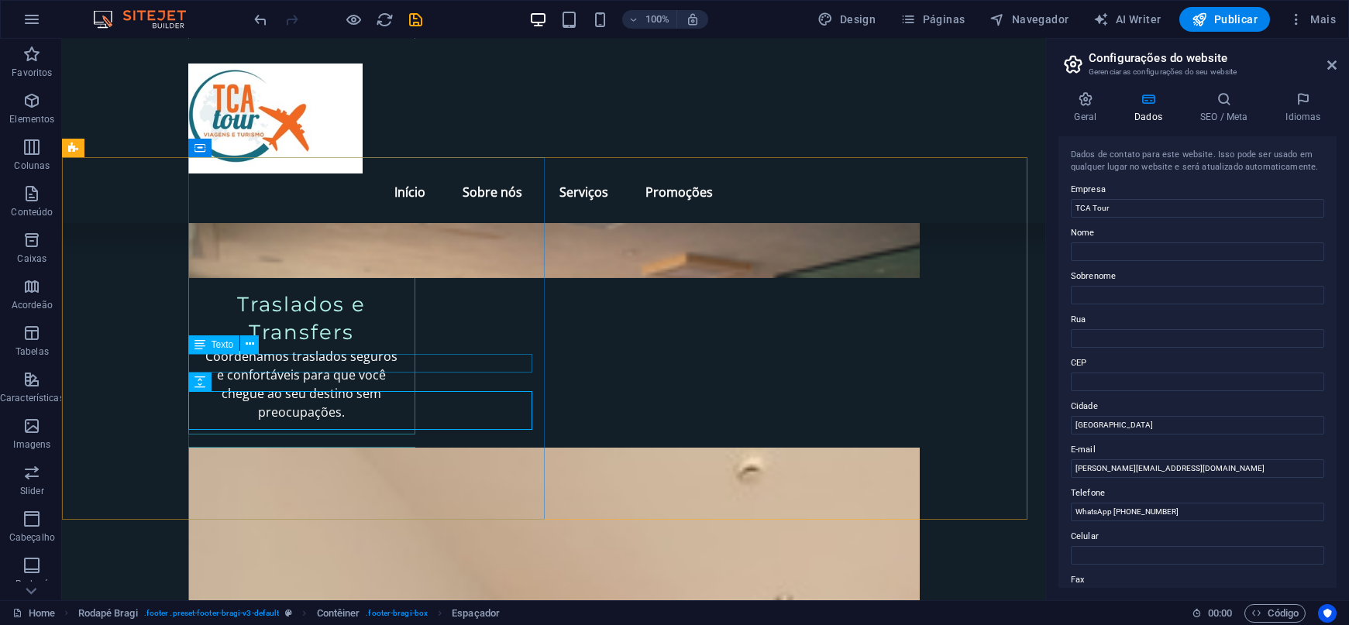
click at [195, 342] on icon at bounding box center [200, 345] width 11 height 19
click at [197, 343] on icon at bounding box center [200, 345] width 11 height 19
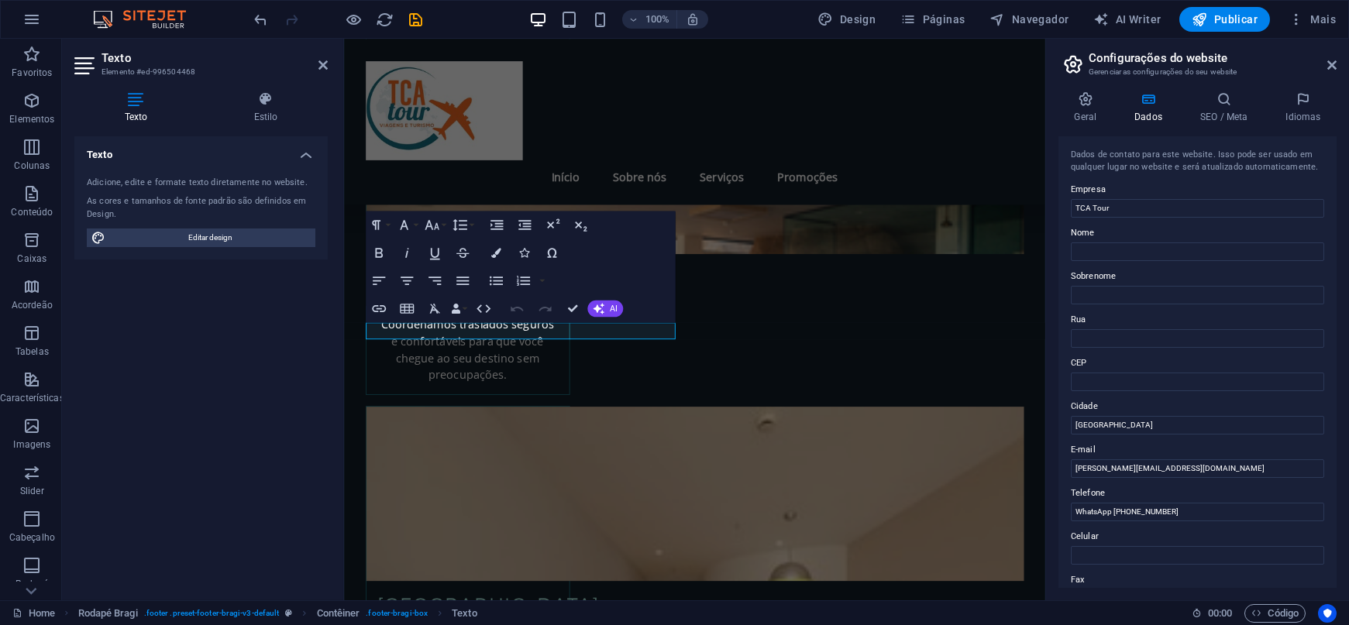
click at [197, 343] on div "Texto Adicione, edite e formate texto diretamente no website. As cores e tamanh…" at bounding box center [200, 362] width 253 height 452
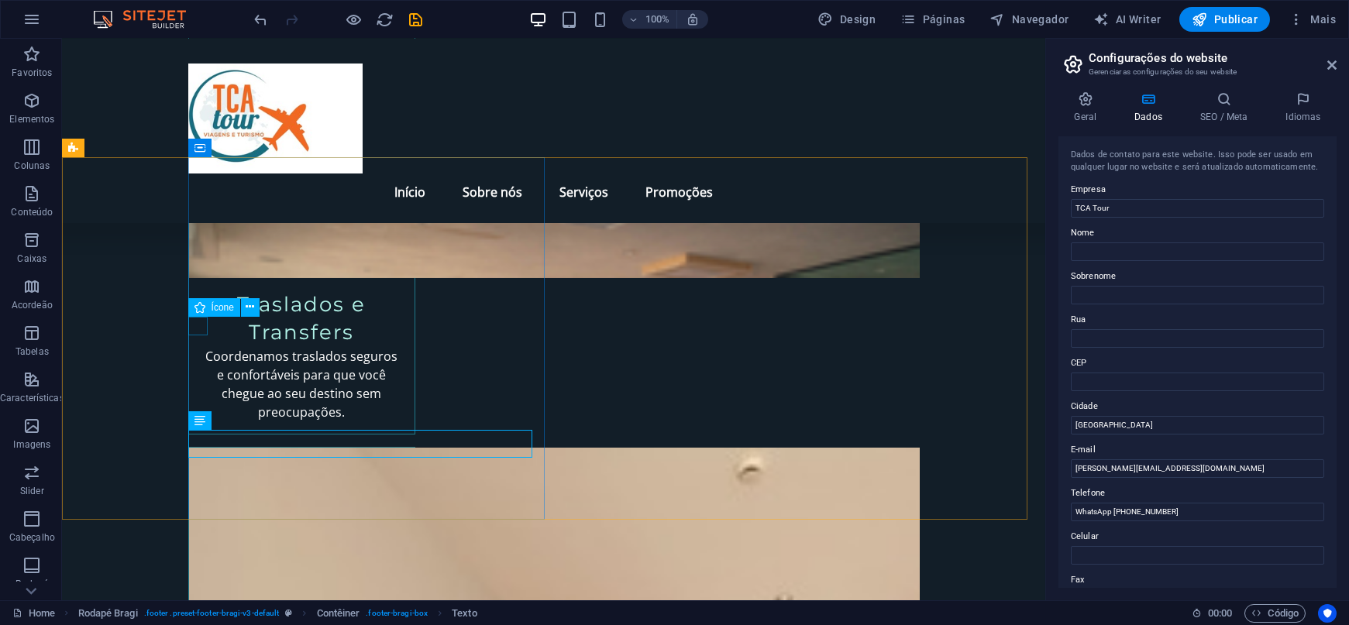
click at [201, 305] on icon at bounding box center [200, 307] width 11 height 19
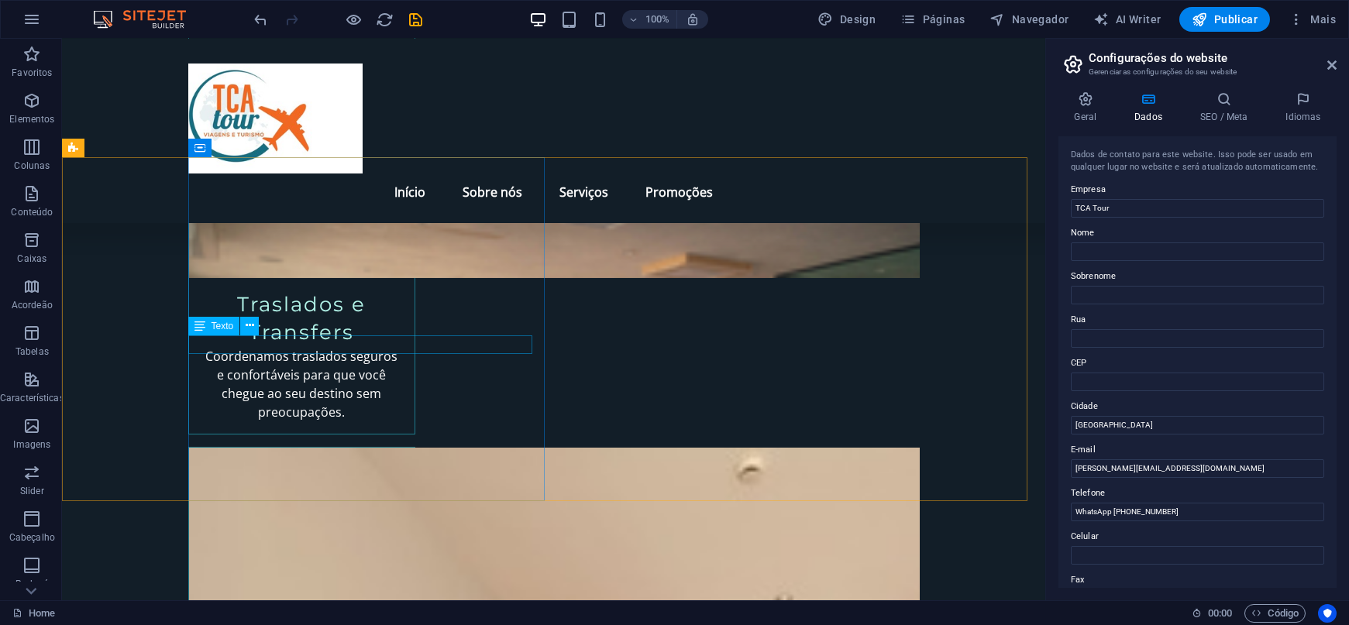
click at [197, 330] on icon at bounding box center [200, 326] width 11 height 19
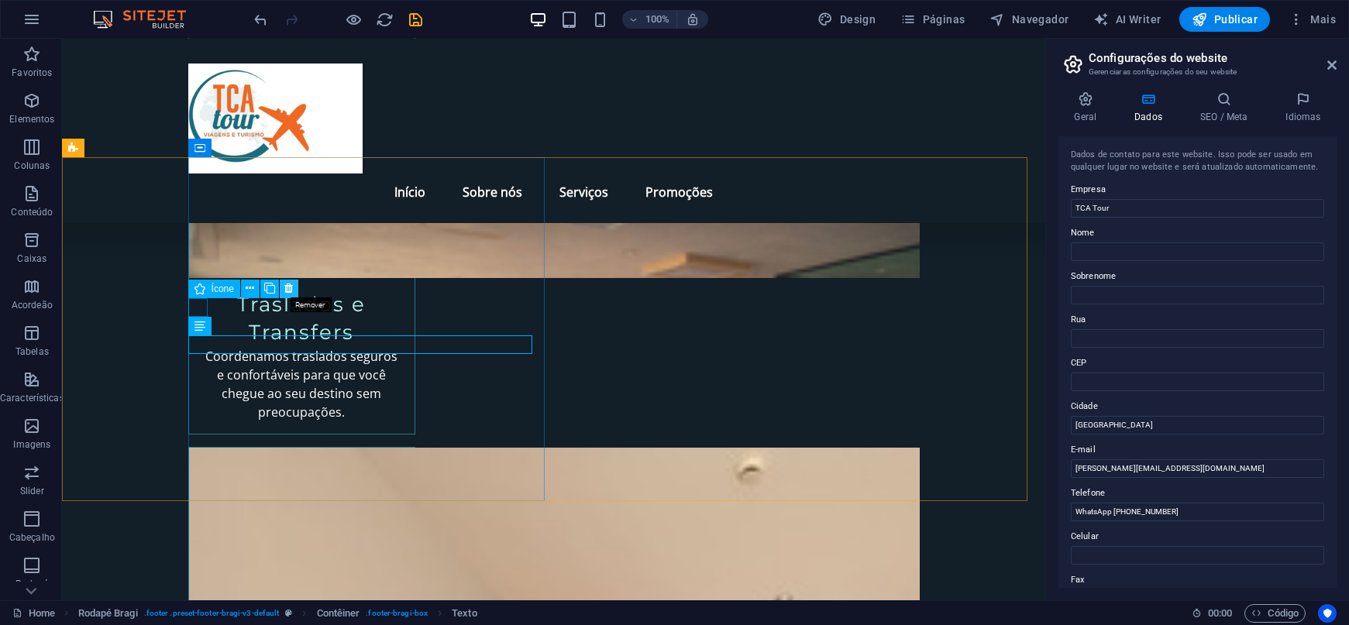
click at [284, 282] on icon at bounding box center [288, 289] width 9 height 16
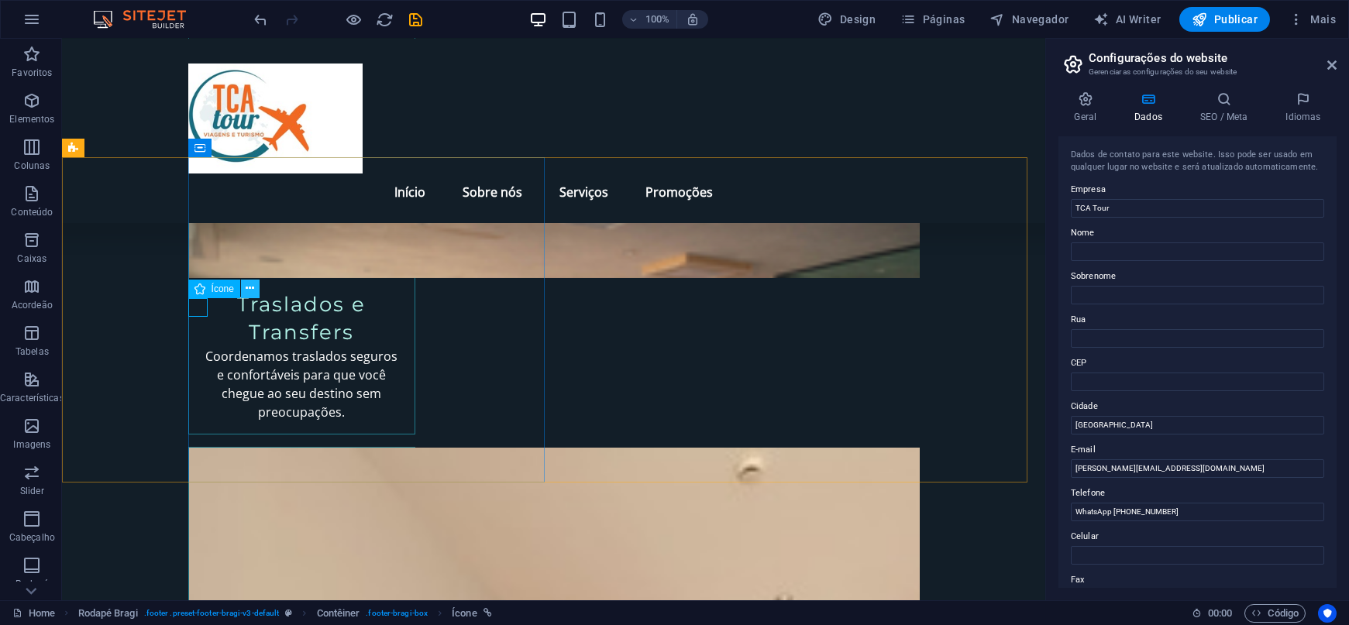
click at [243, 285] on button at bounding box center [250, 289] width 19 height 19
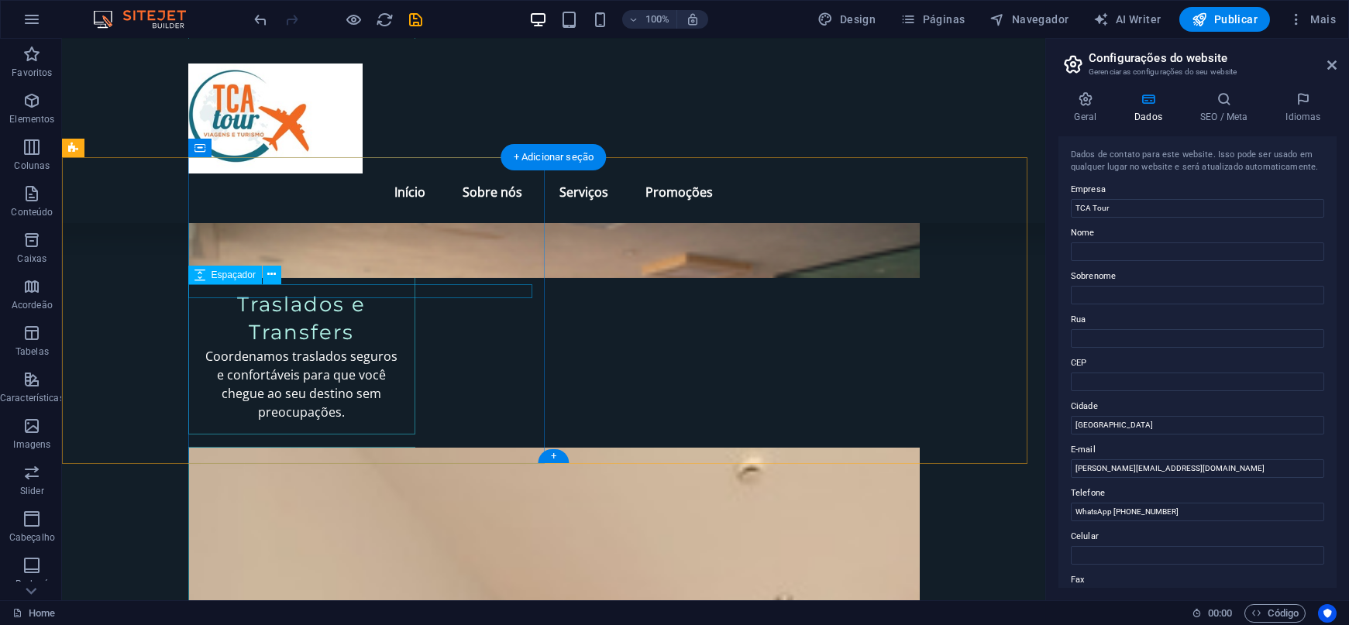
select select "px"
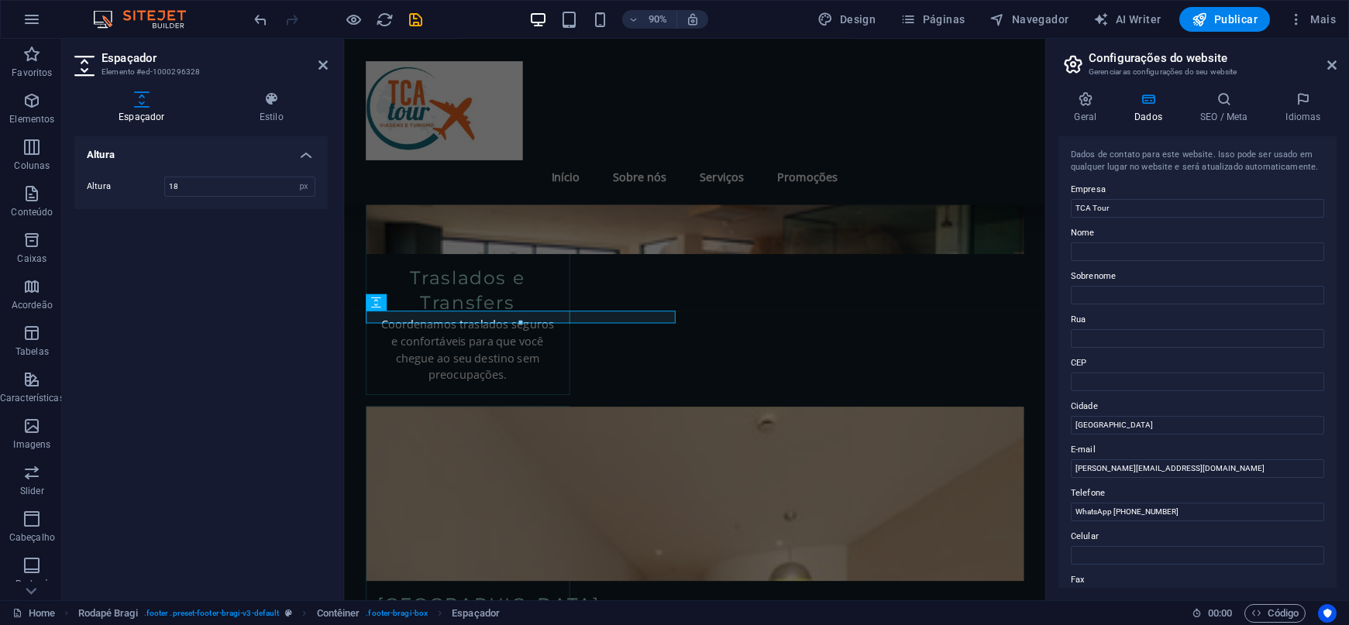
scroll to position [2470, 0]
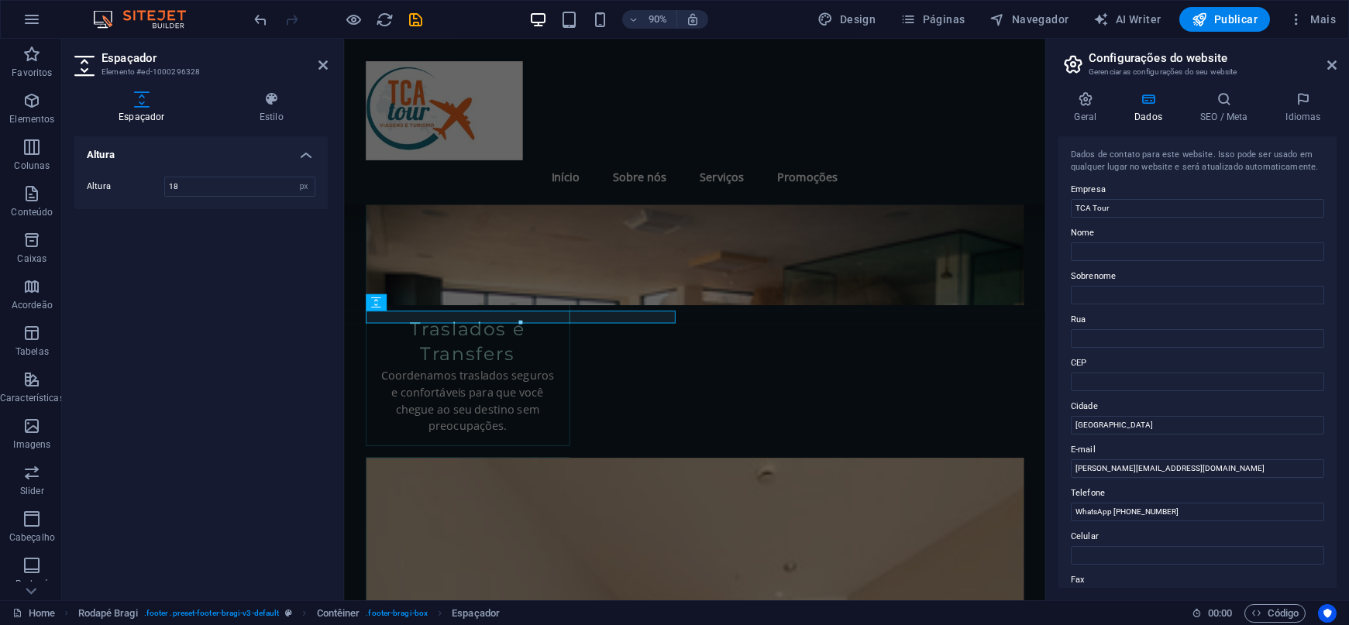
click at [441, 320] on div at bounding box center [520, 322] width 308 height 5
click at [438, 301] on icon at bounding box center [441, 302] width 8 height 15
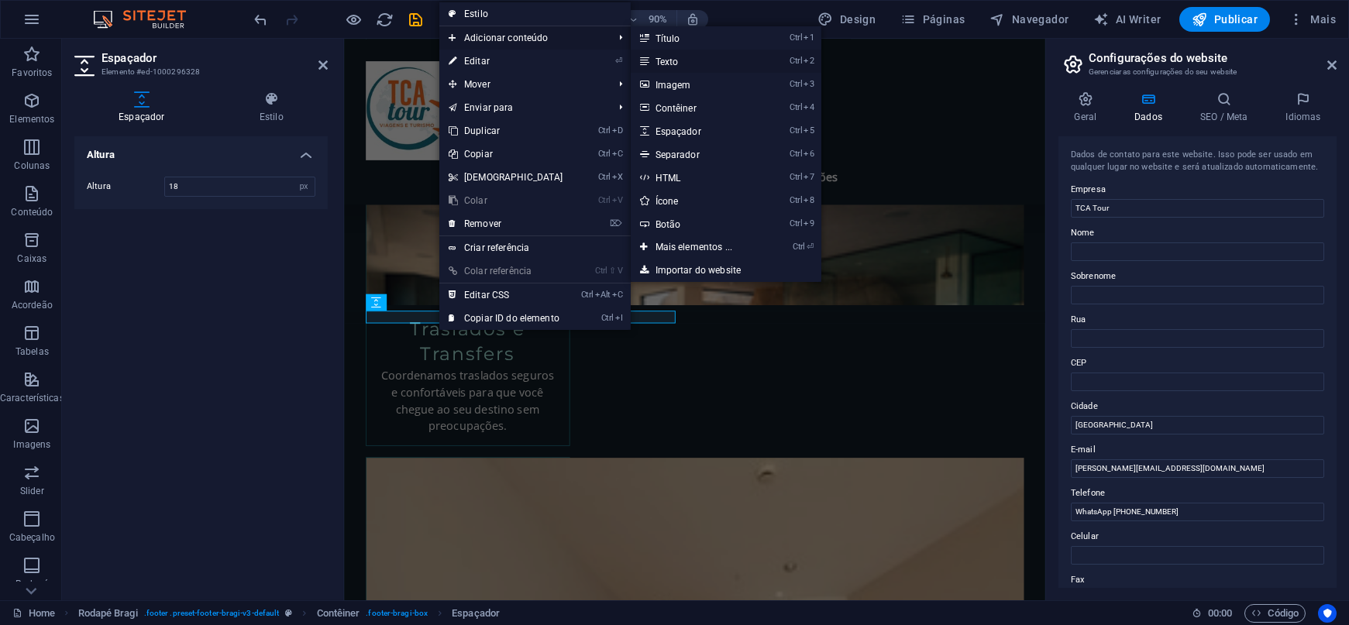
click at [670, 57] on link "Ctrl 2 Texto" at bounding box center [697, 61] width 133 height 23
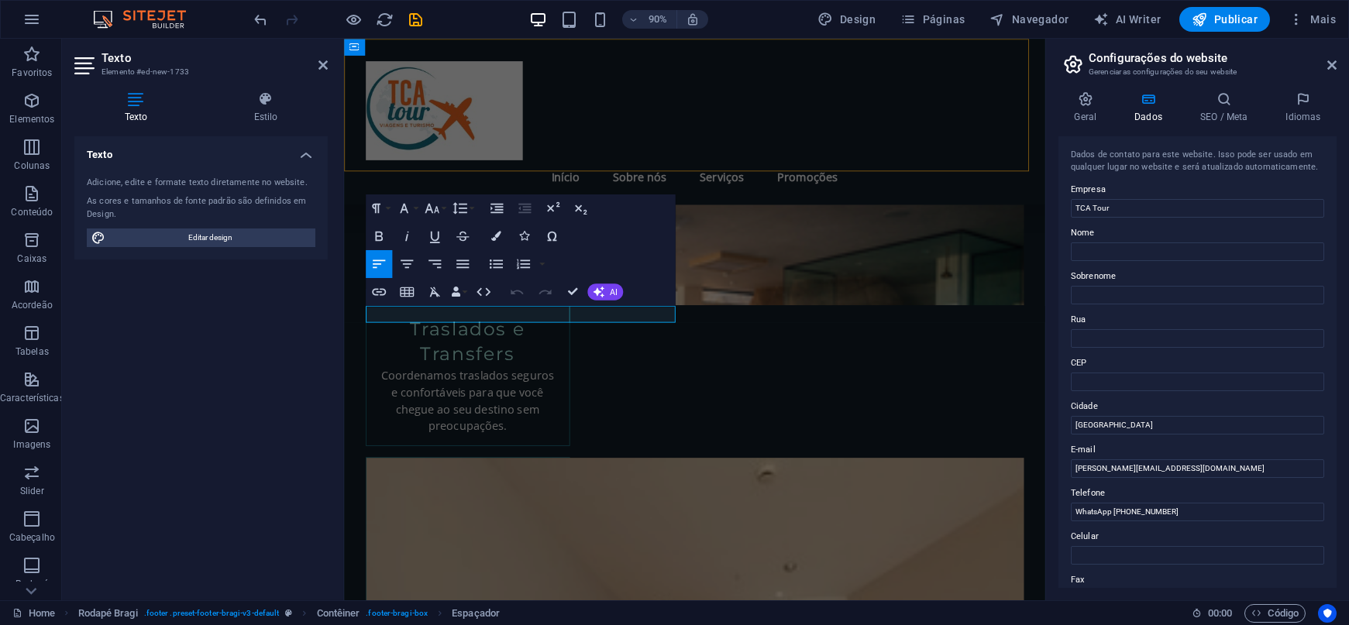
scroll to position [2489, 0]
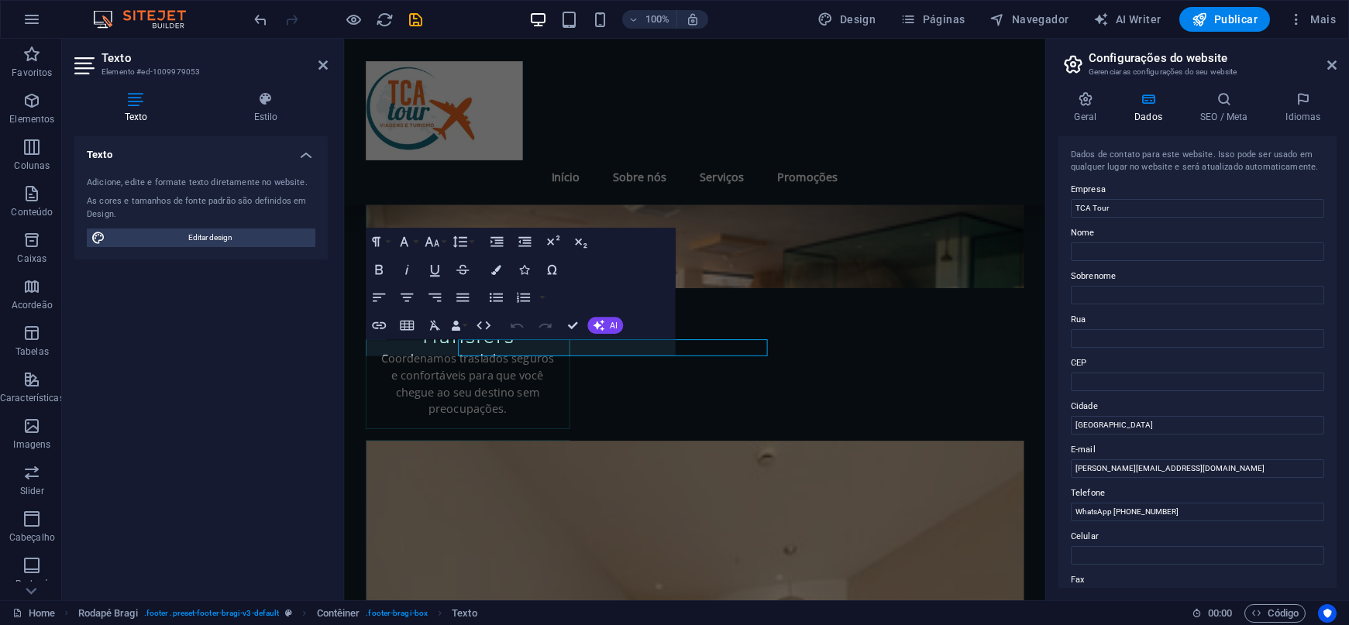
click at [328, 379] on div "Texto Estilo Texto Adicione, edite e formate texto diretamente no website. As c…" at bounding box center [201, 340] width 278 height 522
click at [550, 334] on icon "button" at bounding box center [544, 325] width 17 height 17
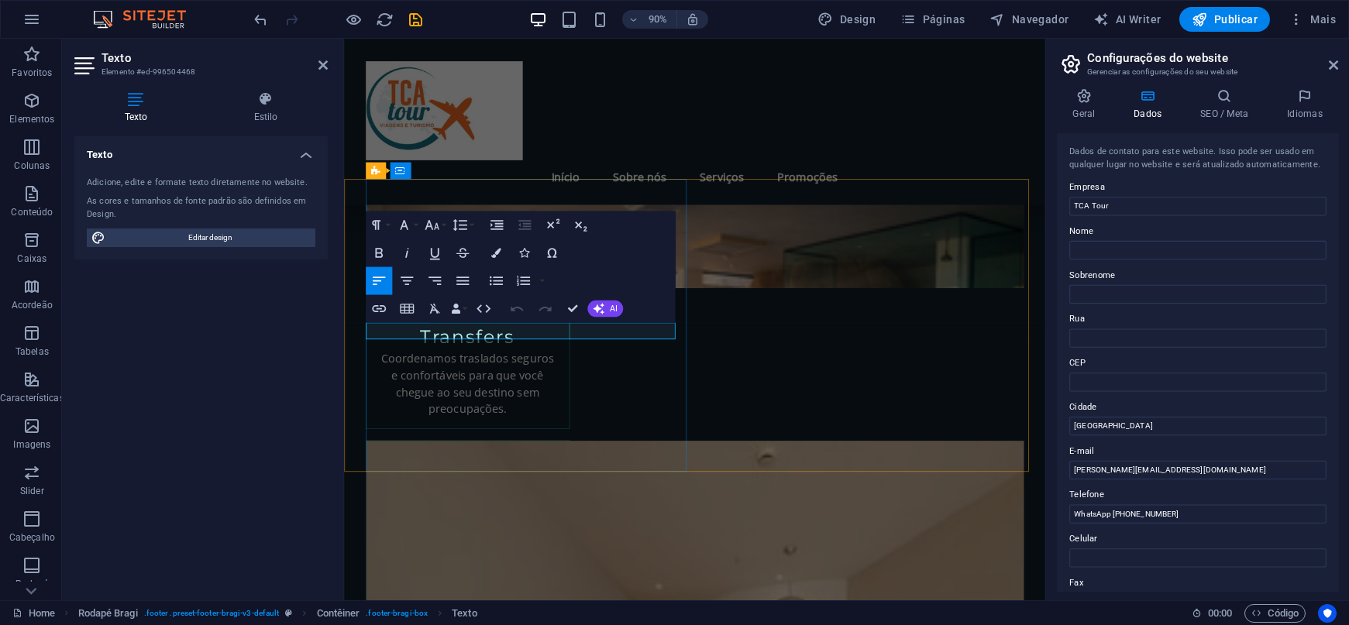
drag, startPoint x: 532, startPoint y: 367, endPoint x: 543, endPoint y: 369, distance: 11.1
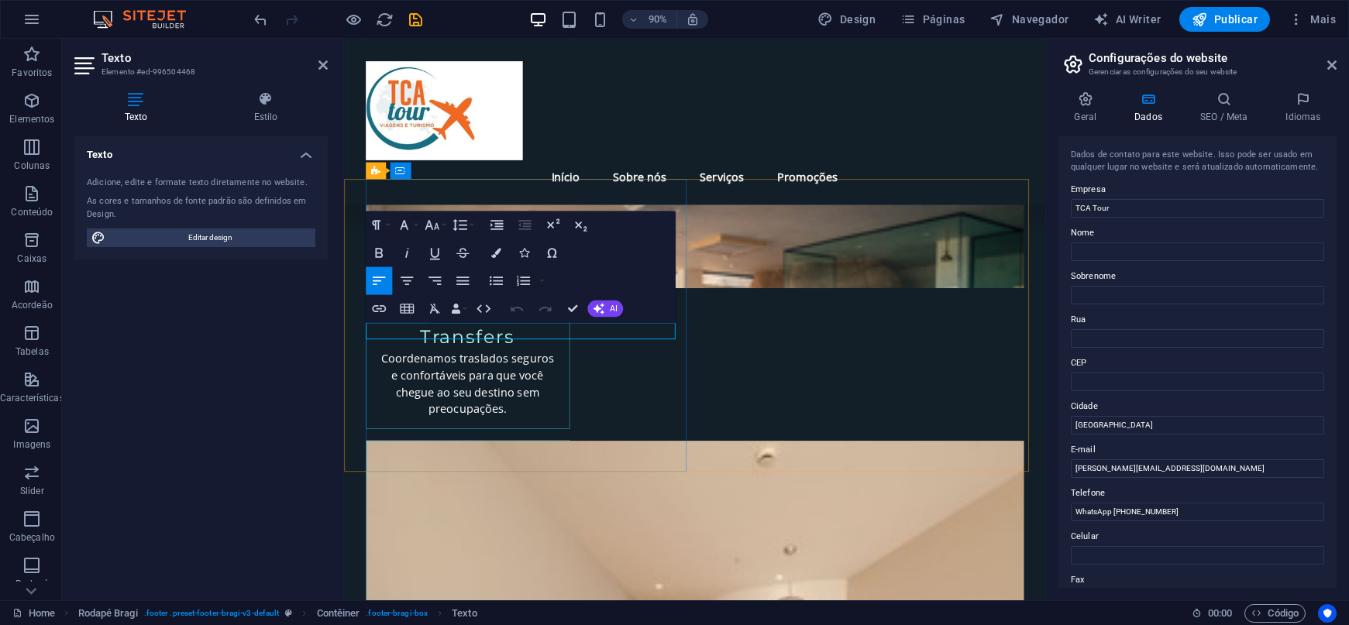
drag, startPoint x: 425, startPoint y: 360, endPoint x: 417, endPoint y: 357, distance: 8.7
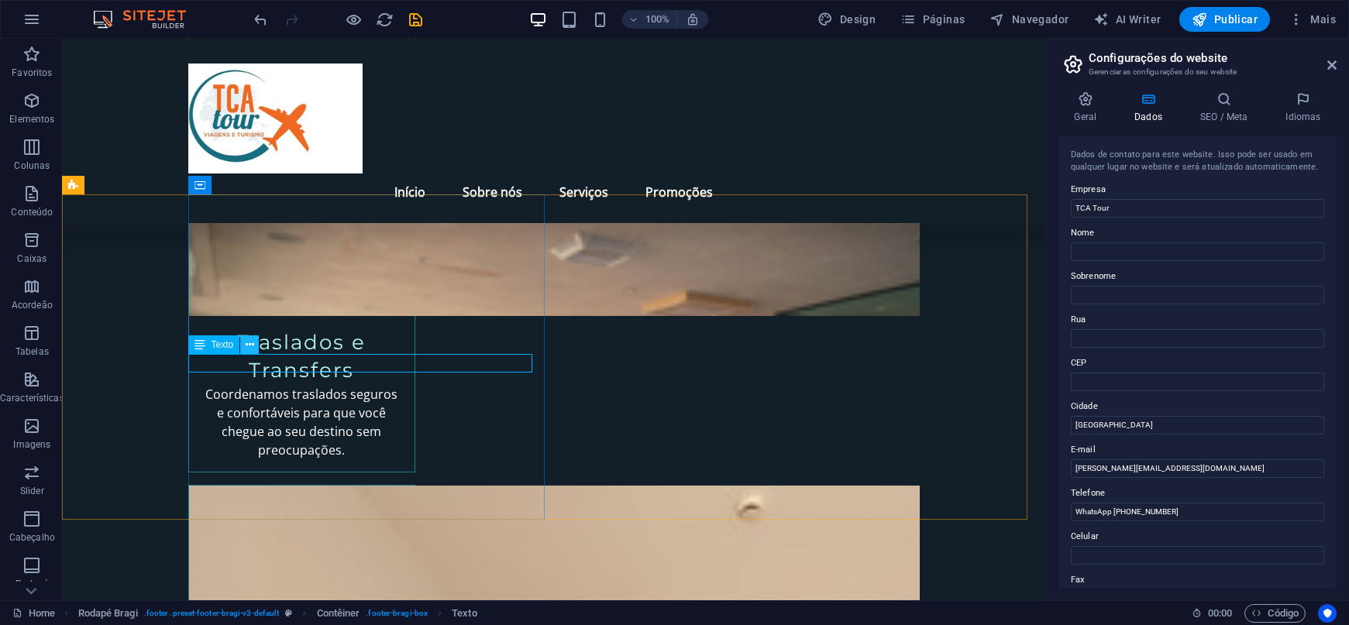
click at [247, 342] on icon at bounding box center [250, 345] width 9 height 16
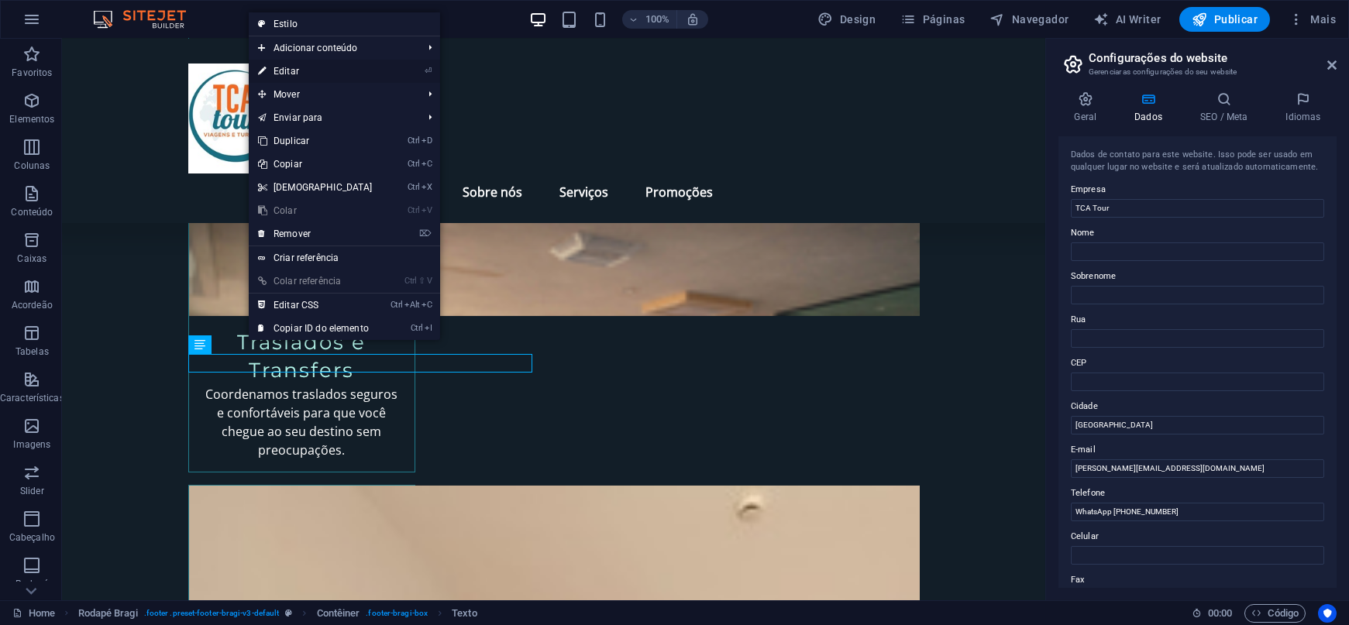
click at [298, 64] on link "⏎ Editar" at bounding box center [315, 71] width 133 height 23
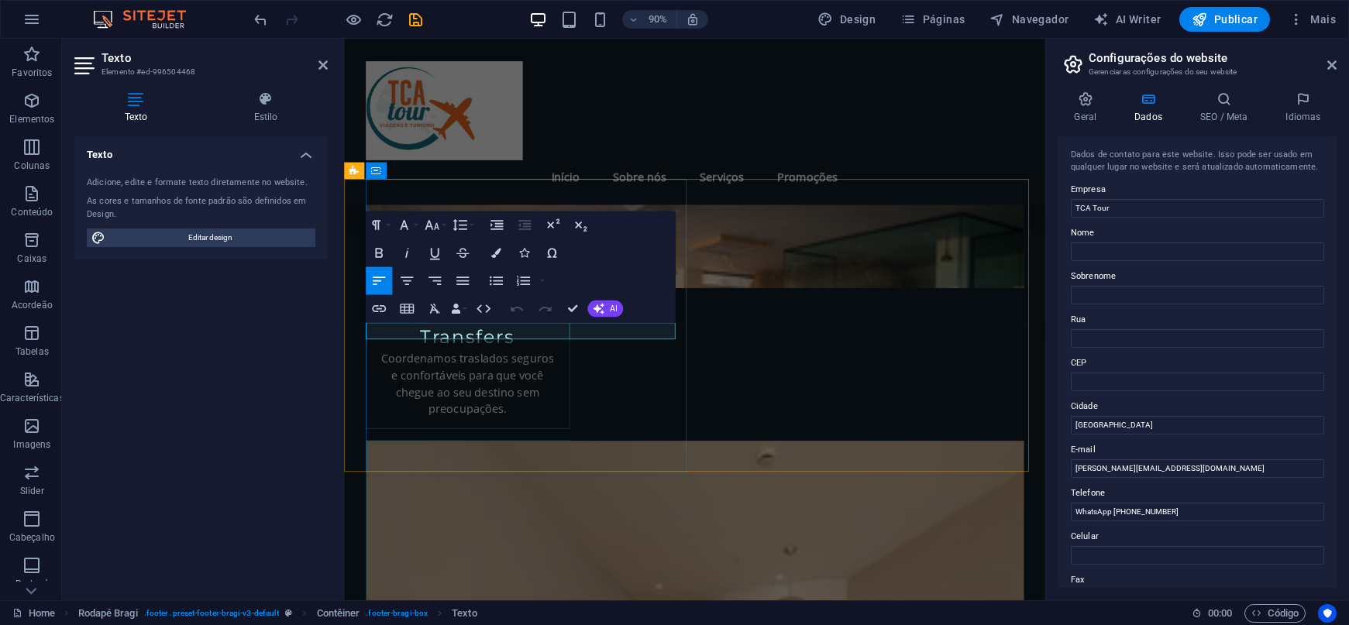
click at [417, 332] on icon at bounding box center [421, 331] width 8 height 15
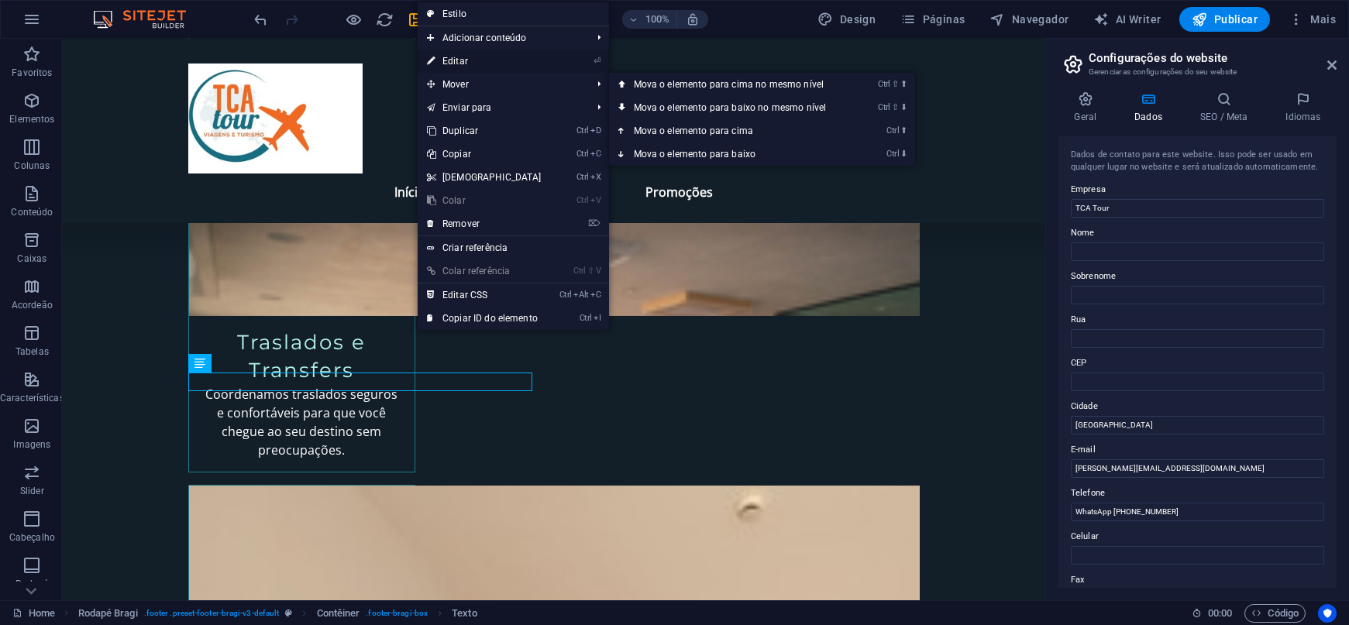
click at [445, 60] on link "⏎ Editar" at bounding box center [484, 61] width 133 height 23
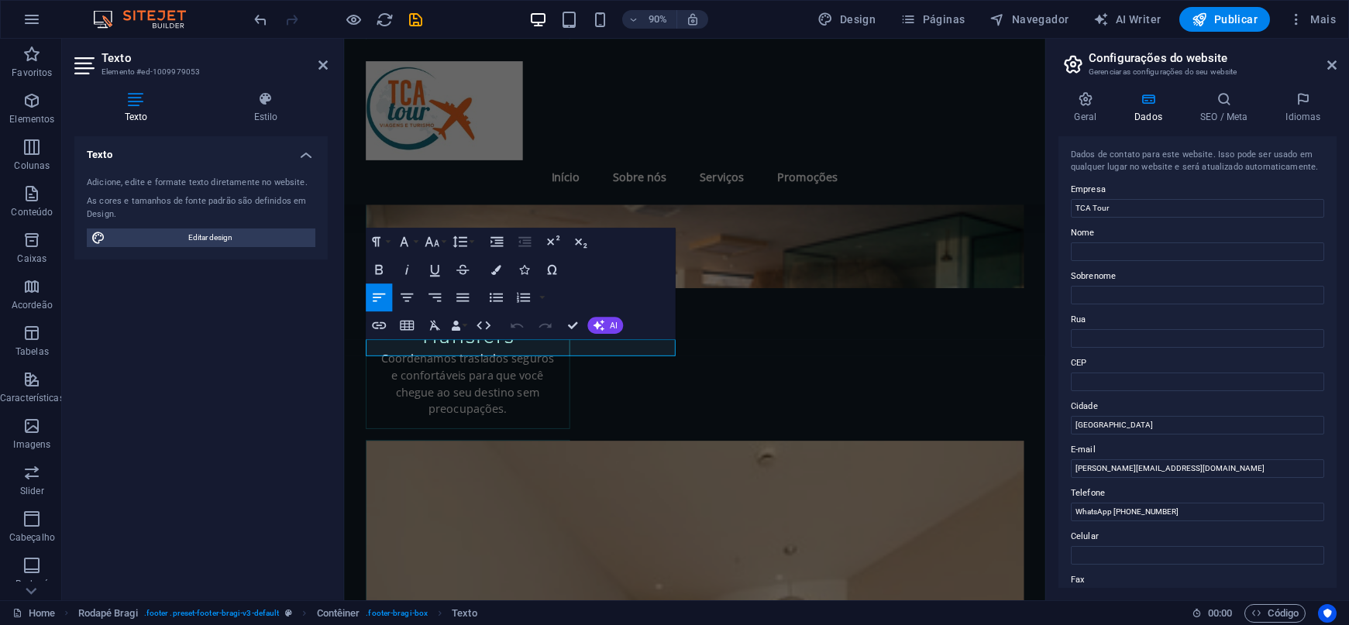
click at [147, 92] on icon at bounding box center [135, 99] width 123 height 16
click at [144, 95] on icon at bounding box center [135, 99] width 123 height 16
click at [307, 154] on h4 "Texto" at bounding box center [200, 150] width 253 height 28
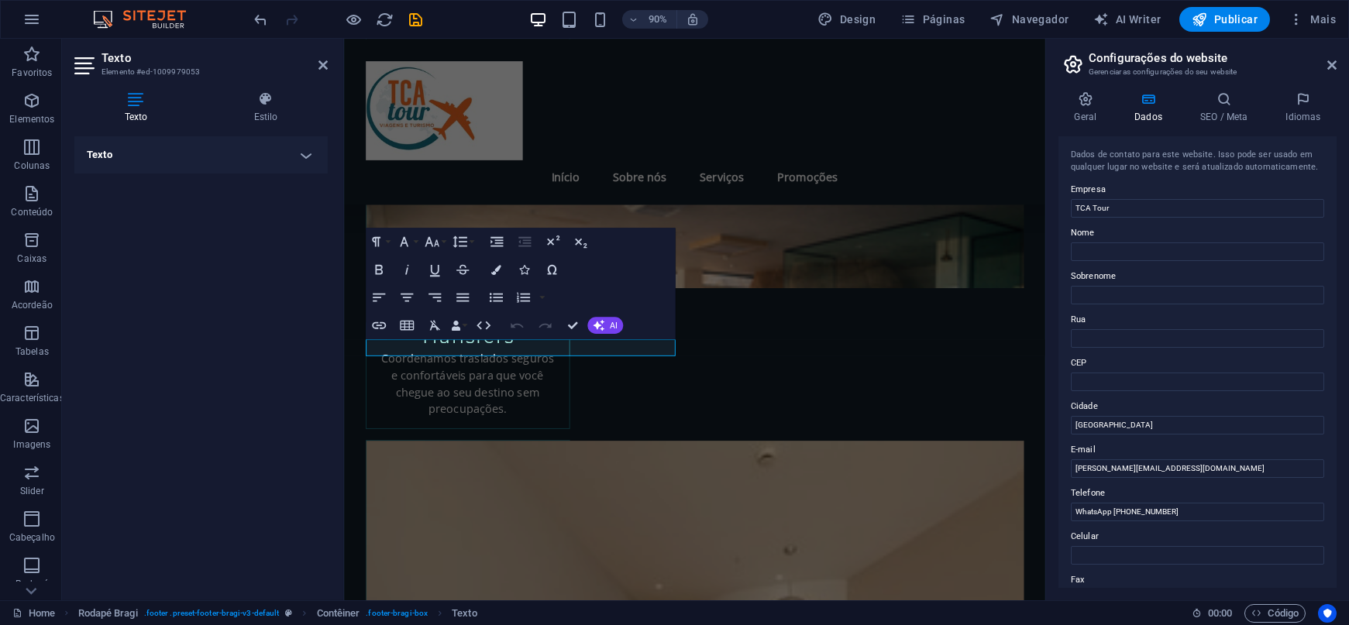
click at [127, 156] on h4 "Texto" at bounding box center [200, 154] width 253 height 37
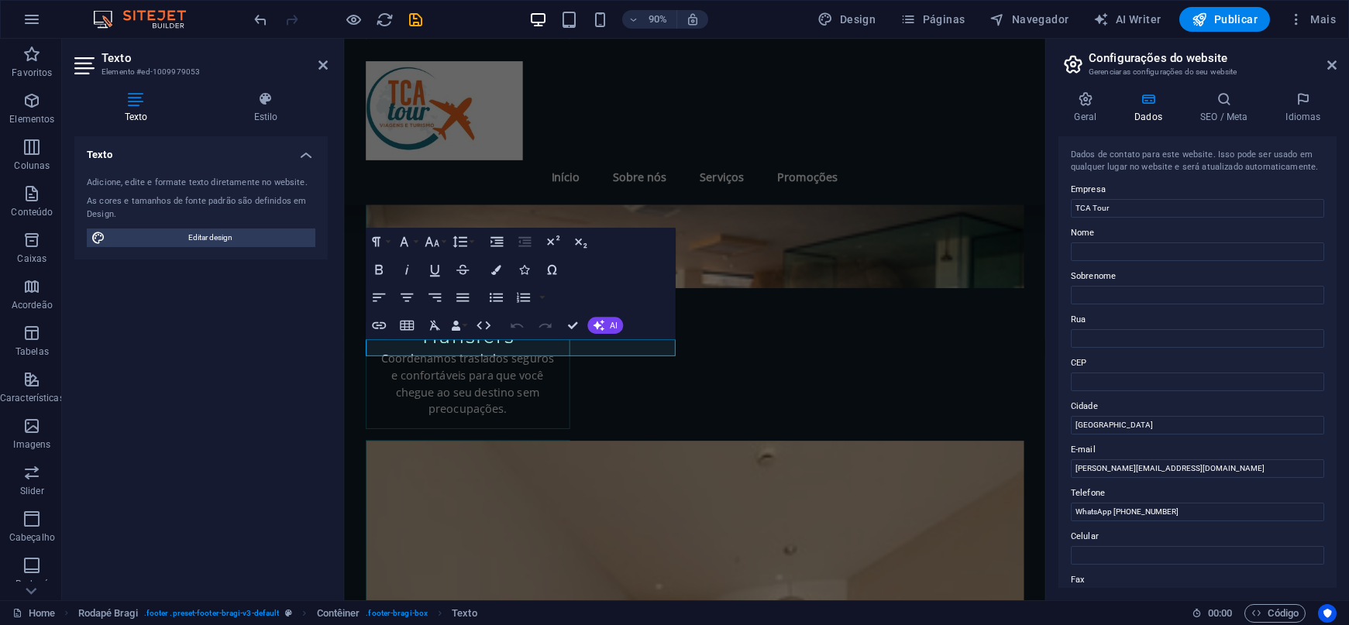
click at [156, 416] on div "Texto Adicione, edite e formate texto diretamente no website. As cores e tamanh…" at bounding box center [200, 362] width 253 height 452
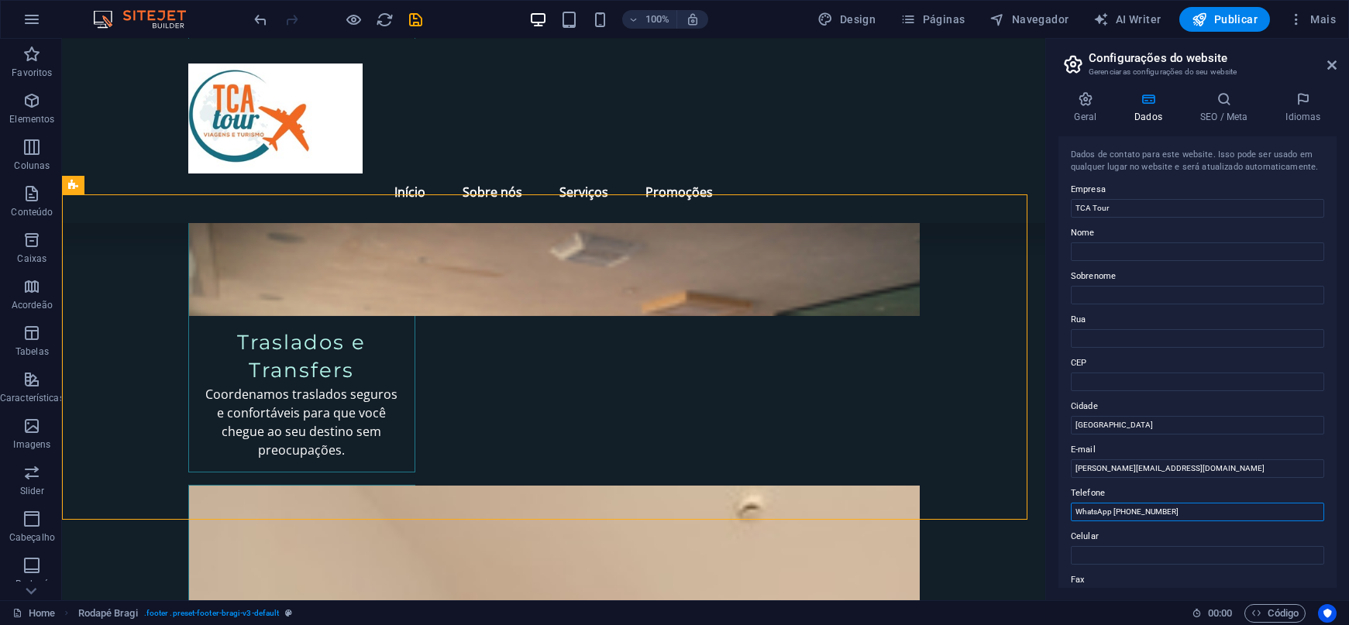
click at [1119, 519] on input "WhatsApp [PHONE_NUMBER]" at bounding box center [1197, 512] width 253 height 19
click at [1112, 507] on input "WhatsApp [PHONE_NUMBER]" at bounding box center [1197, 512] width 253 height 19
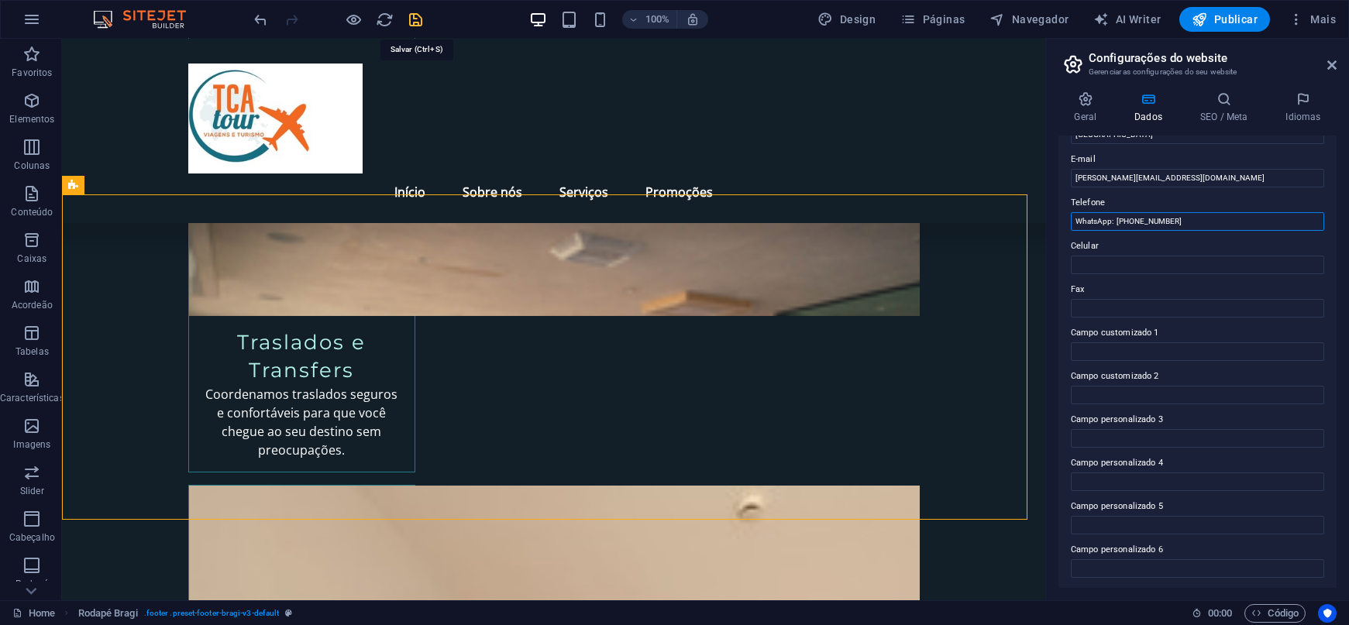
type input "WhatsApp: [PHONE_NUMBER]"
click at [419, 15] on icon "save" at bounding box center [417, 20] width 18 height 18
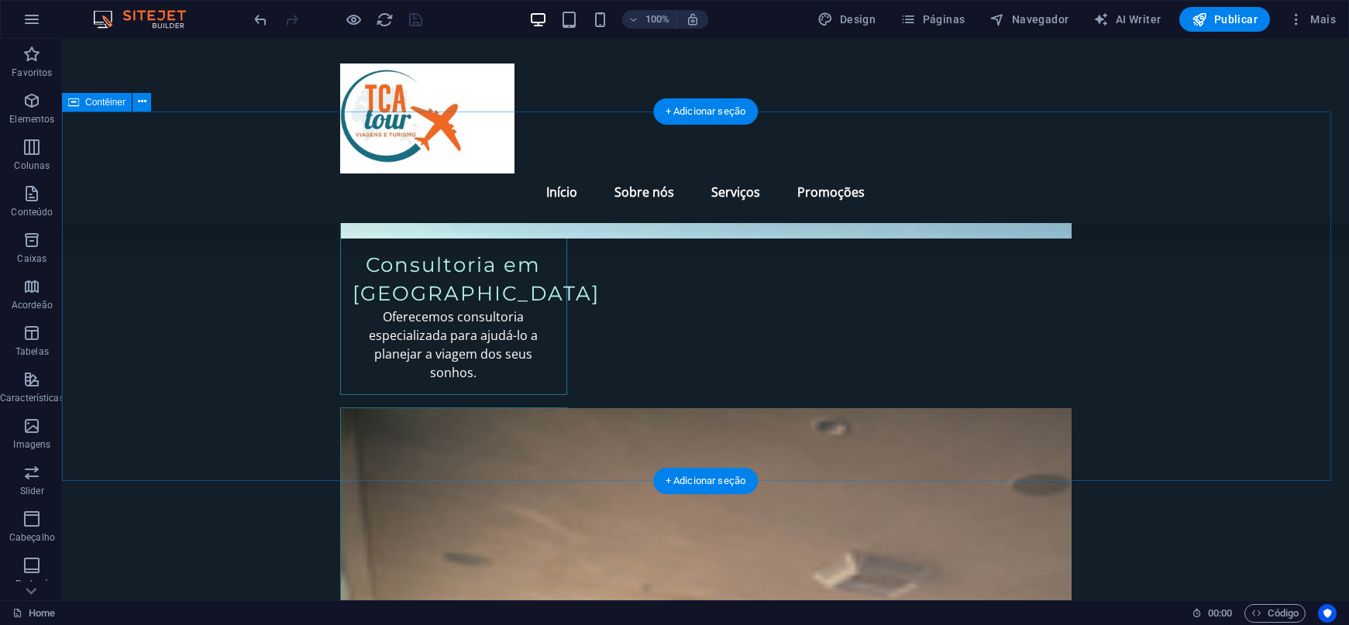
scroll to position [2552, 0]
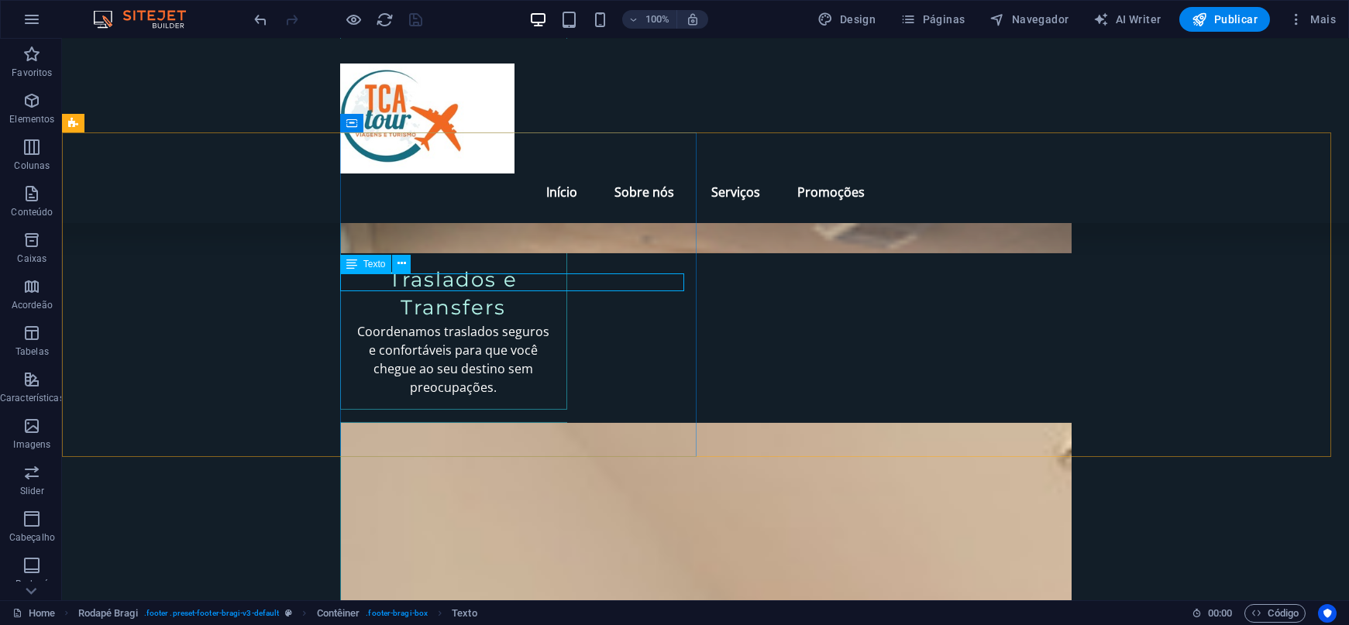
click at [384, 265] on span "Texto" at bounding box center [375, 264] width 22 height 9
click at [374, 260] on span "Texto" at bounding box center [375, 264] width 22 height 9
click at [405, 264] on icon at bounding box center [402, 264] width 9 height 16
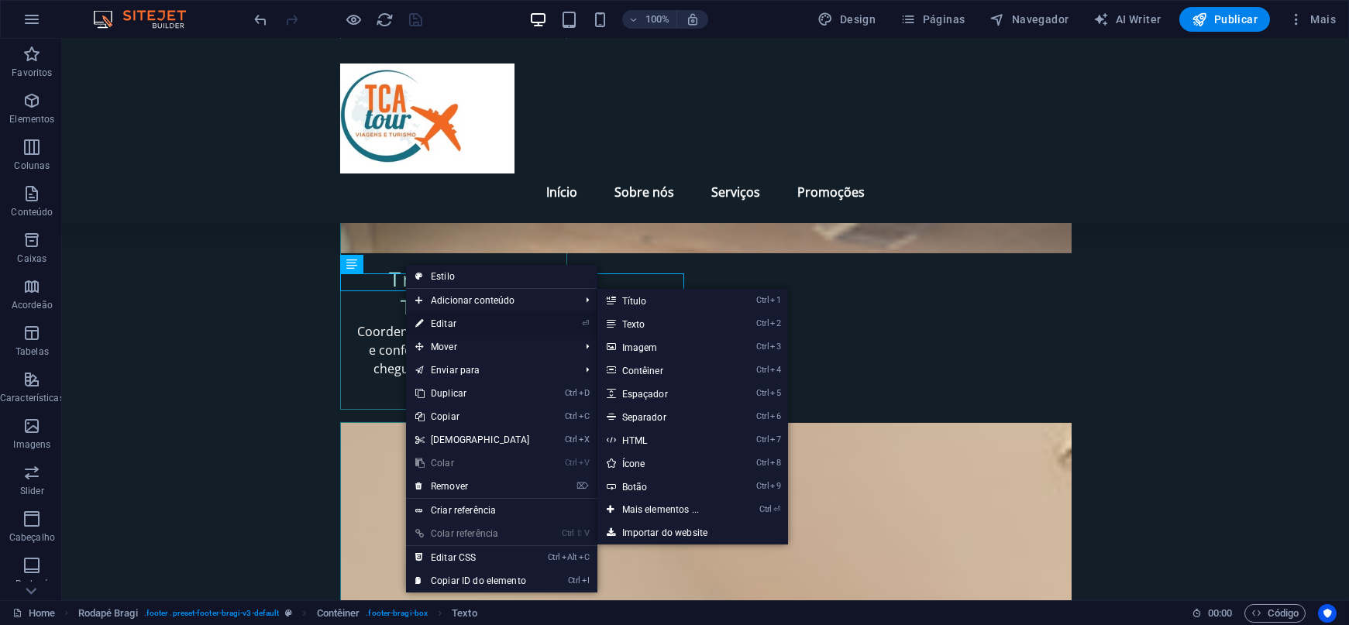
click at [460, 325] on link "⏎ Editar" at bounding box center [472, 323] width 133 height 23
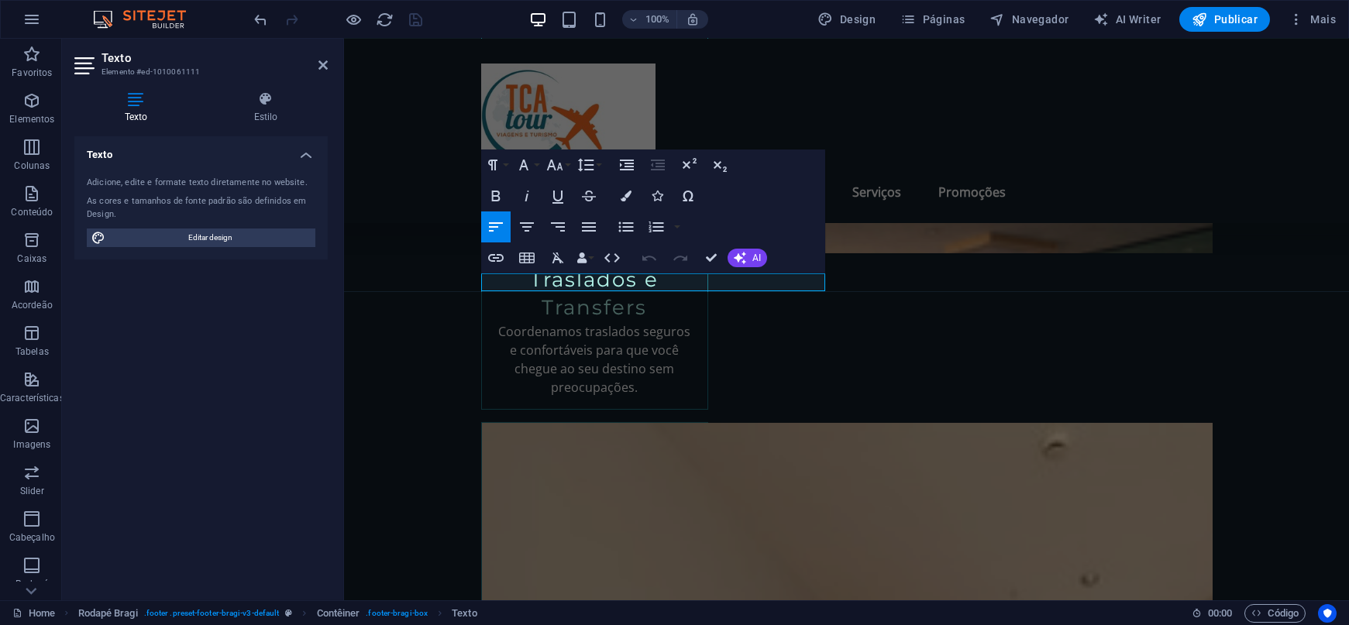
click at [139, 99] on icon at bounding box center [135, 99] width 123 height 16
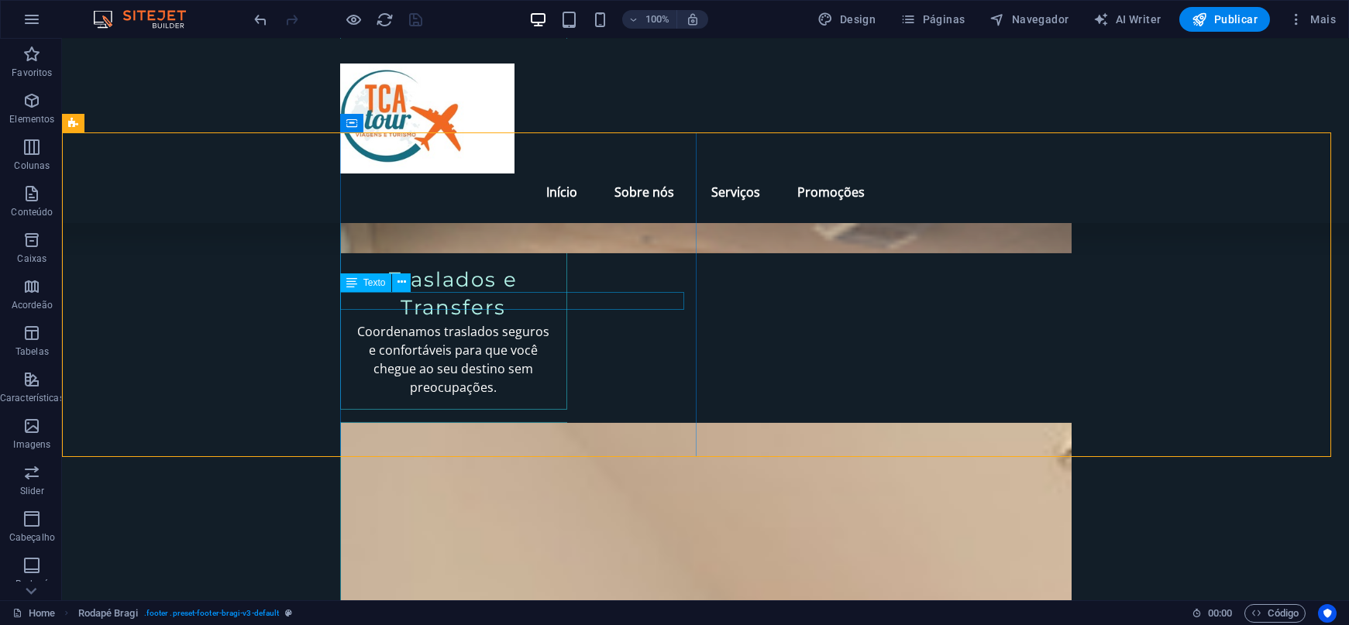
click at [357, 288] on div "Texto" at bounding box center [366, 283] width 52 height 19
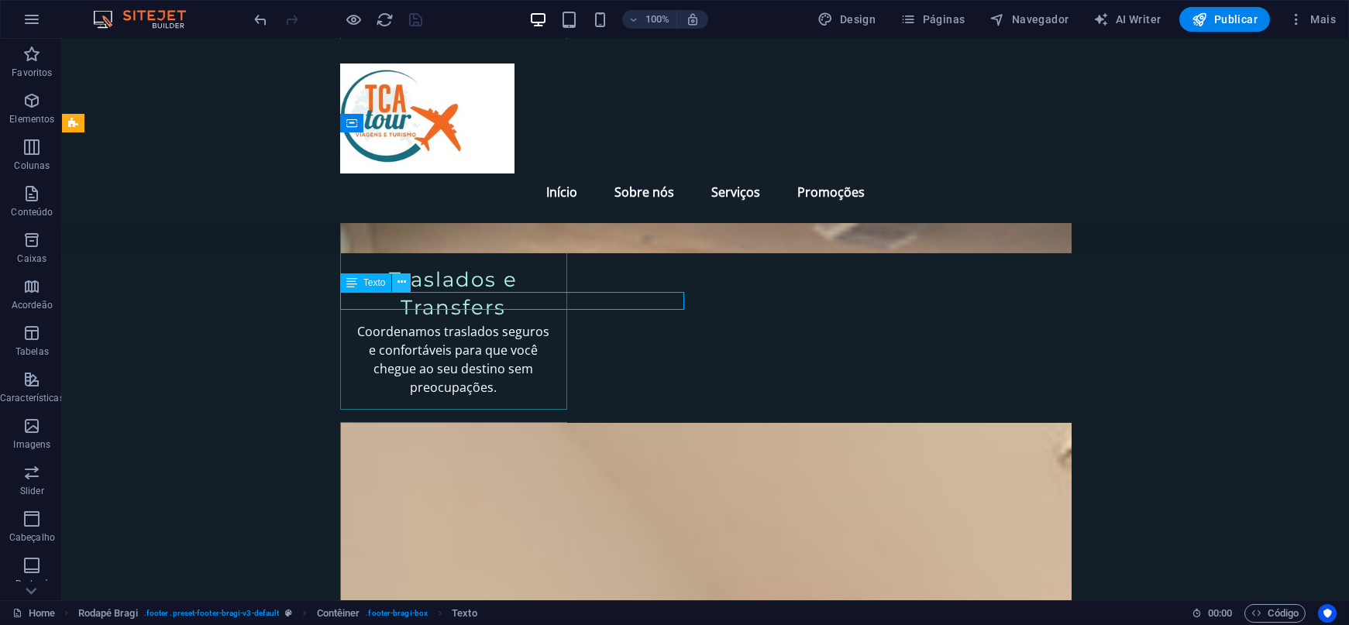
click at [399, 281] on icon at bounding box center [402, 282] width 9 height 16
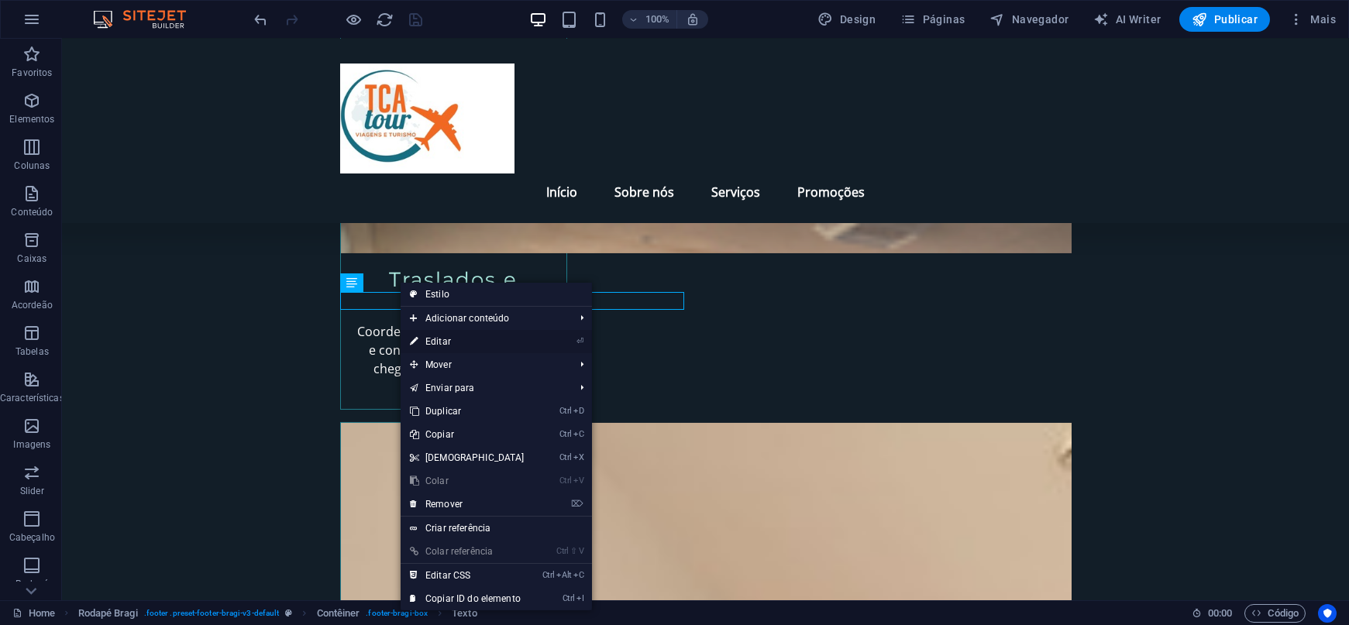
click at [522, 338] on link "⏎ Editar" at bounding box center [467, 341] width 133 height 23
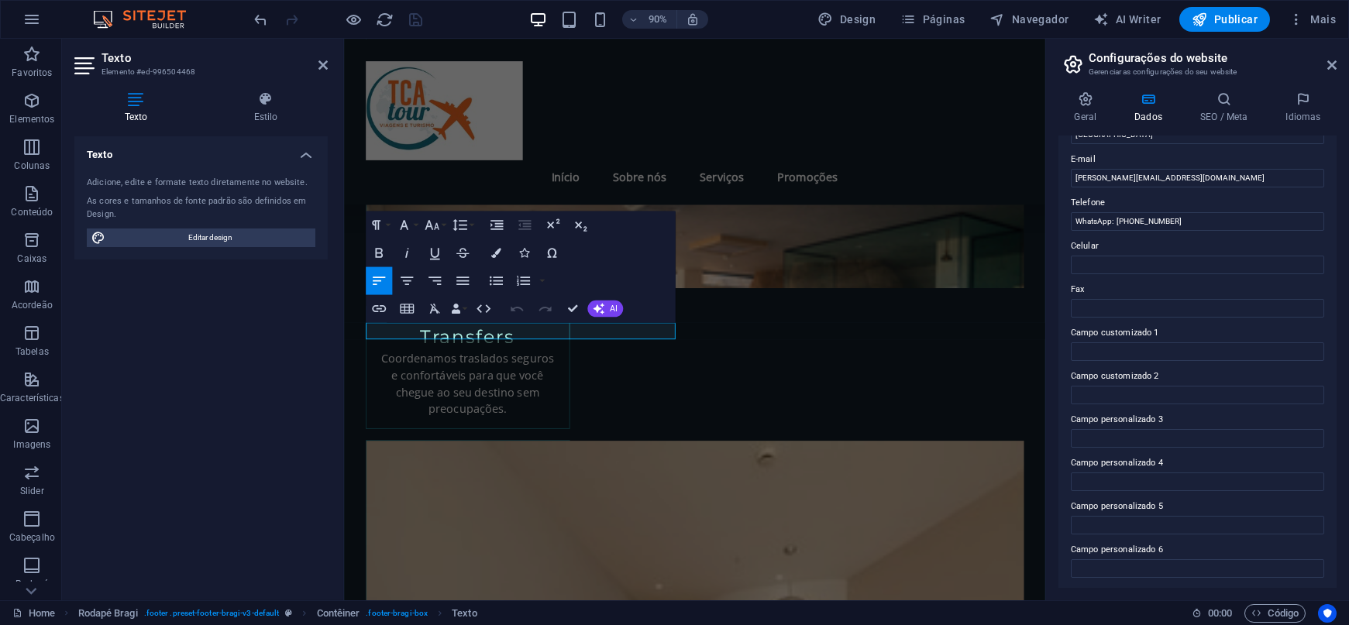
scroll to position [0, 0]
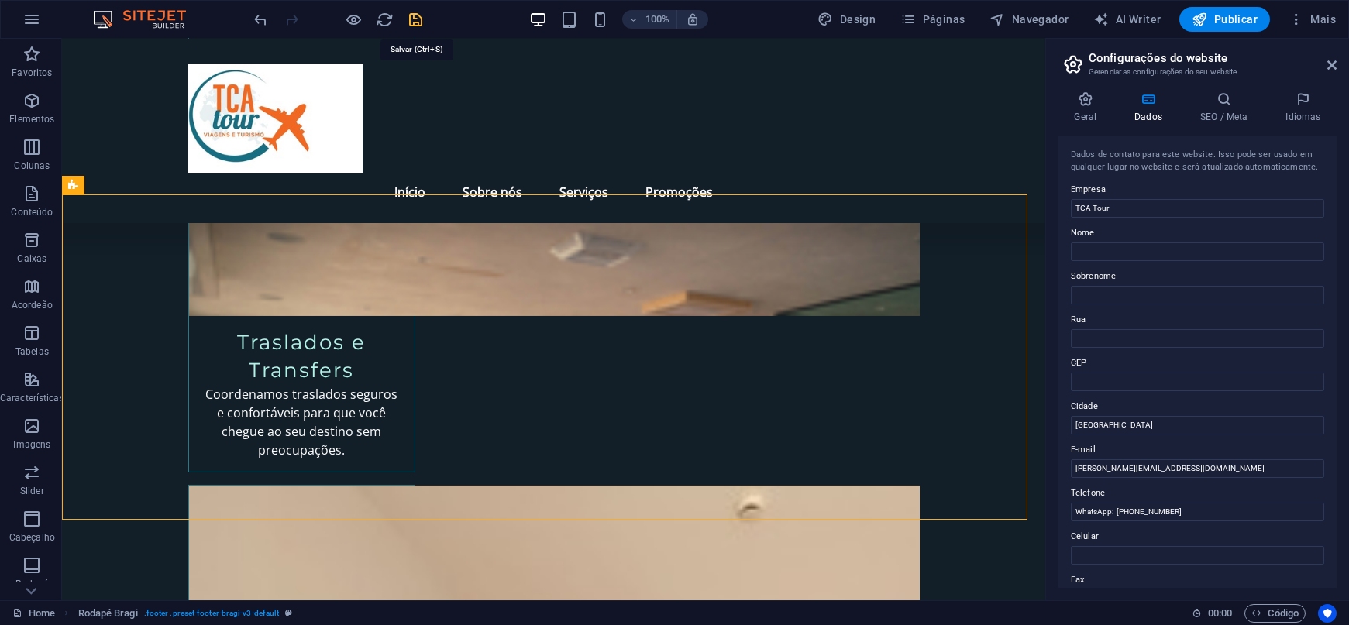
click at [422, 24] on icon "save" at bounding box center [417, 20] width 18 height 18
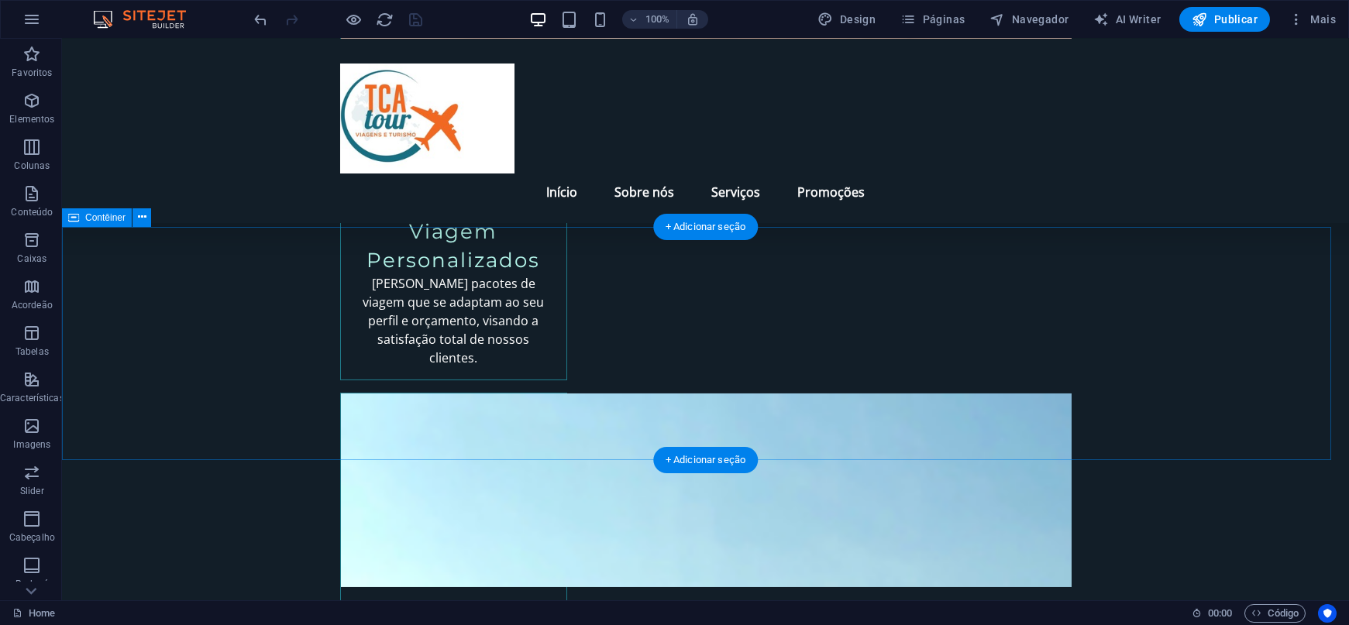
scroll to position [1505, 0]
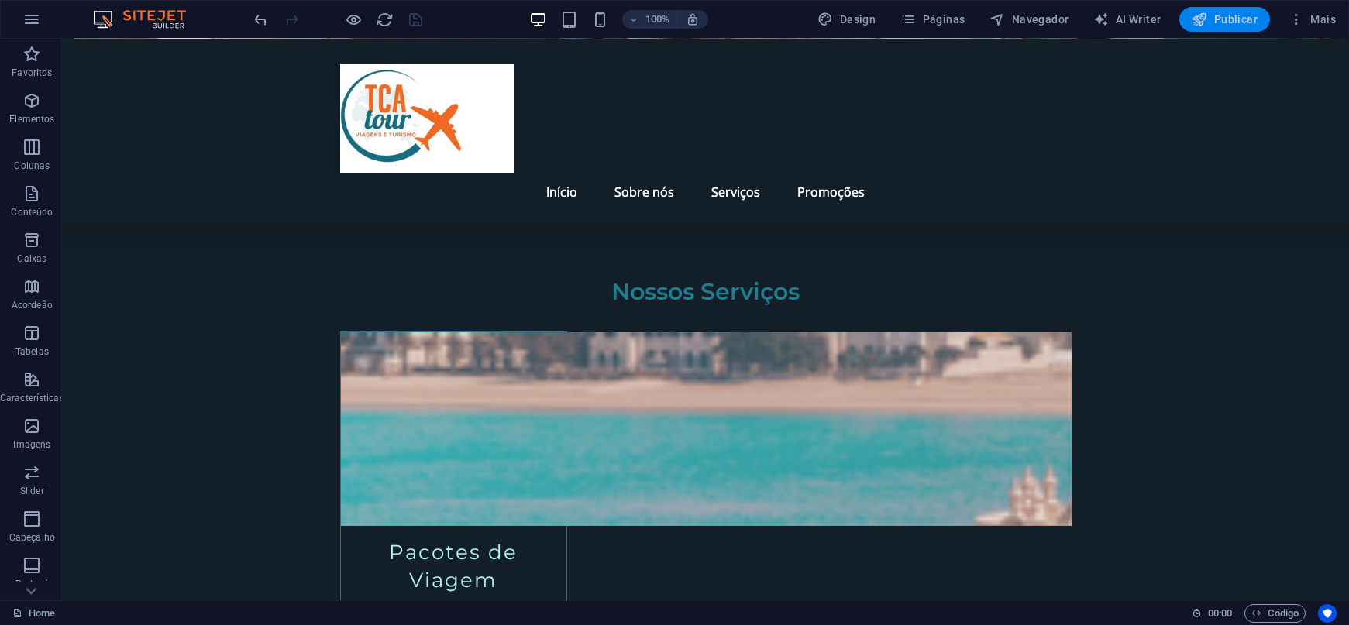
click at [1210, 23] on span "Publicar" at bounding box center [1225, 20] width 66 height 16
